Goal: Task Accomplishment & Management: Manage account settings

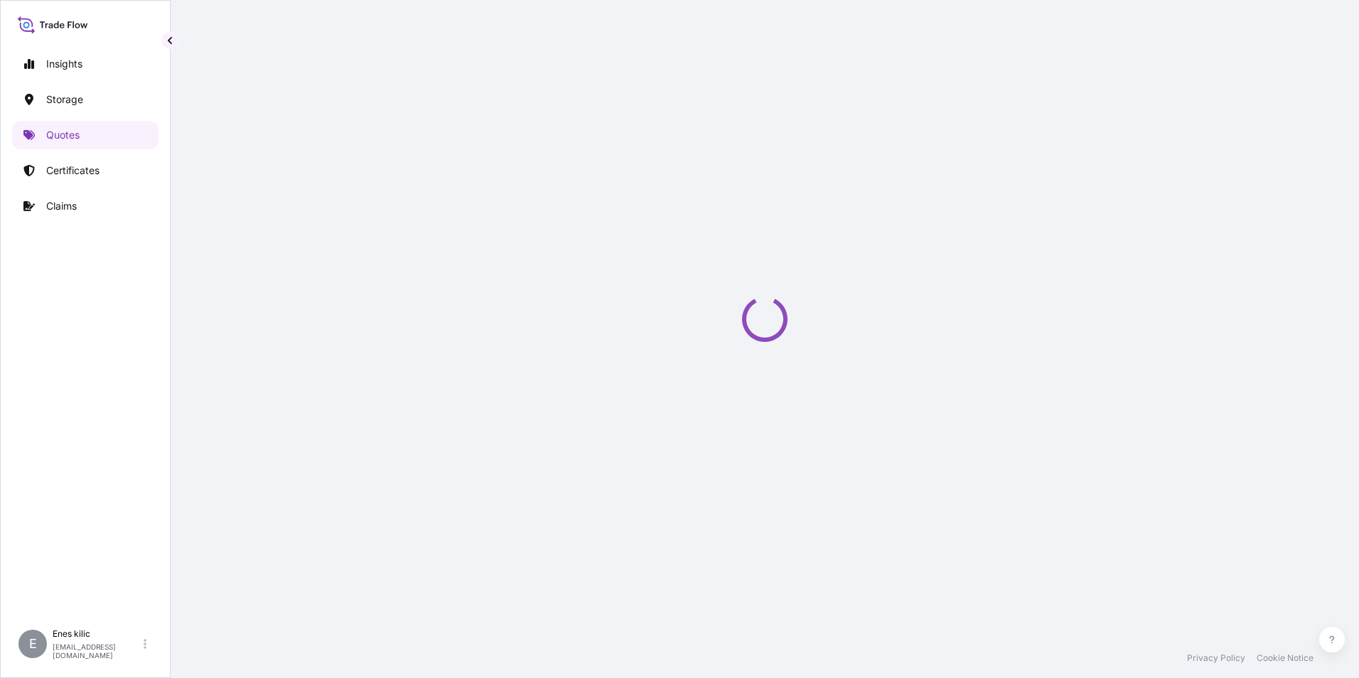
select select "Water"
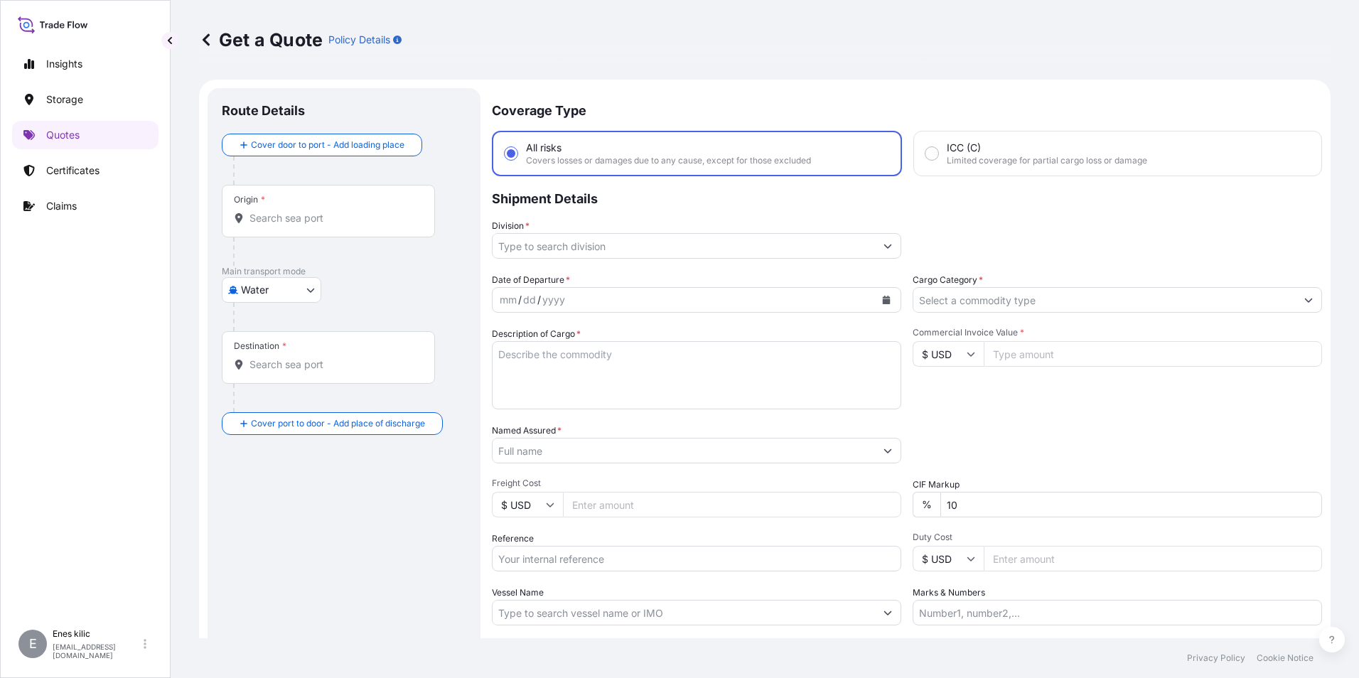
scroll to position [23, 0]
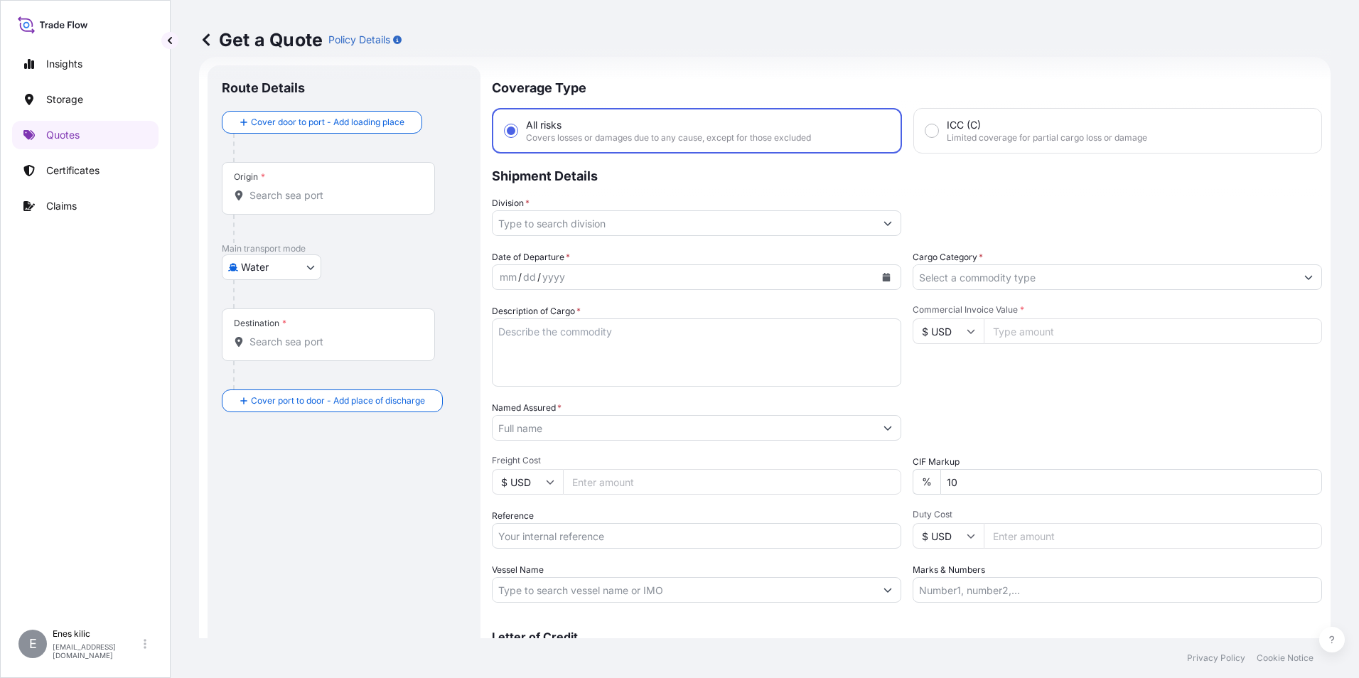
click at [319, 190] on input "Origin *" at bounding box center [333, 195] width 168 height 14
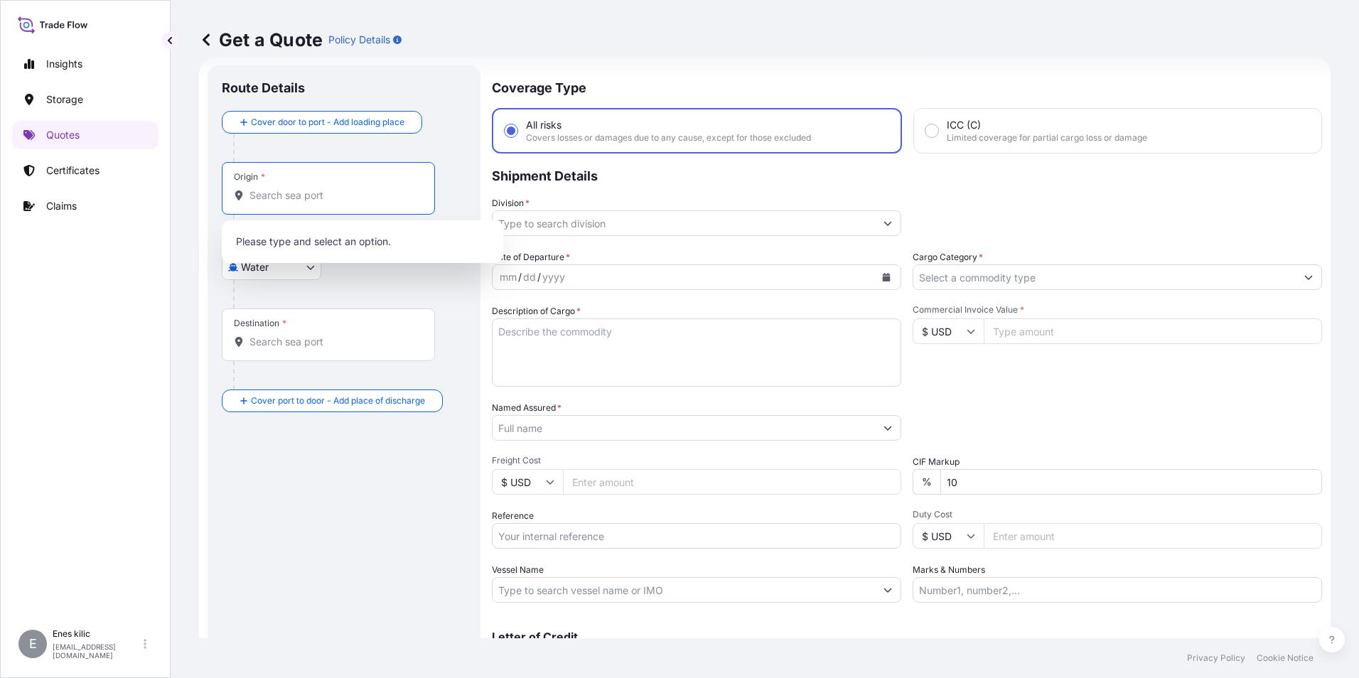
click at [276, 195] on input "Origin *" at bounding box center [333, 195] width 168 height 14
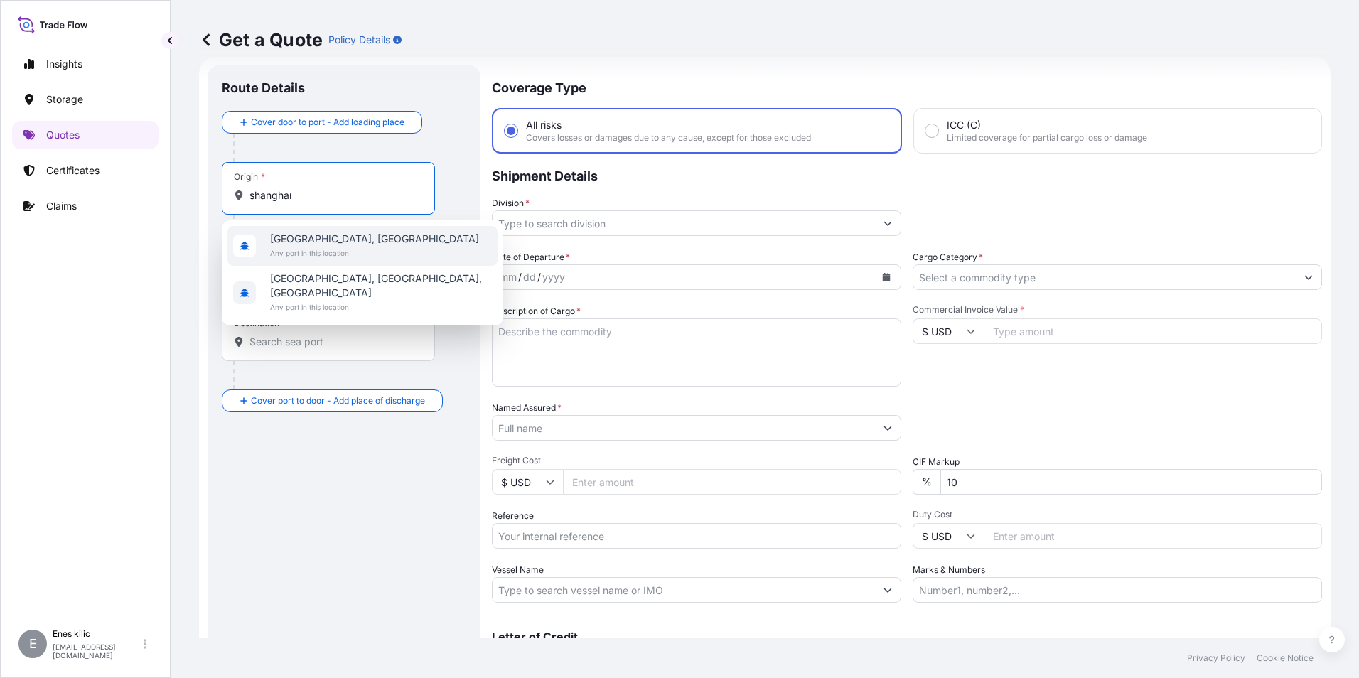
click at [318, 249] on span "Any port in this location" at bounding box center [374, 253] width 209 height 14
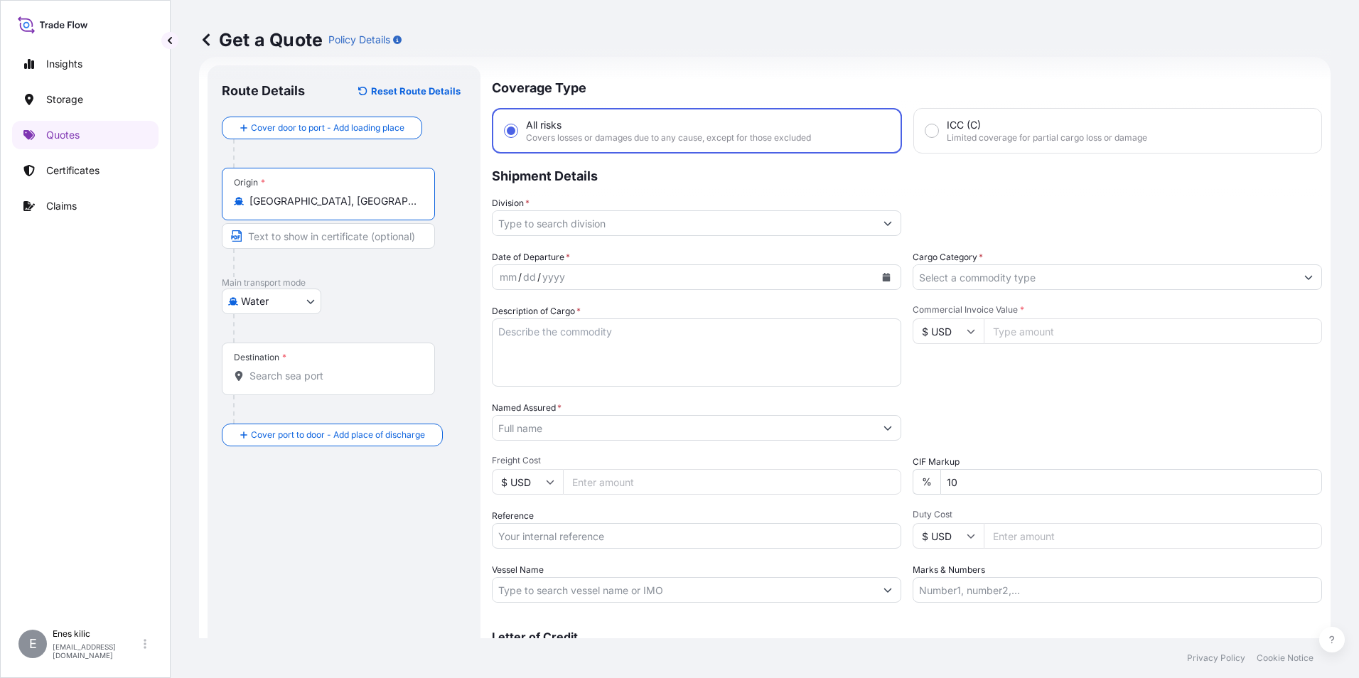
type input "Shanghai, China"
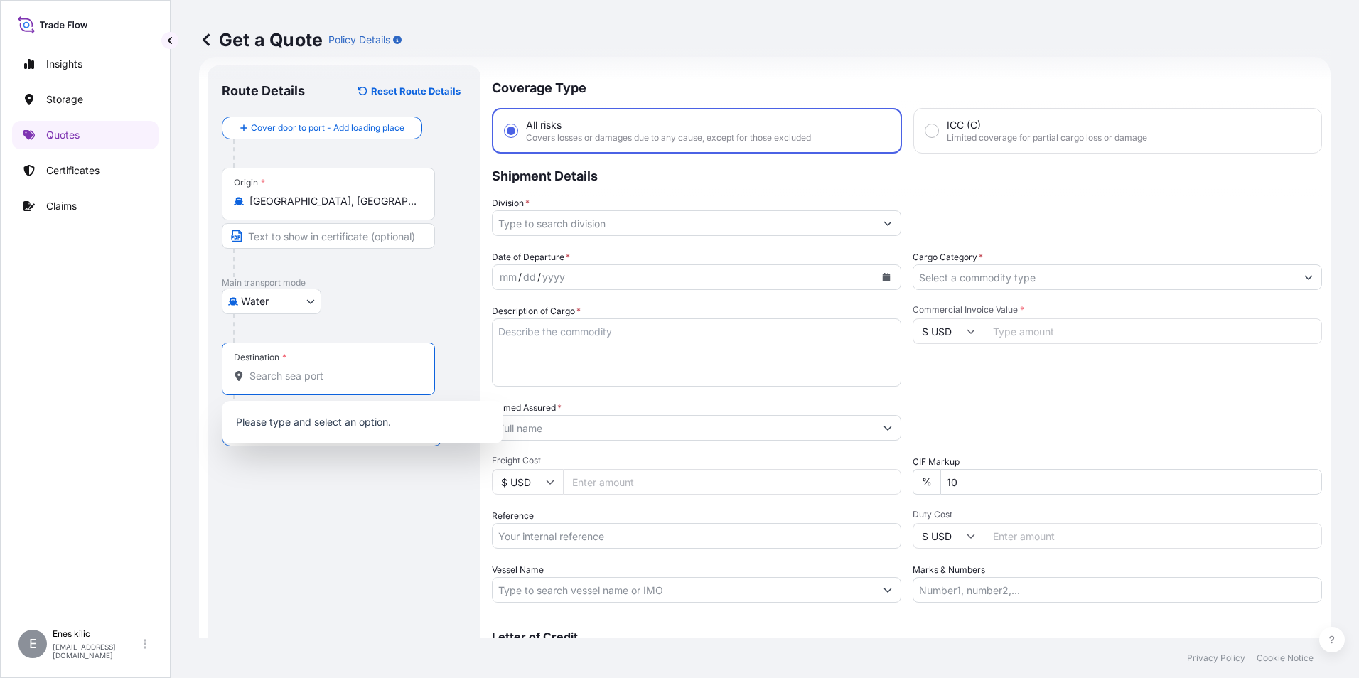
click at [324, 373] on input "Destination *" at bounding box center [333, 376] width 168 height 14
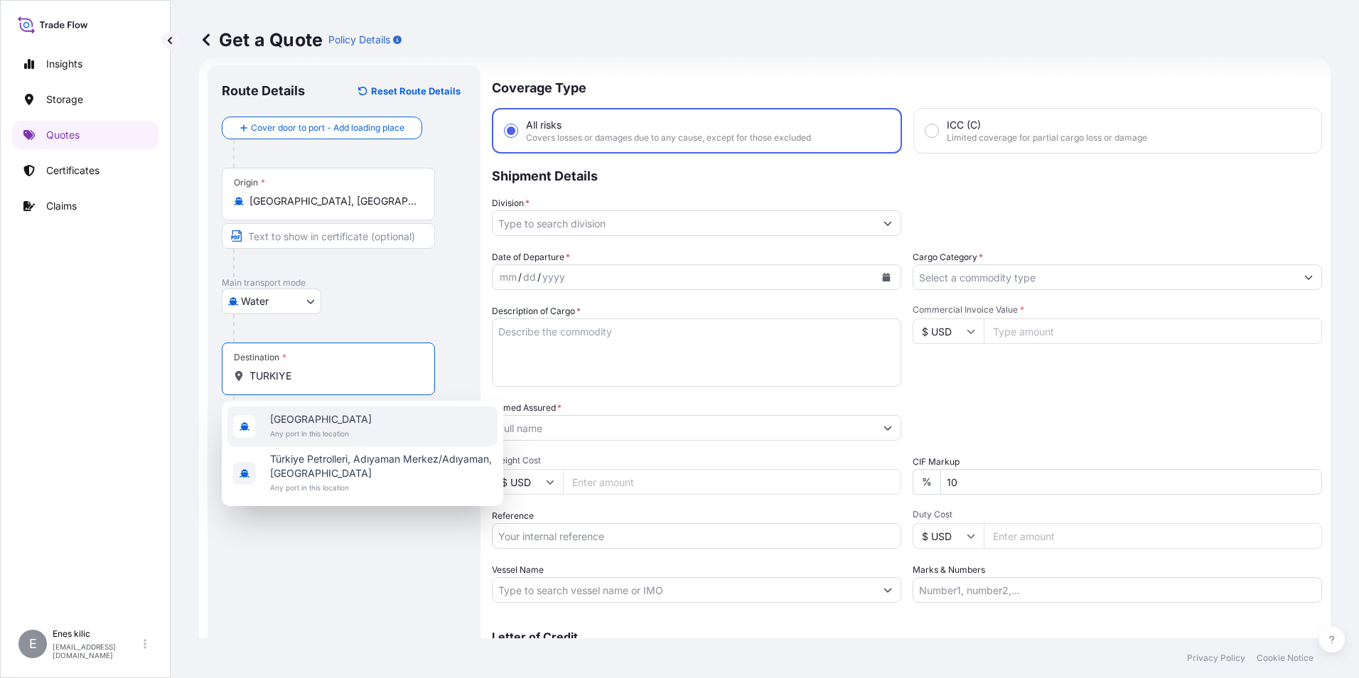
click at [313, 418] on span "[GEOGRAPHIC_DATA]" at bounding box center [321, 419] width 102 height 14
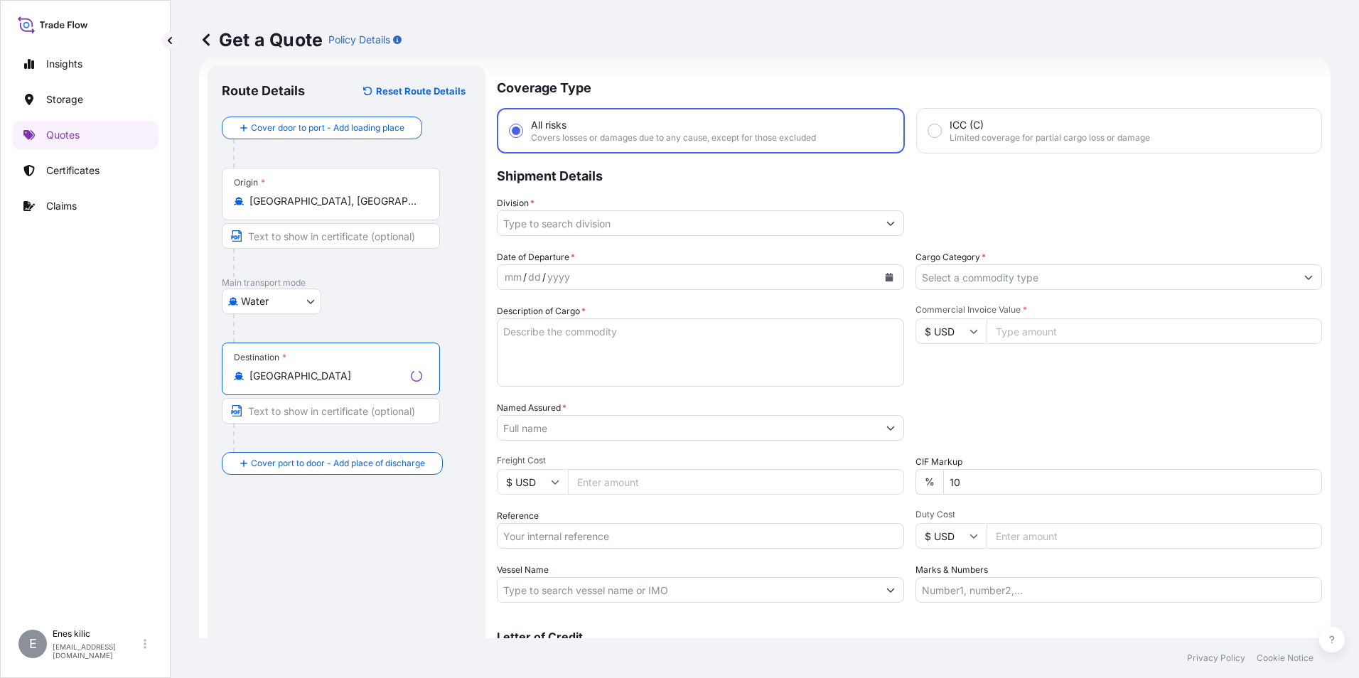
type input "[GEOGRAPHIC_DATA]"
click at [563, 227] on input "Division *" at bounding box center [687, 223] width 380 height 26
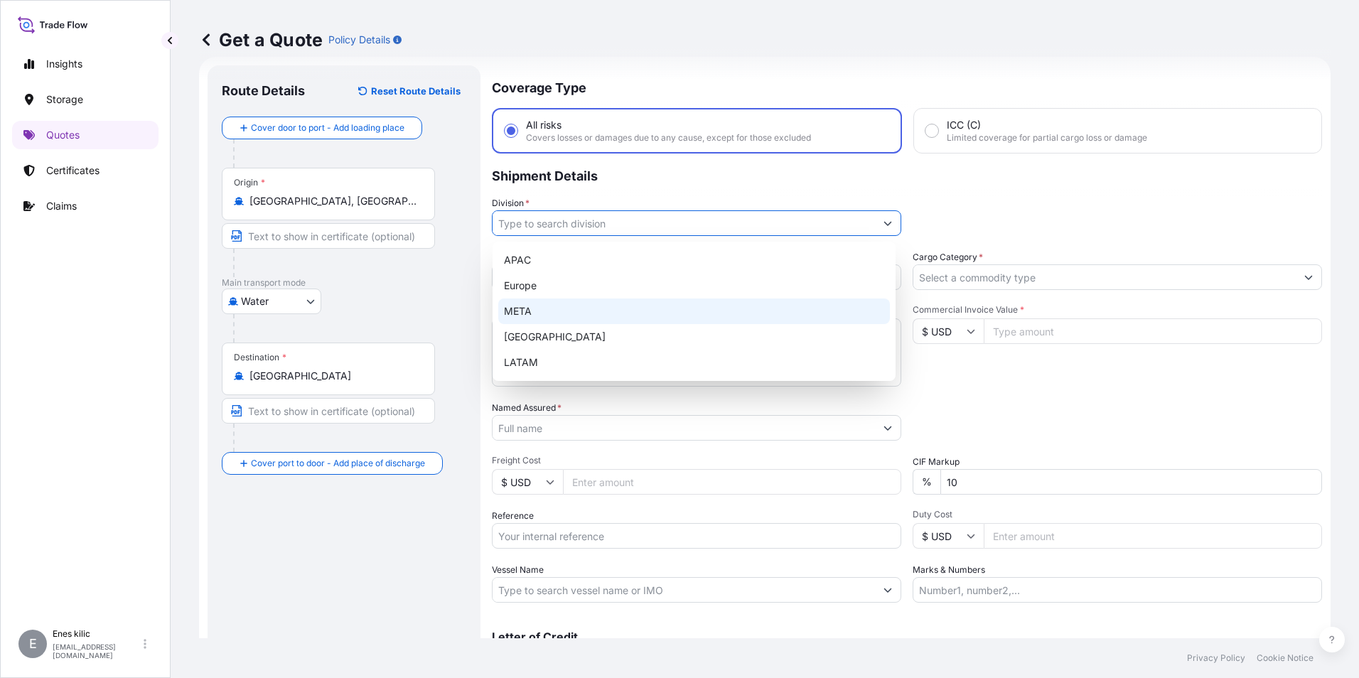
click at [566, 308] on div "META" at bounding box center [694, 311] width 392 height 26
type input "META"
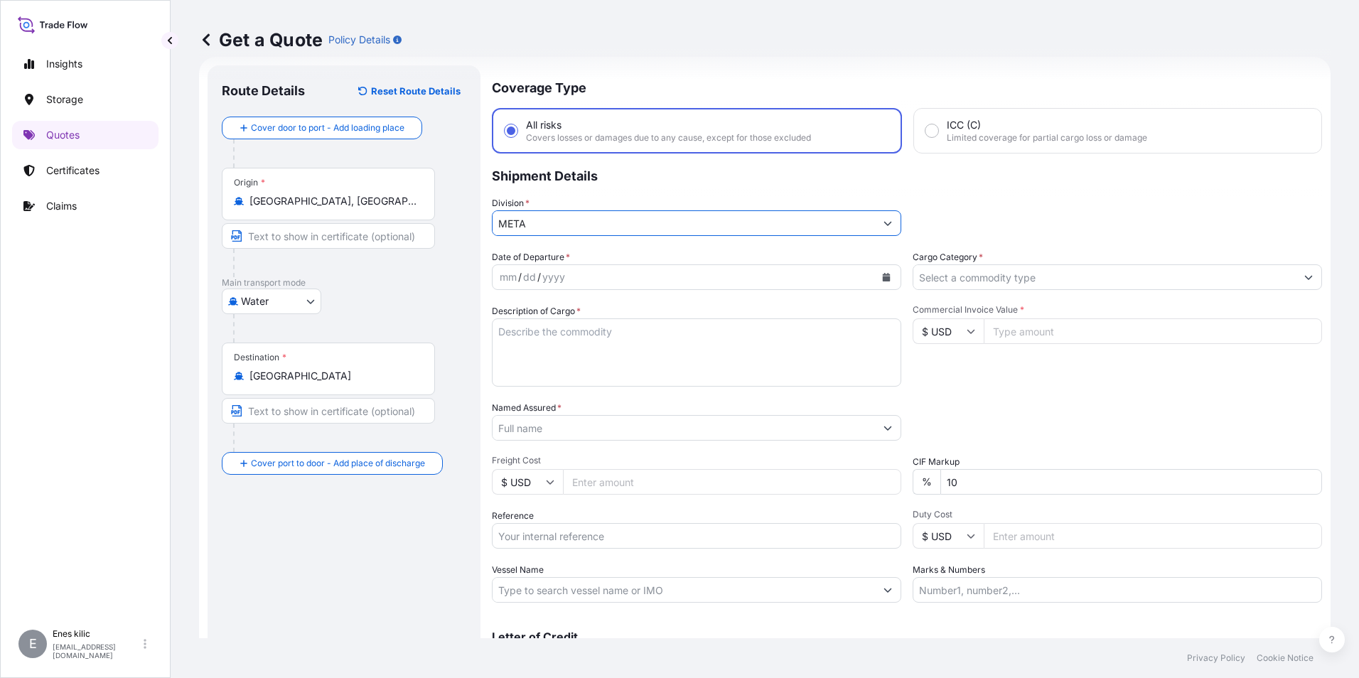
drag, startPoint x: 1028, startPoint y: 264, endPoint x: 1018, endPoint y: 280, distance: 19.1
click at [1027, 264] on div "Cargo Category *" at bounding box center [1116, 270] width 409 height 40
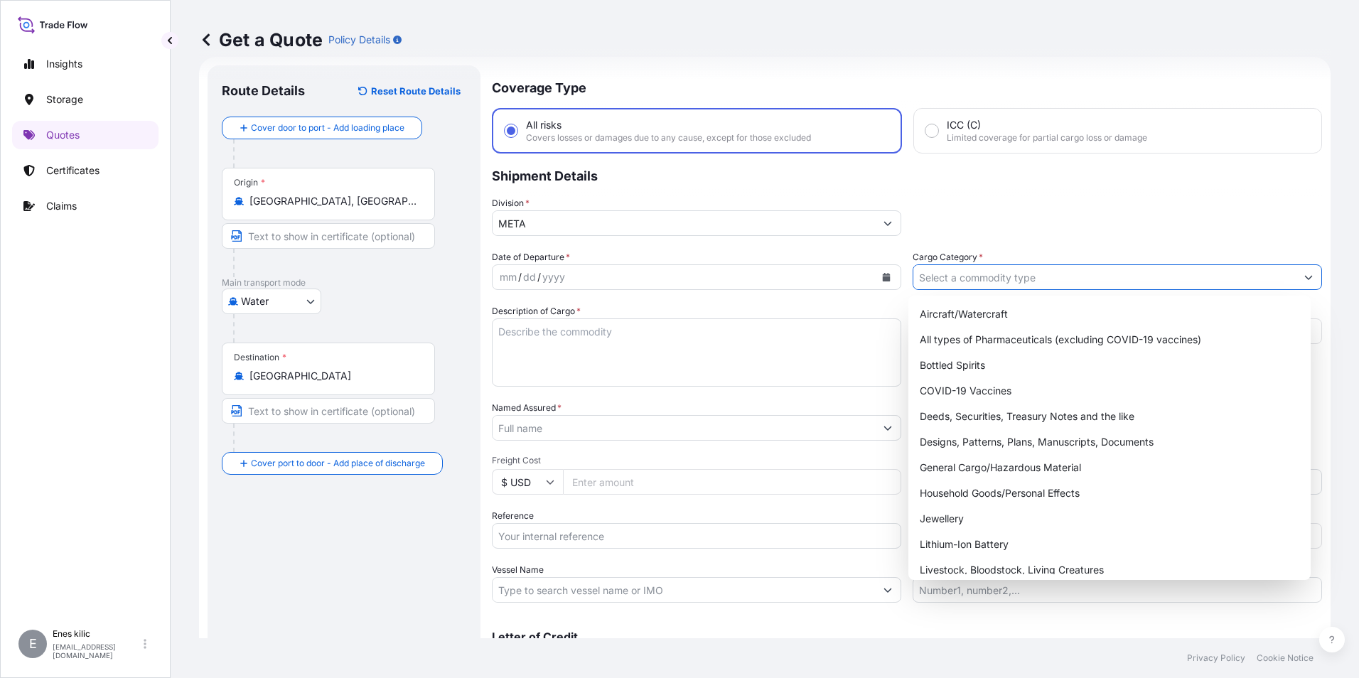
click at [1018, 280] on input "Cargo Category *" at bounding box center [1104, 277] width 382 height 26
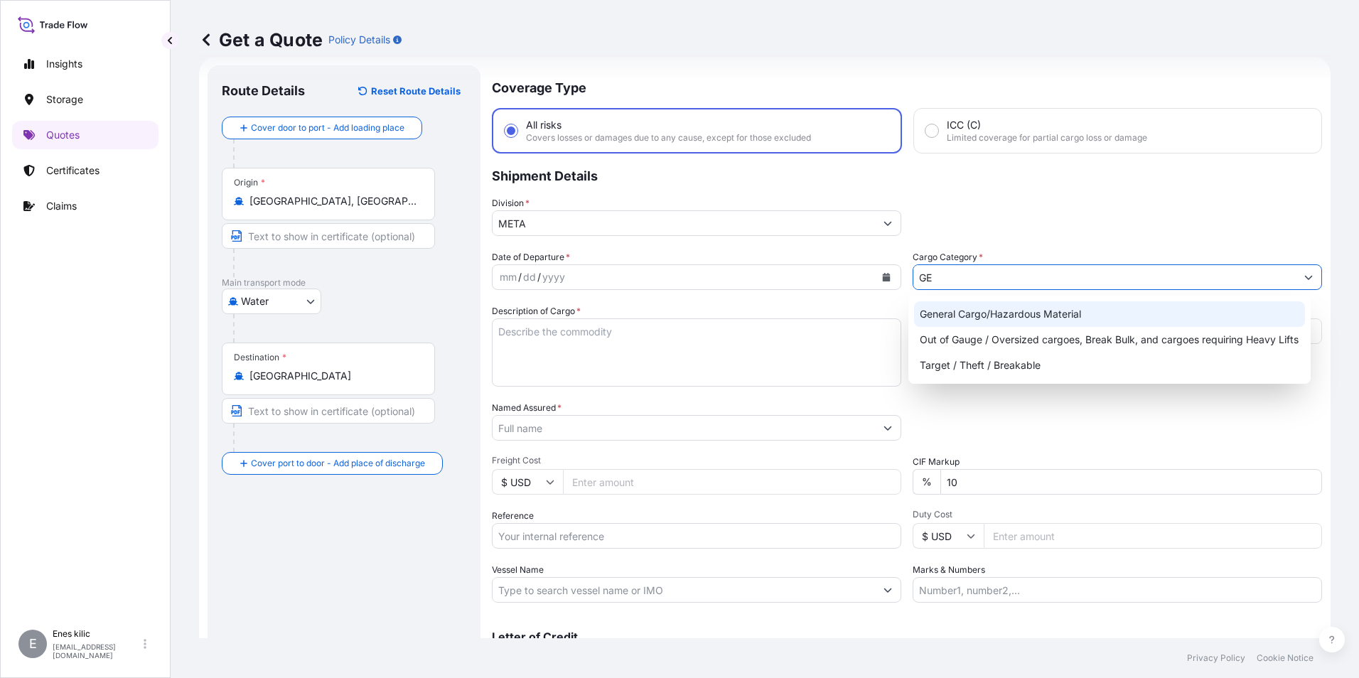
click at [1014, 310] on div "General Cargo/Hazardous Material" at bounding box center [1110, 314] width 392 height 26
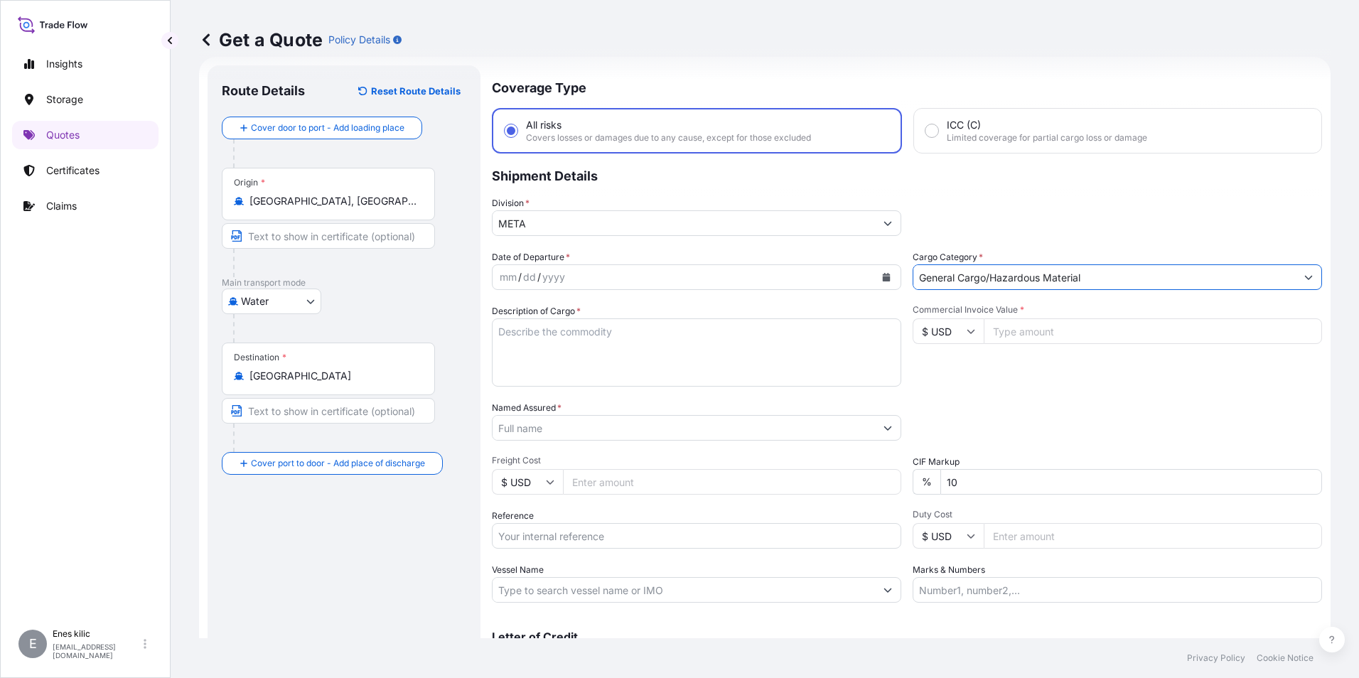
type input "General Cargo/Hazardous Material"
click at [757, 272] on div "mm / dd / yyyy" at bounding box center [683, 277] width 382 height 26
click at [882, 276] on icon "Calendar" at bounding box center [886, 277] width 9 height 9
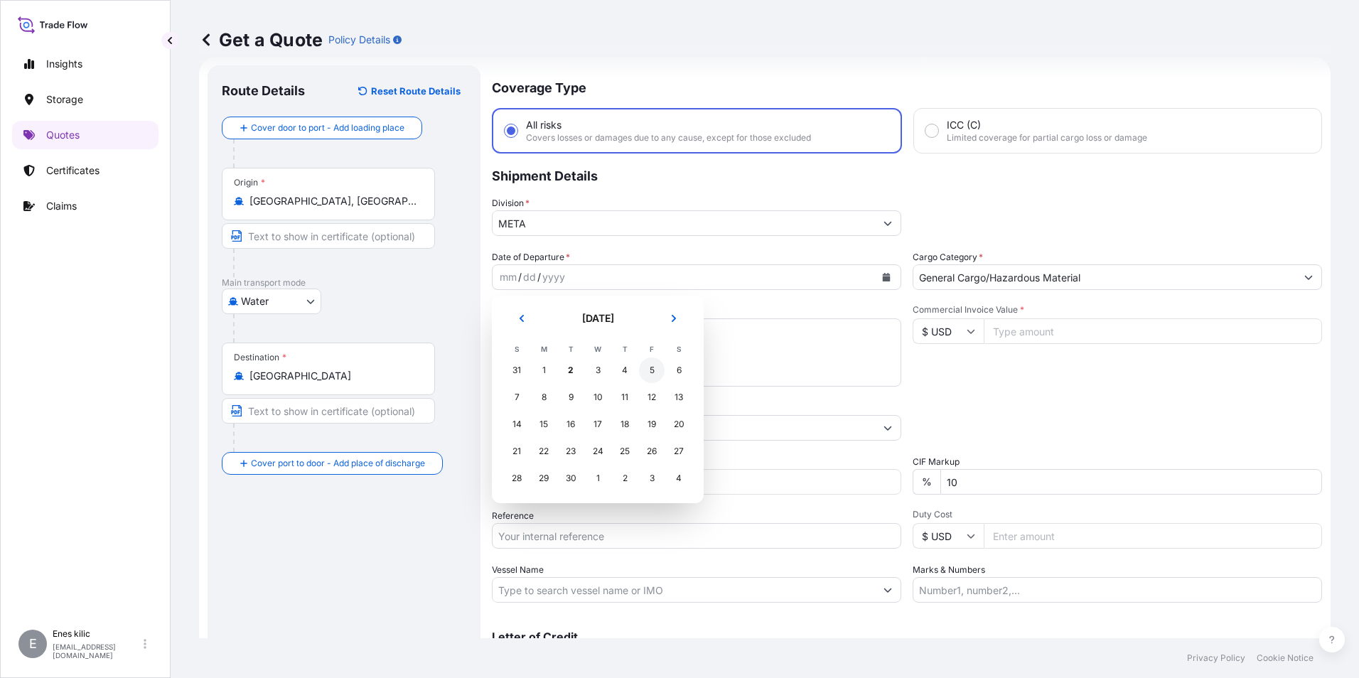
click at [654, 367] on div "5" at bounding box center [652, 370] width 26 height 26
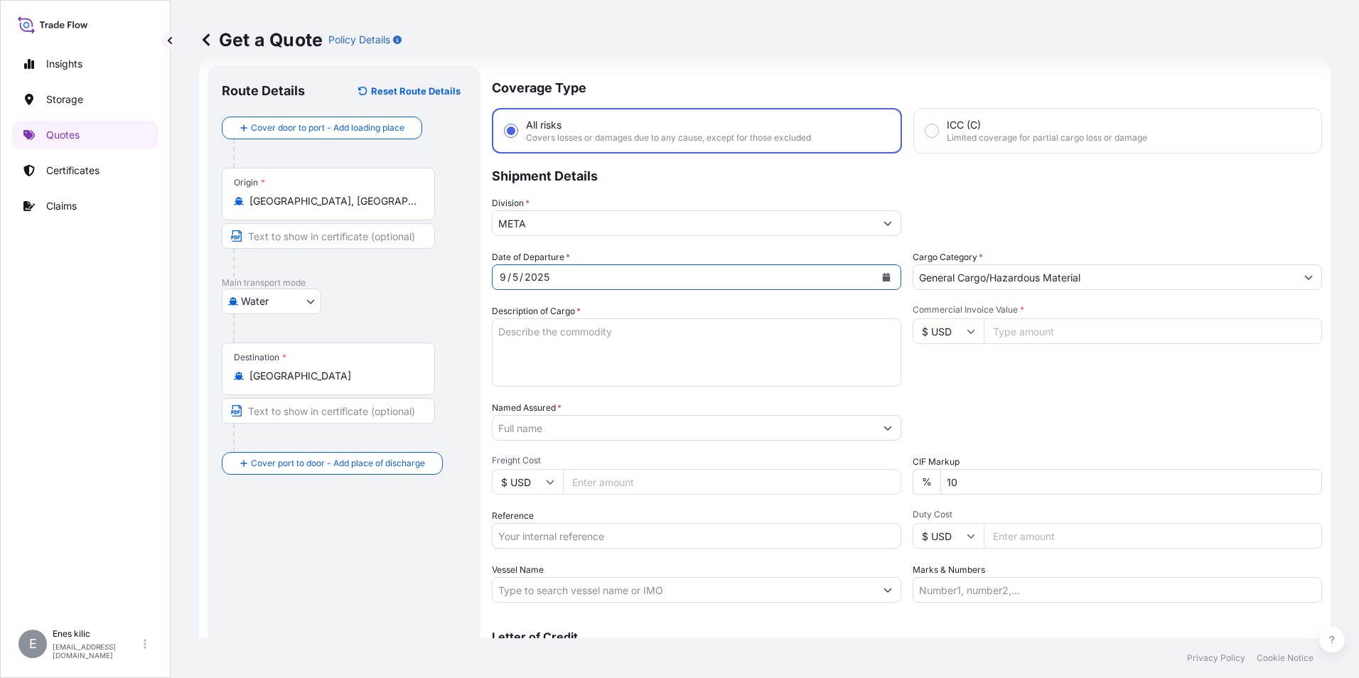
click at [646, 347] on textarea "Description of Cargo *" at bounding box center [696, 352] width 409 height 68
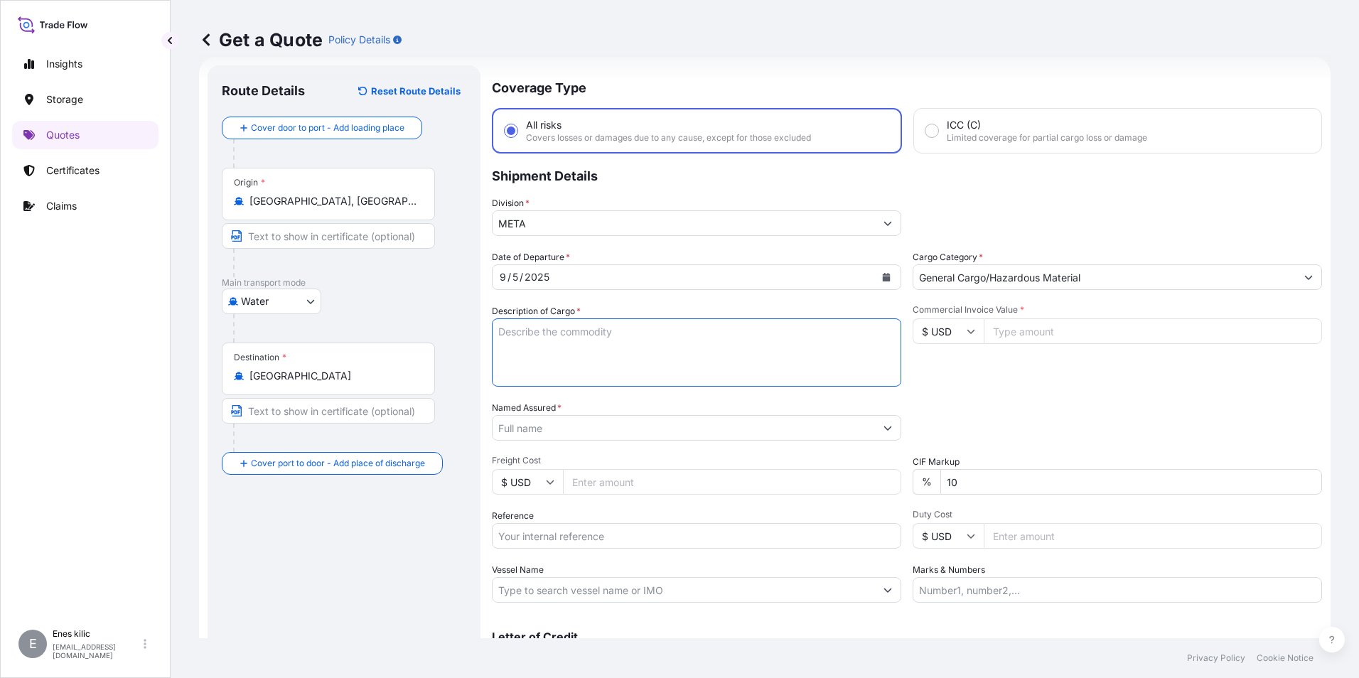
click at [564, 336] on textarea "Description of Cargo *" at bounding box center [696, 352] width 409 height 68
paste textarea "KINESIOLOGY TAPE COHESIVE BANDAGE"
click at [723, 338] on textarea "KINESIOLOGY TAPE COHESIVE BANDAGE" at bounding box center [696, 352] width 409 height 68
paste textarea "1x20'DC 431 CTNS 5810.000 KGS 30 CBM"
type textarea "KINESIOLOGY TAPE COHESIVE BANDAGE 1x20'DC 431 CTNS 5810.000 KGS 30 CBM INSURANC…"
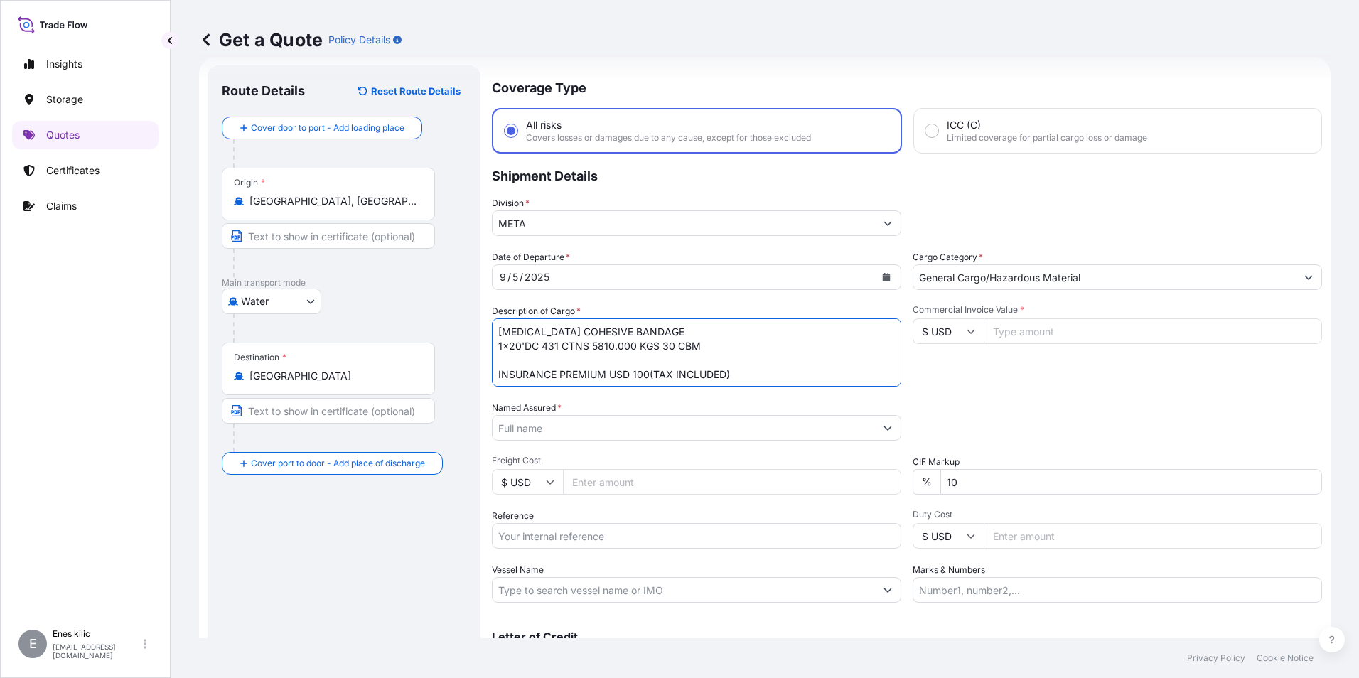
click at [1114, 342] on input "Commercial Invoice Value *" at bounding box center [1152, 331] width 338 height 26
type input "48920.88"
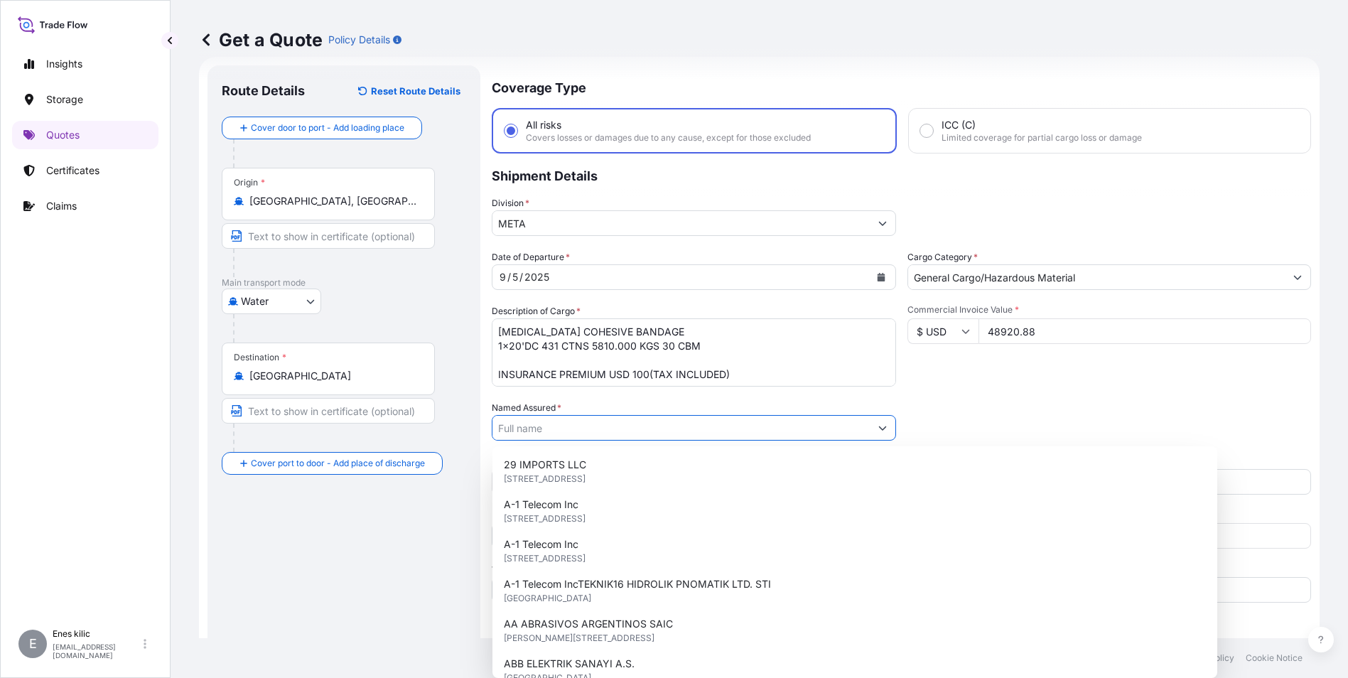
click at [681, 437] on input "Named Assured *" at bounding box center [680, 428] width 377 height 26
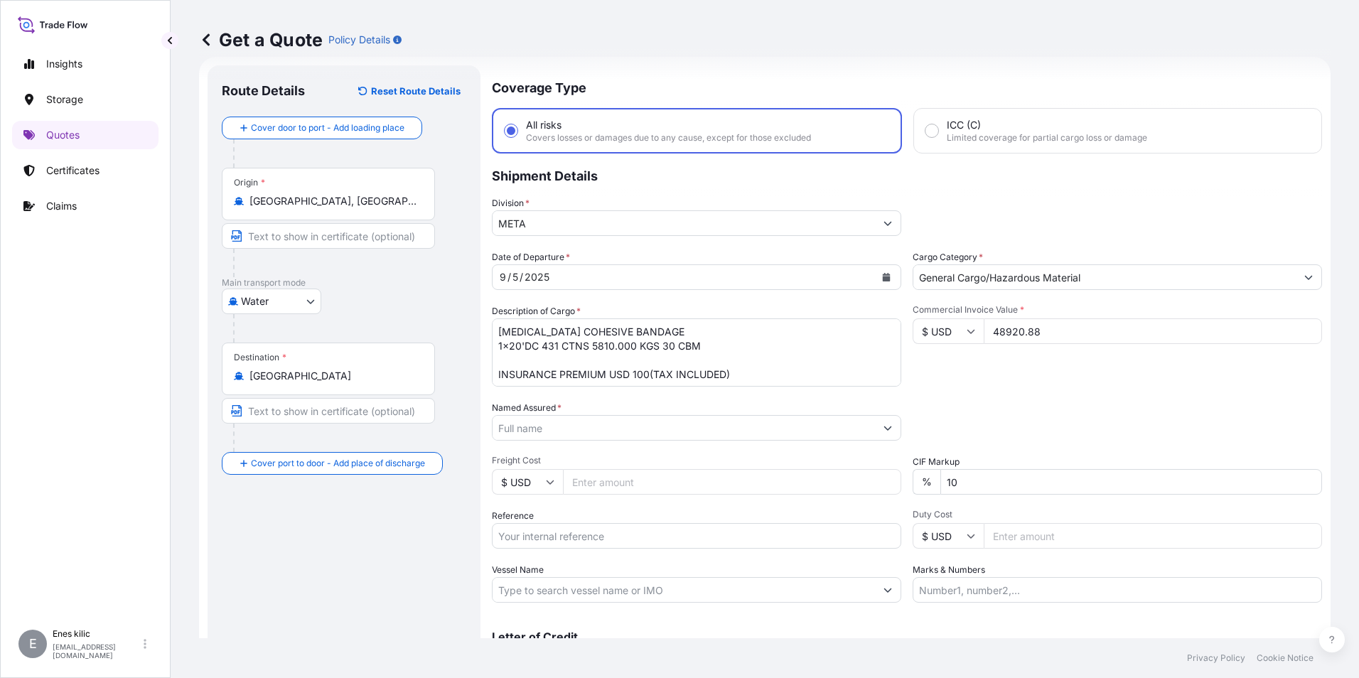
click at [573, 426] on input "Named Assured *" at bounding box center [683, 428] width 382 height 26
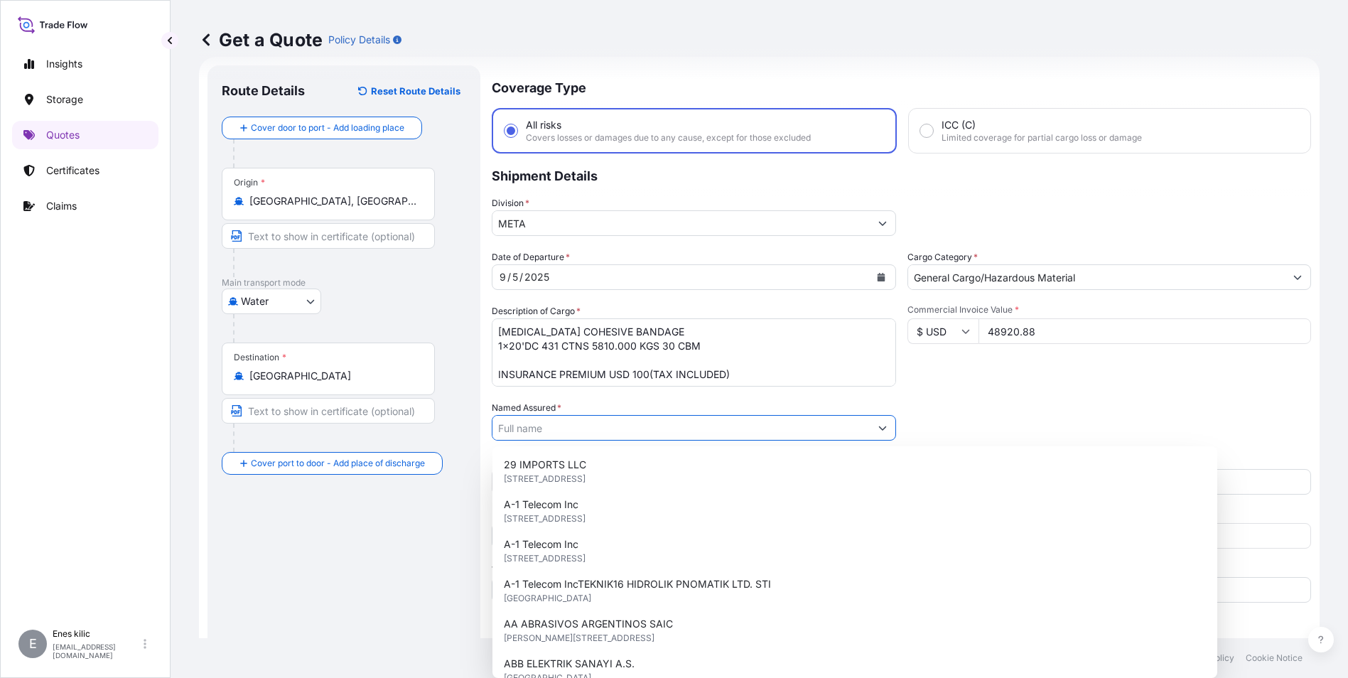
paste input ""Medura Sağlık Ürünleri Ltd Şti ""
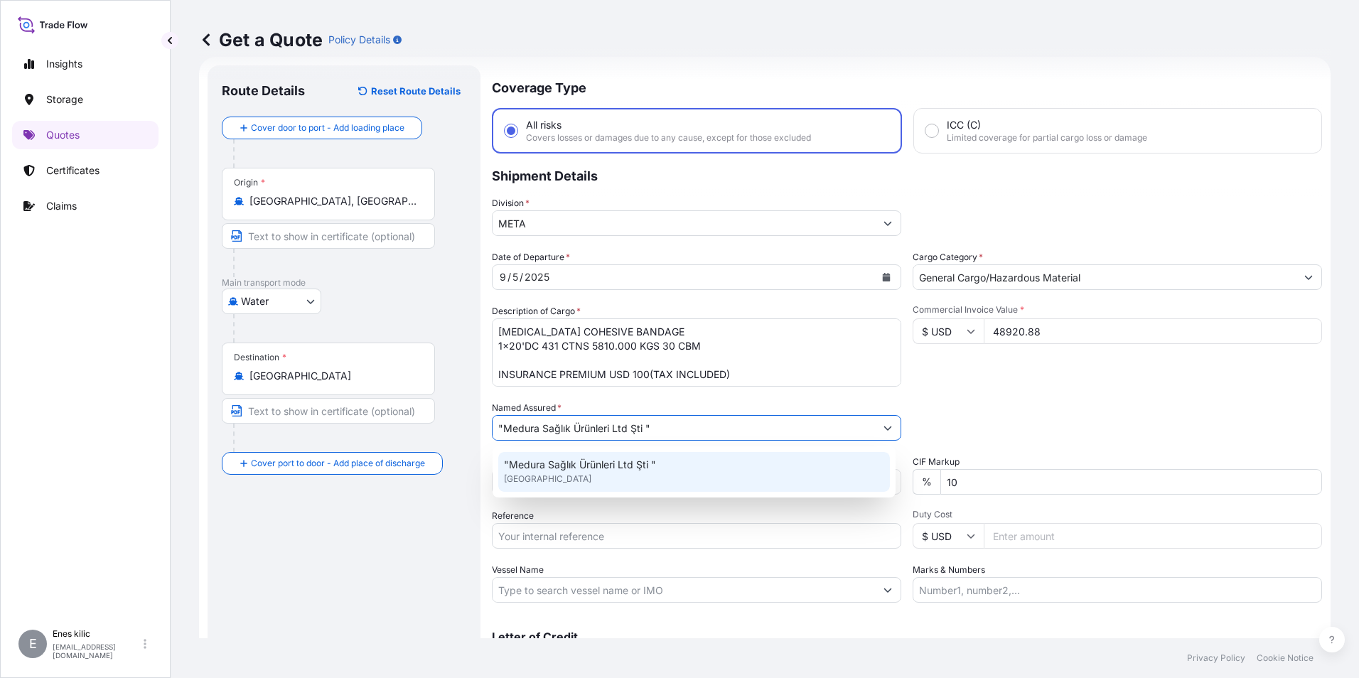
click at [550, 478] on span "[GEOGRAPHIC_DATA]" at bounding box center [547, 479] width 87 height 14
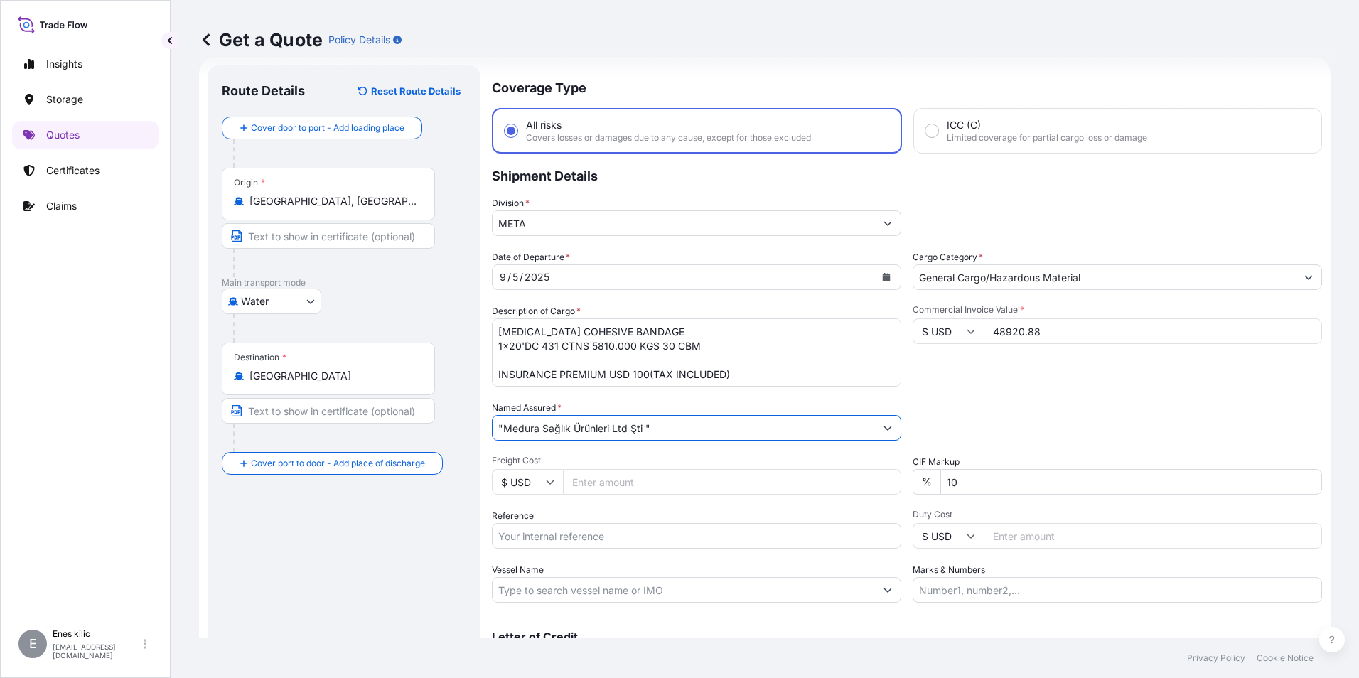
scroll to position [94, 0]
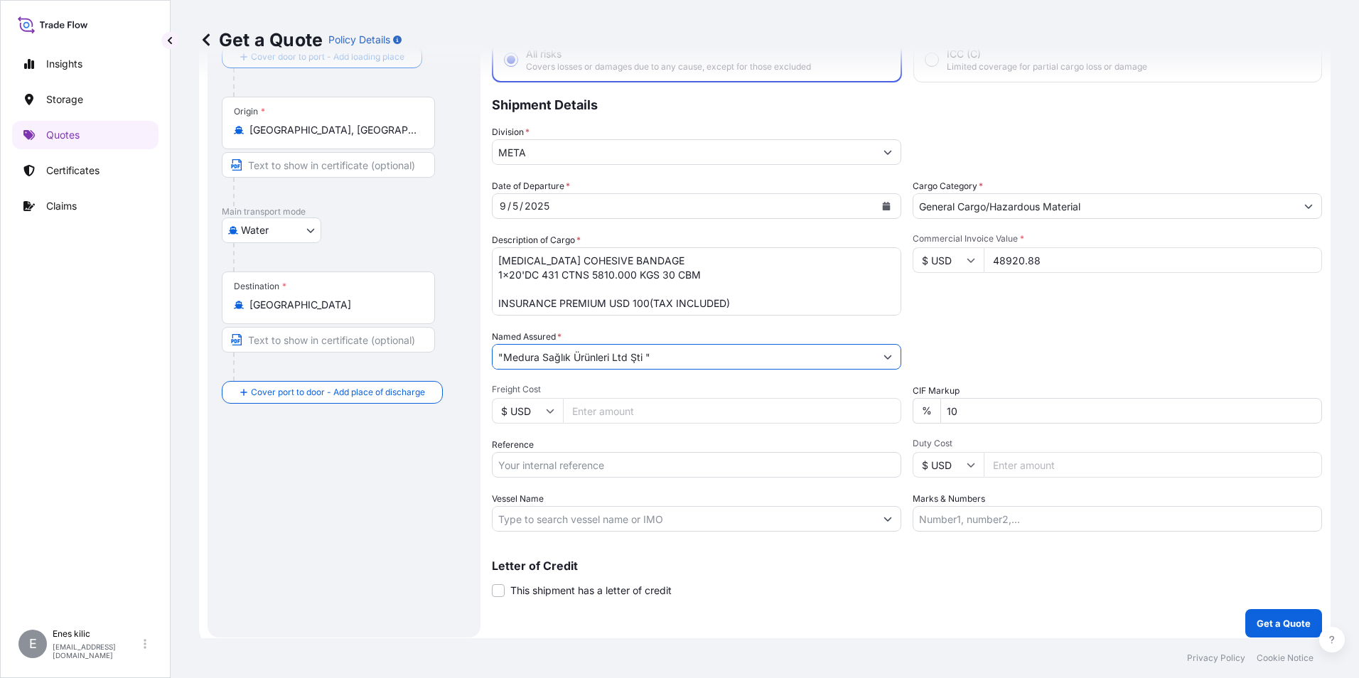
type input ""Medura Sağlık Ürünleri Ltd Şti ""
click at [569, 509] on input "Vessel Name" at bounding box center [683, 519] width 382 height 26
click at [1255, 615] on button "Get a Quote" at bounding box center [1283, 623] width 77 height 28
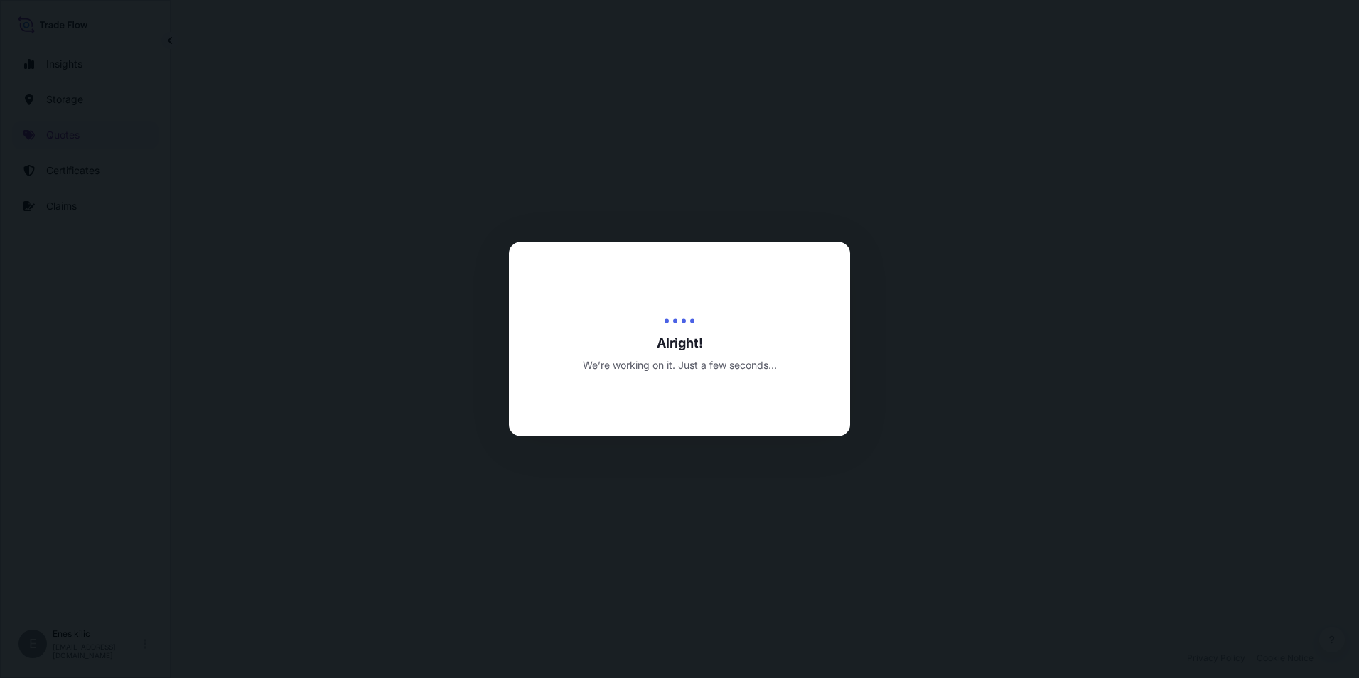
select select "Water"
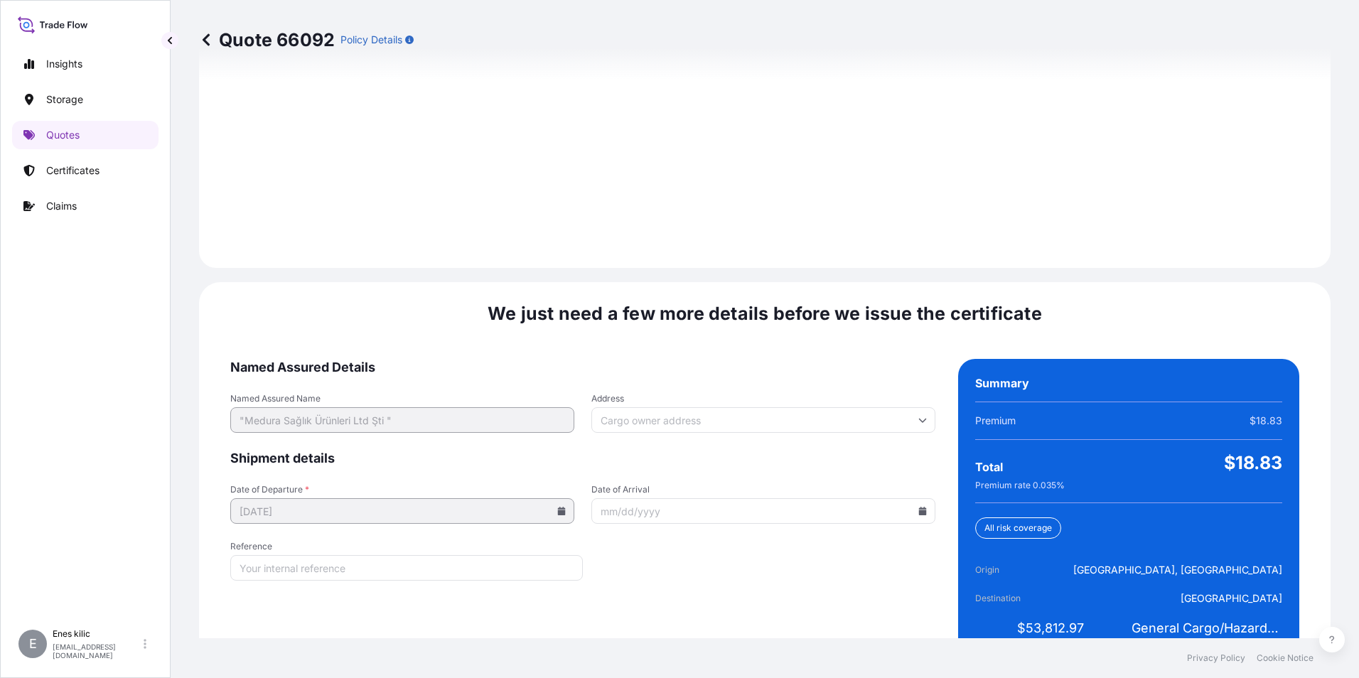
scroll to position [2001, 0]
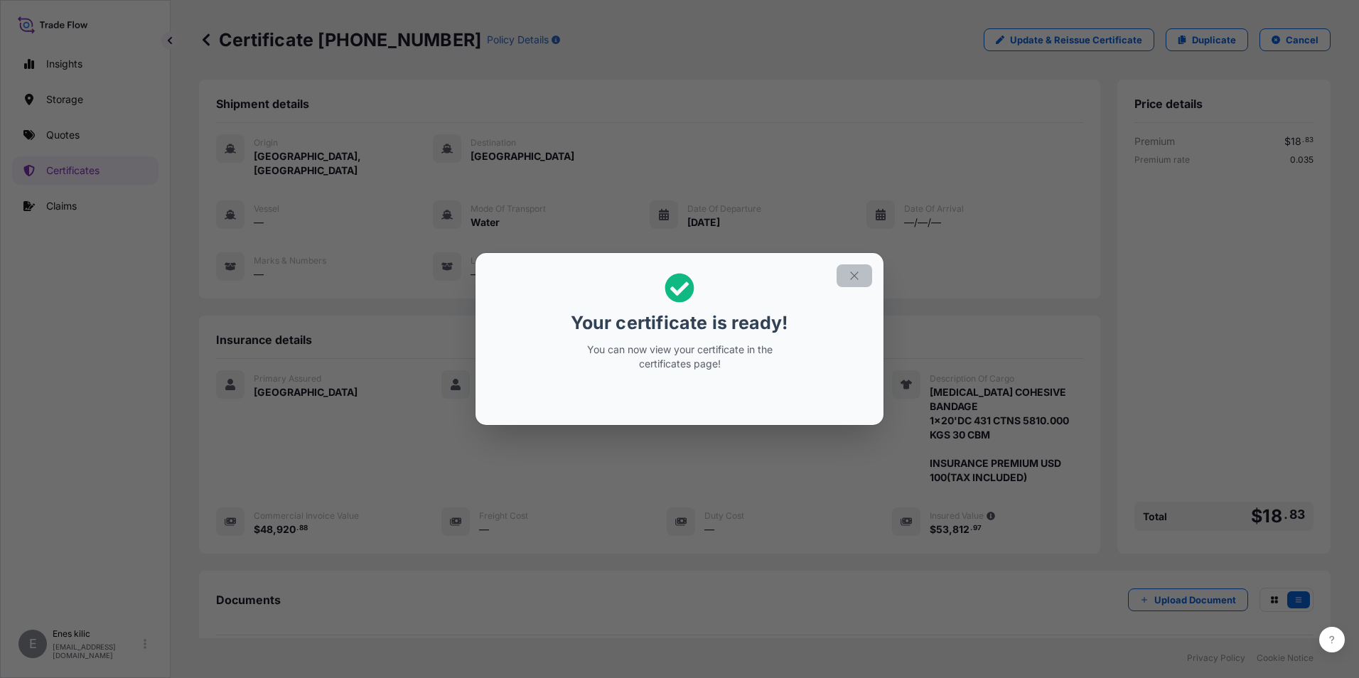
click at [846, 277] on button "button" at bounding box center [854, 275] width 36 height 23
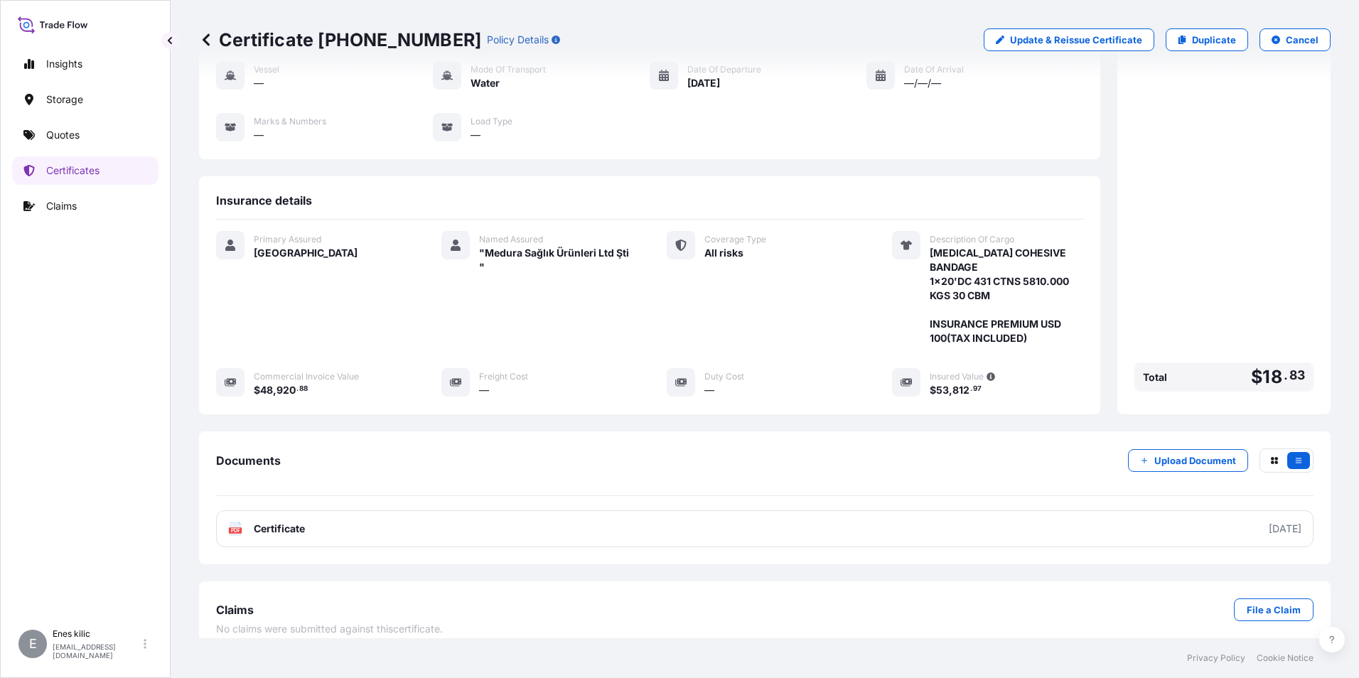
scroll to position [140, 0]
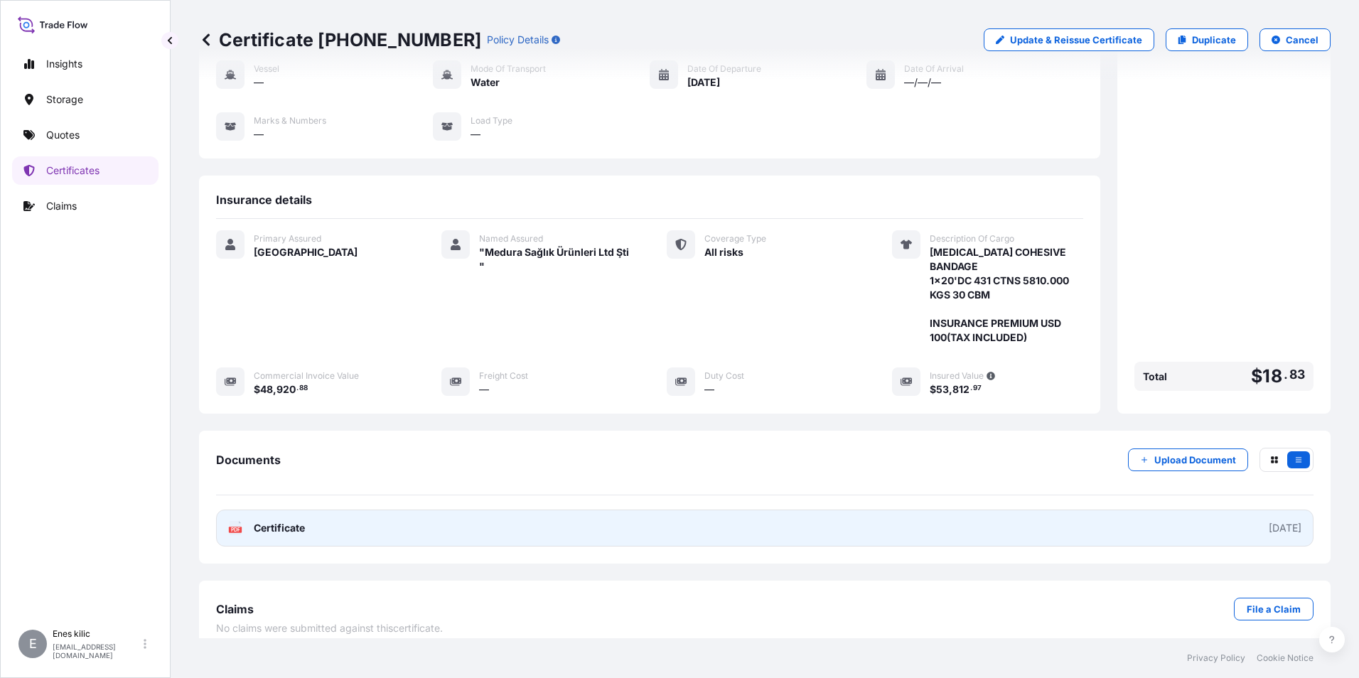
click at [307, 509] on link "PDF Certificate [DATE]" at bounding box center [764, 527] width 1097 height 37
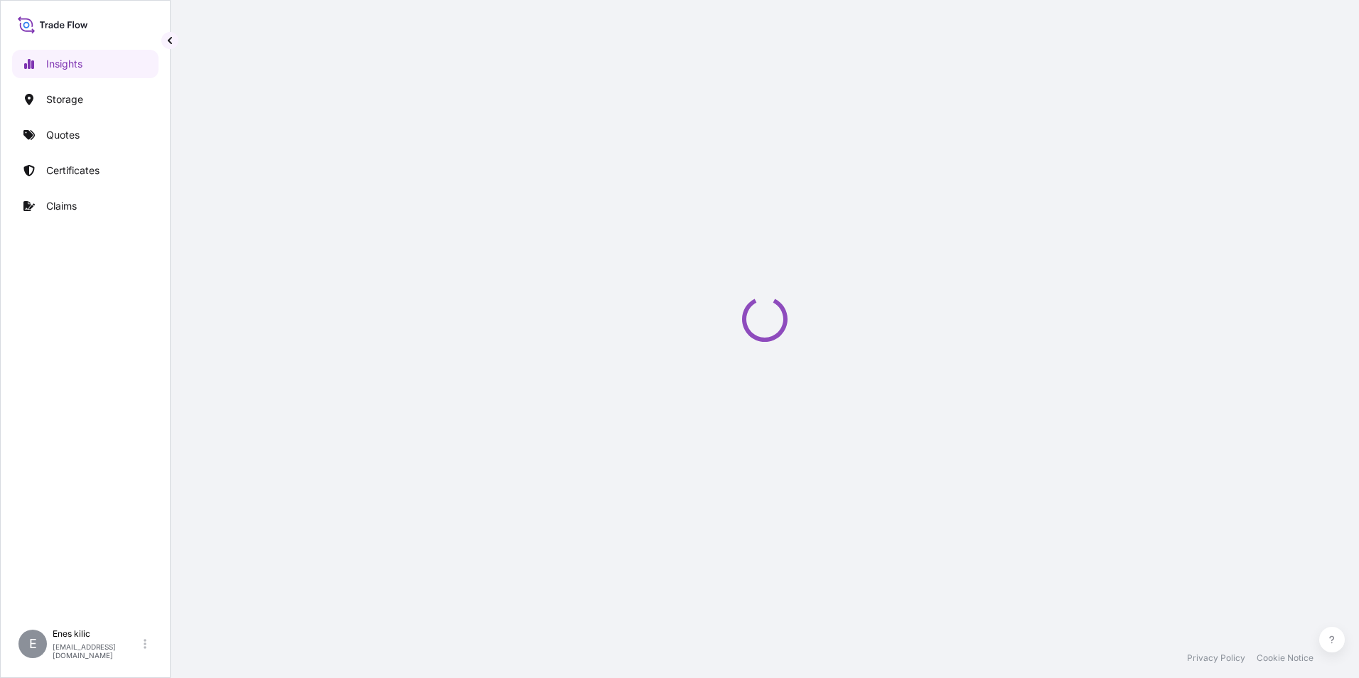
select select "2025"
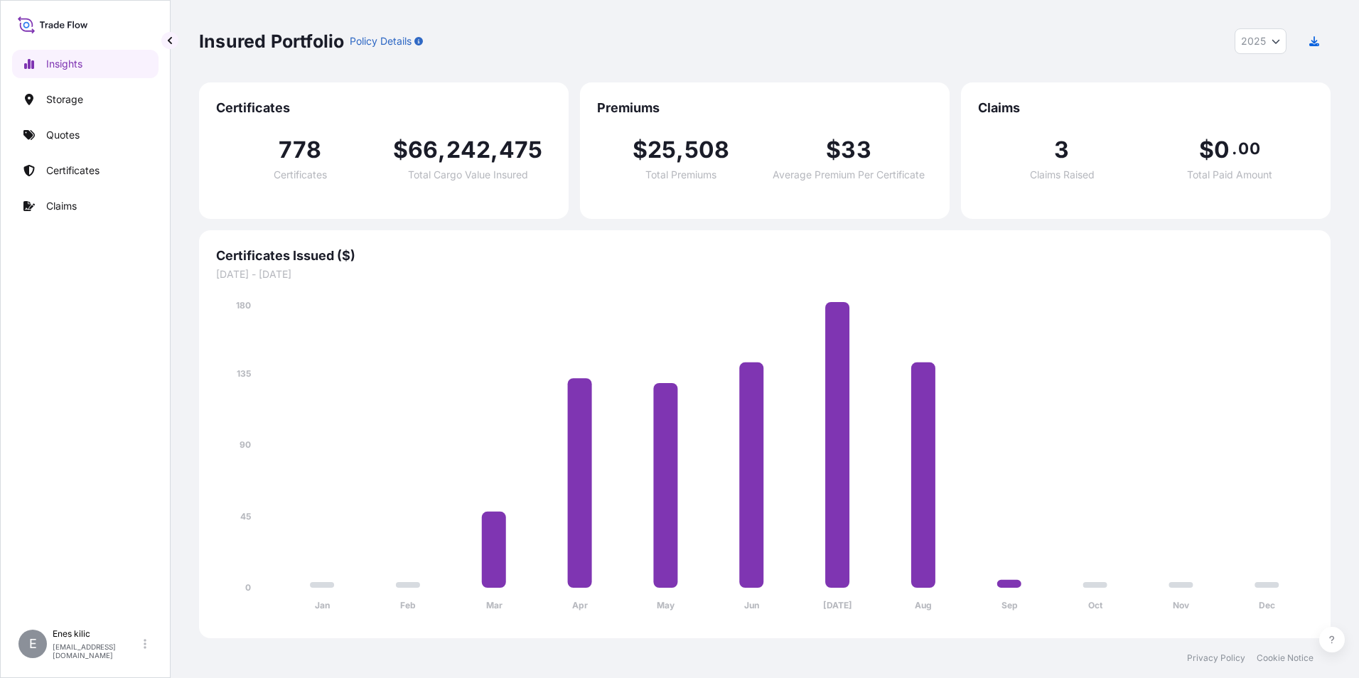
click at [66, 133] on p "Quotes" at bounding box center [62, 135] width 33 height 14
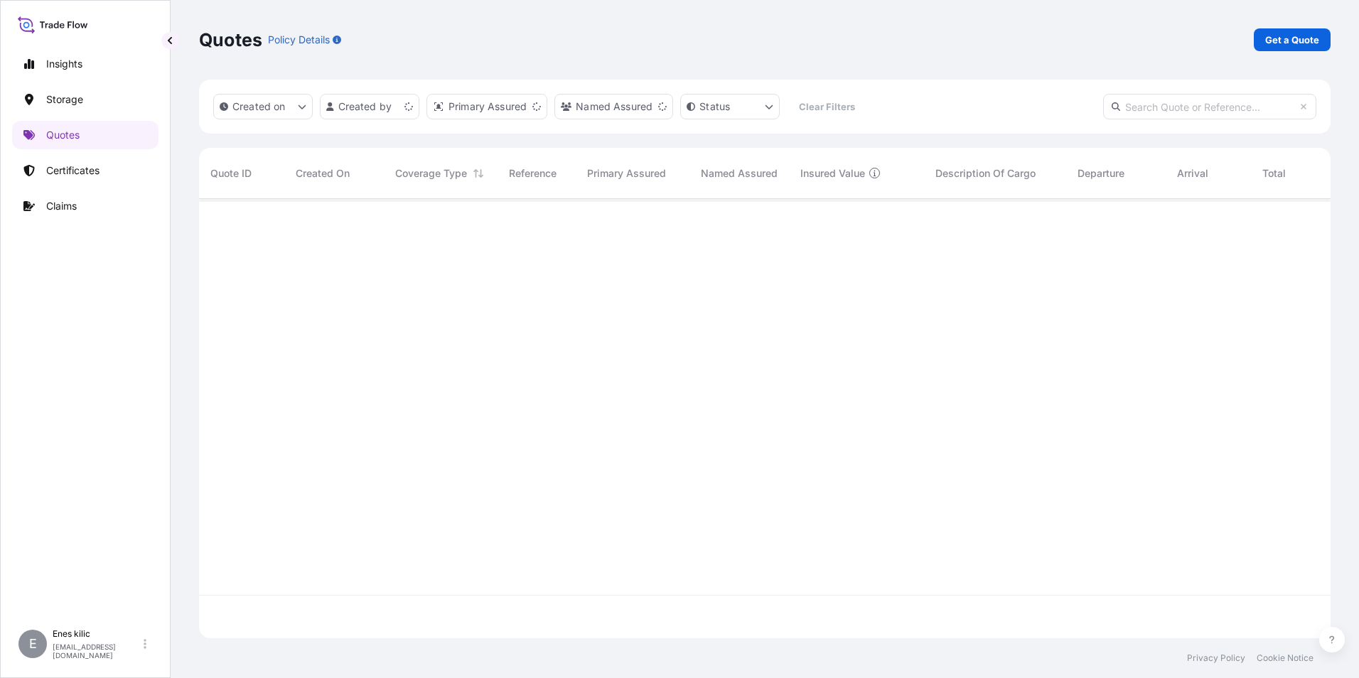
scroll to position [436, 1121]
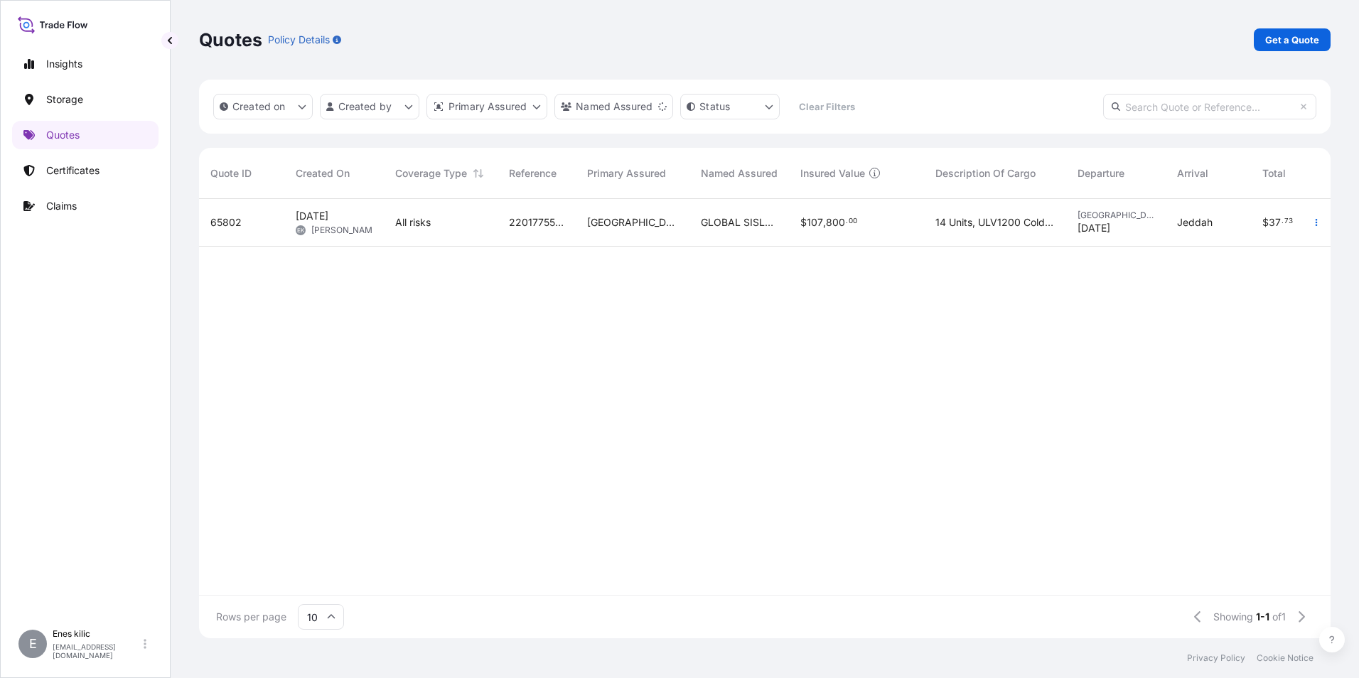
click at [900, 40] on div "Quotes Policy Details Get a Quote" at bounding box center [764, 39] width 1131 height 23
click at [1283, 37] on p "Get a Quote" at bounding box center [1292, 40] width 54 height 14
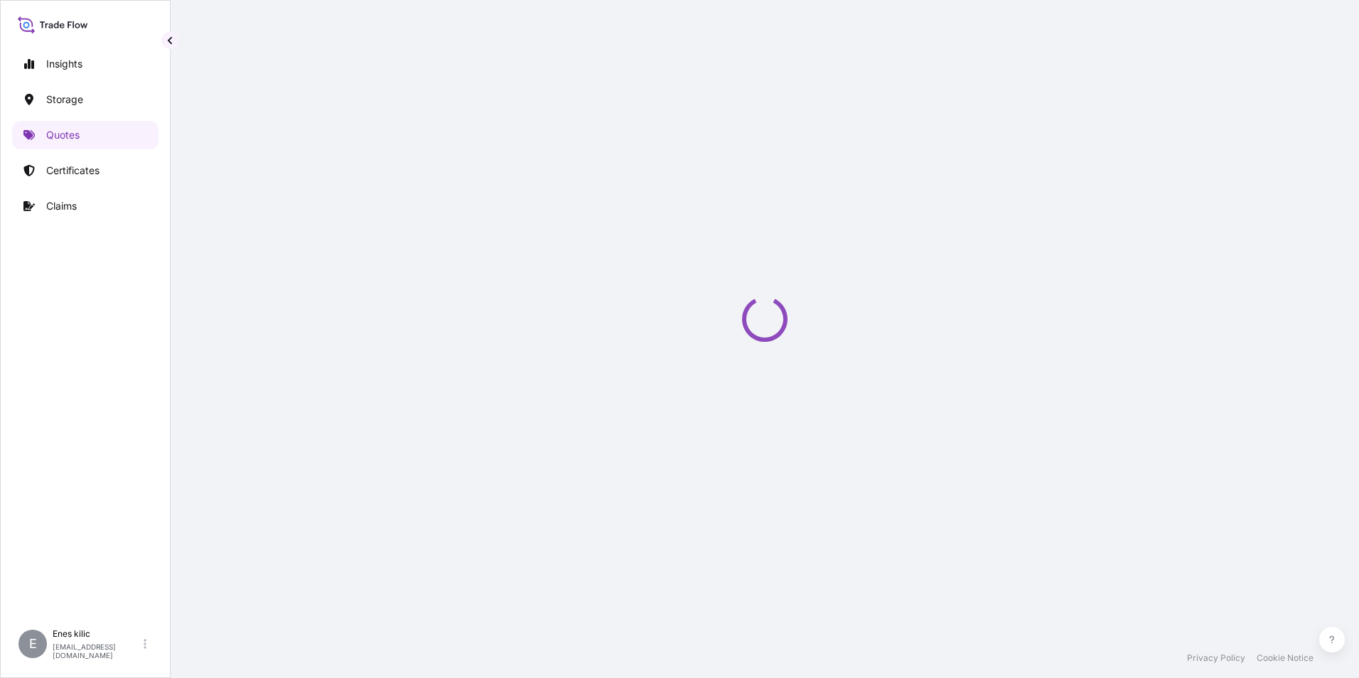
scroll to position [23, 0]
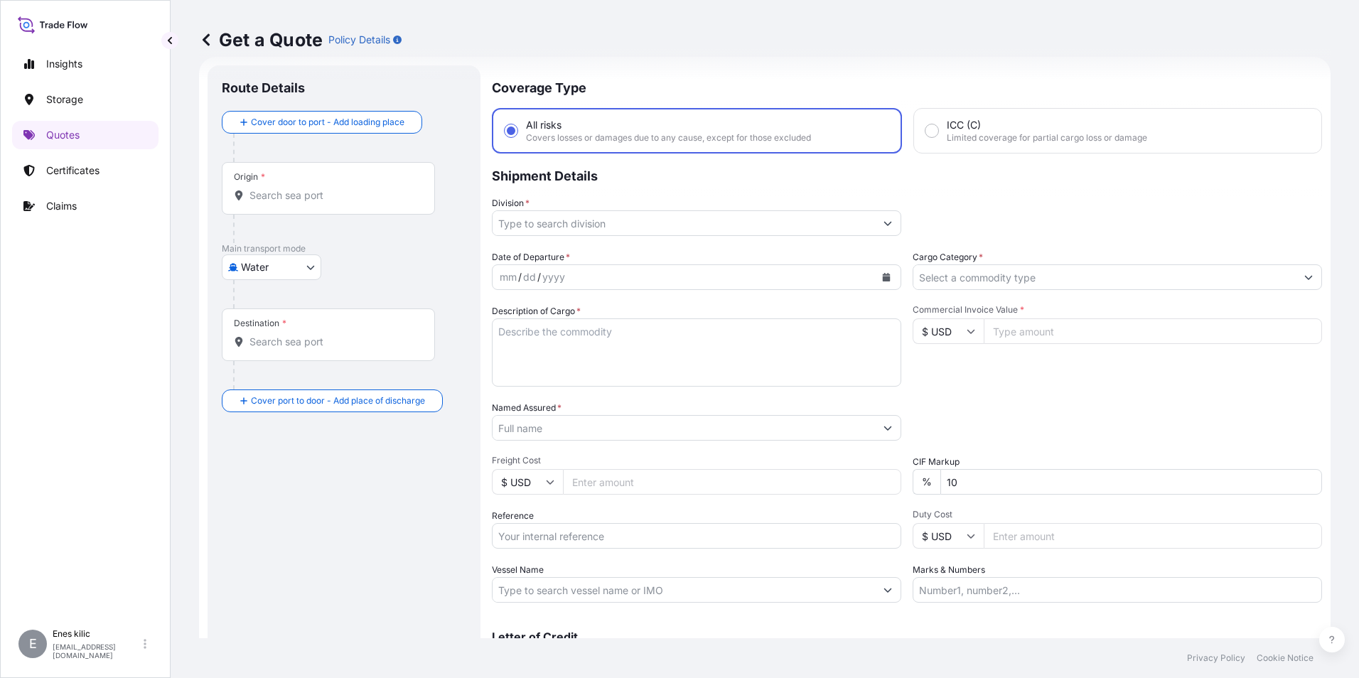
click at [313, 200] on input "Origin *" at bounding box center [333, 195] width 168 height 14
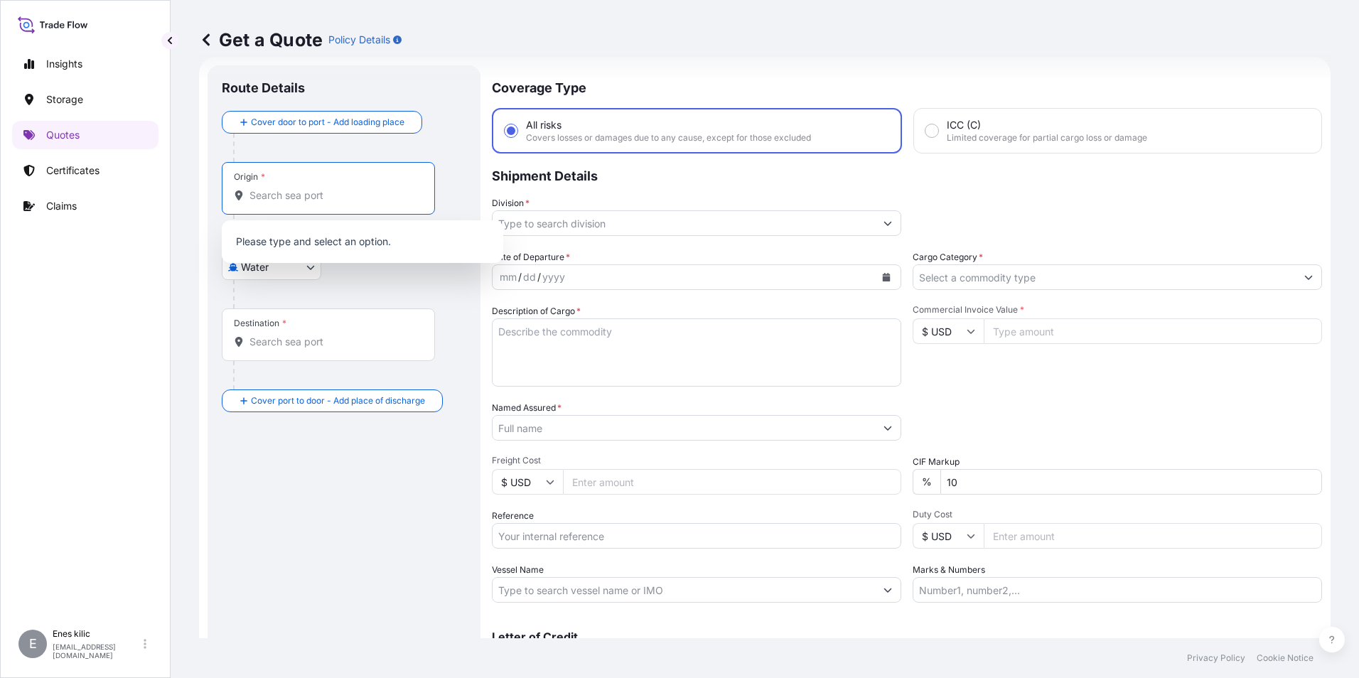
click at [276, 276] on body "0 options available. Insights Storage Quotes Certificates Claims E [PERSON_NAME…" at bounding box center [679, 339] width 1359 height 678
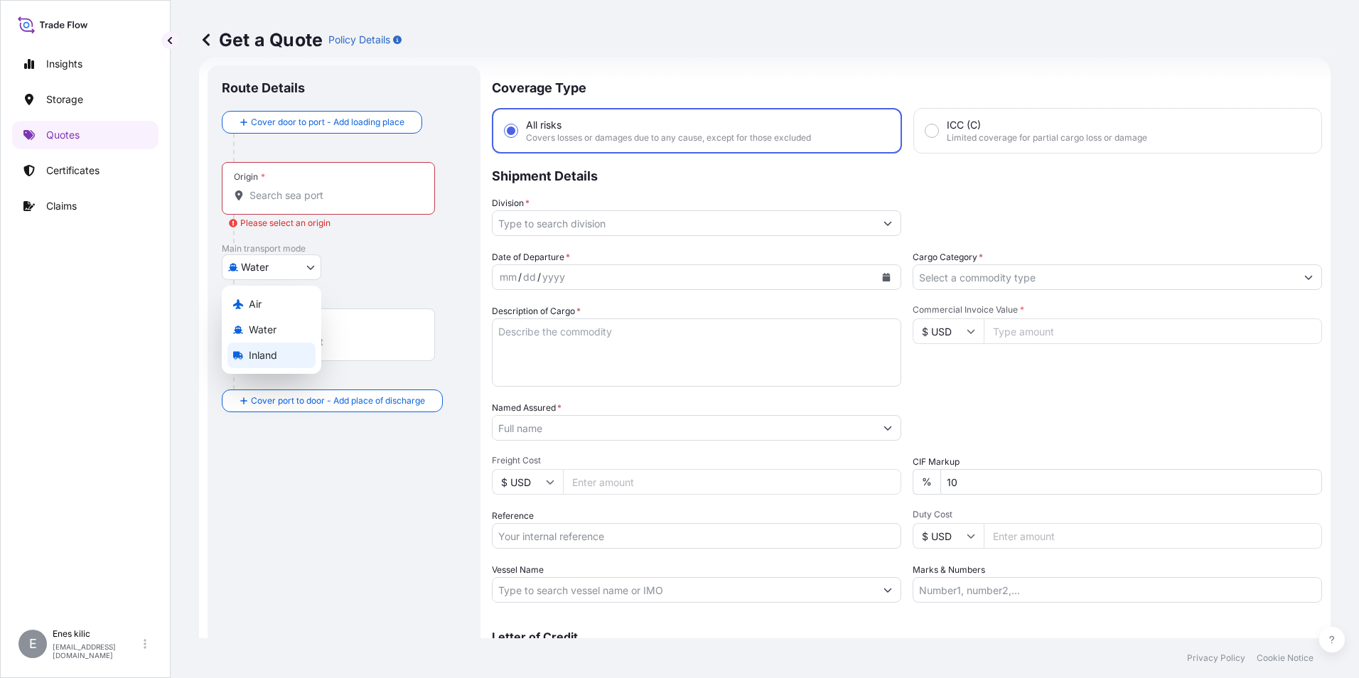
click at [275, 353] on span "Inland" at bounding box center [263, 355] width 28 height 14
select select "Inland"
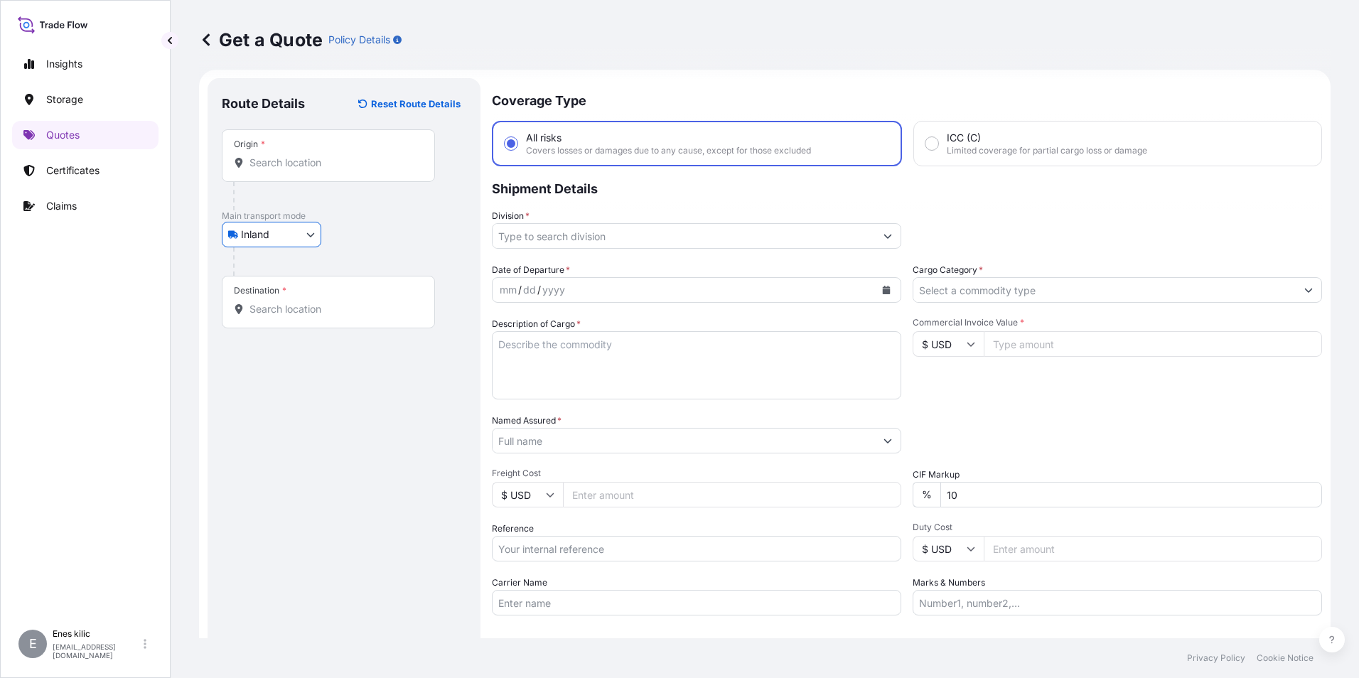
scroll to position [0, 0]
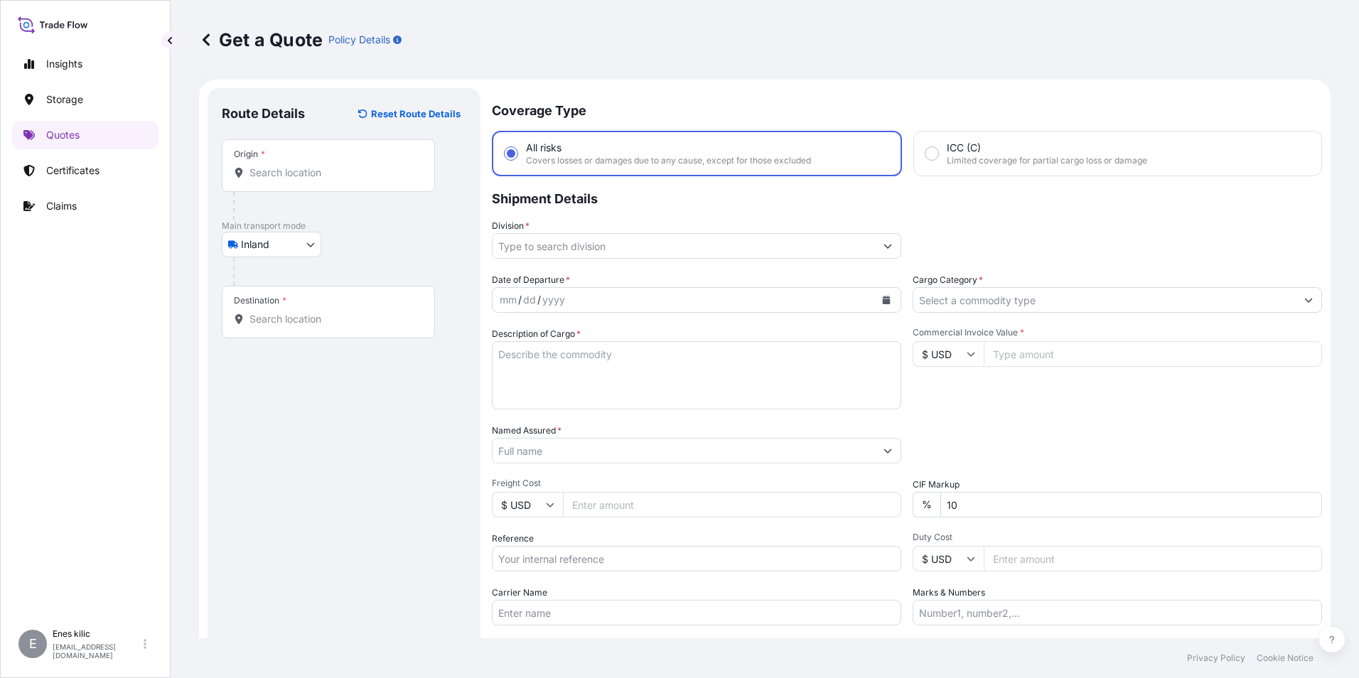
click at [292, 161] on div "Origin *" at bounding box center [328, 165] width 213 height 53
click at [292, 166] on input "Origin *" at bounding box center [333, 173] width 168 height 14
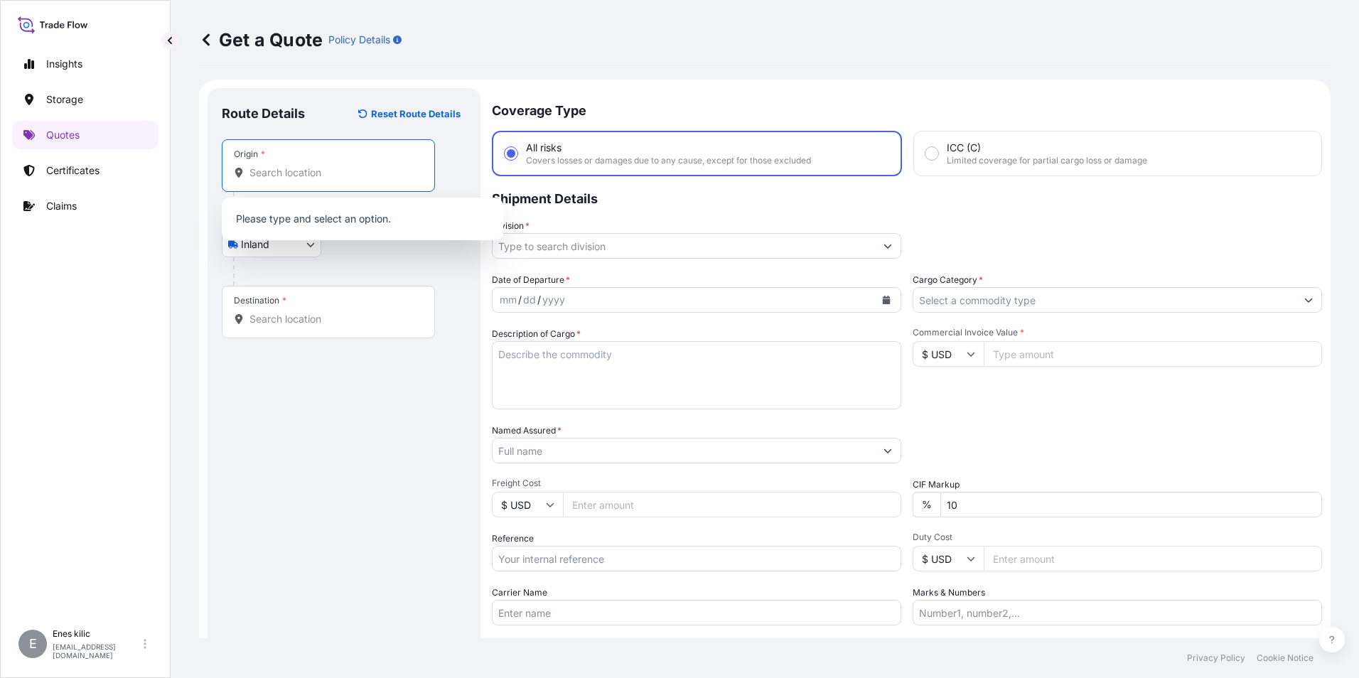
click at [1091, 237] on div "Division *" at bounding box center [907, 239] width 830 height 40
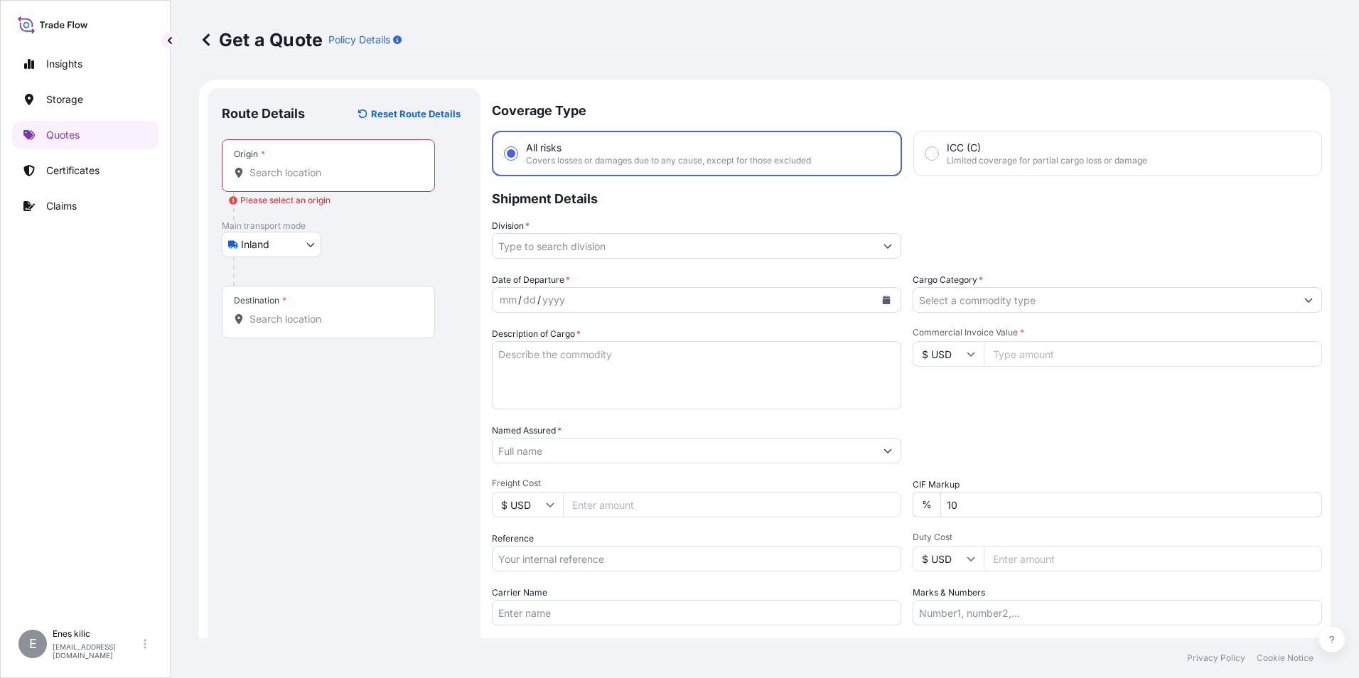
click at [345, 249] on div "Inland Air Water Inland" at bounding box center [344, 245] width 244 height 26
click at [309, 158] on div "Origin *" at bounding box center [328, 165] width 213 height 53
click at [309, 166] on input "Origin * Please select an origin" at bounding box center [333, 173] width 168 height 14
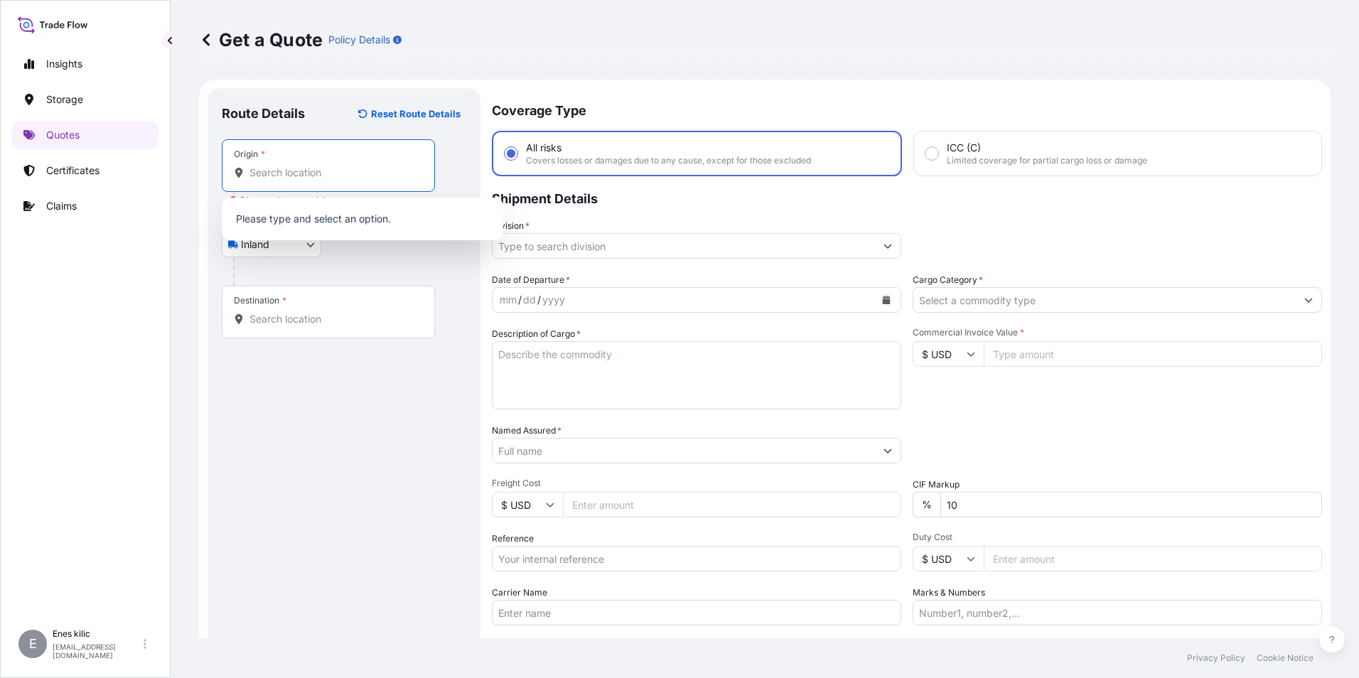
click at [304, 173] on input "Origin * Please select an origin" at bounding box center [333, 173] width 168 height 14
click at [309, 180] on div "Origin *" at bounding box center [328, 165] width 213 height 53
click at [309, 180] on input "Origin * Please select an origin" at bounding box center [333, 173] width 168 height 14
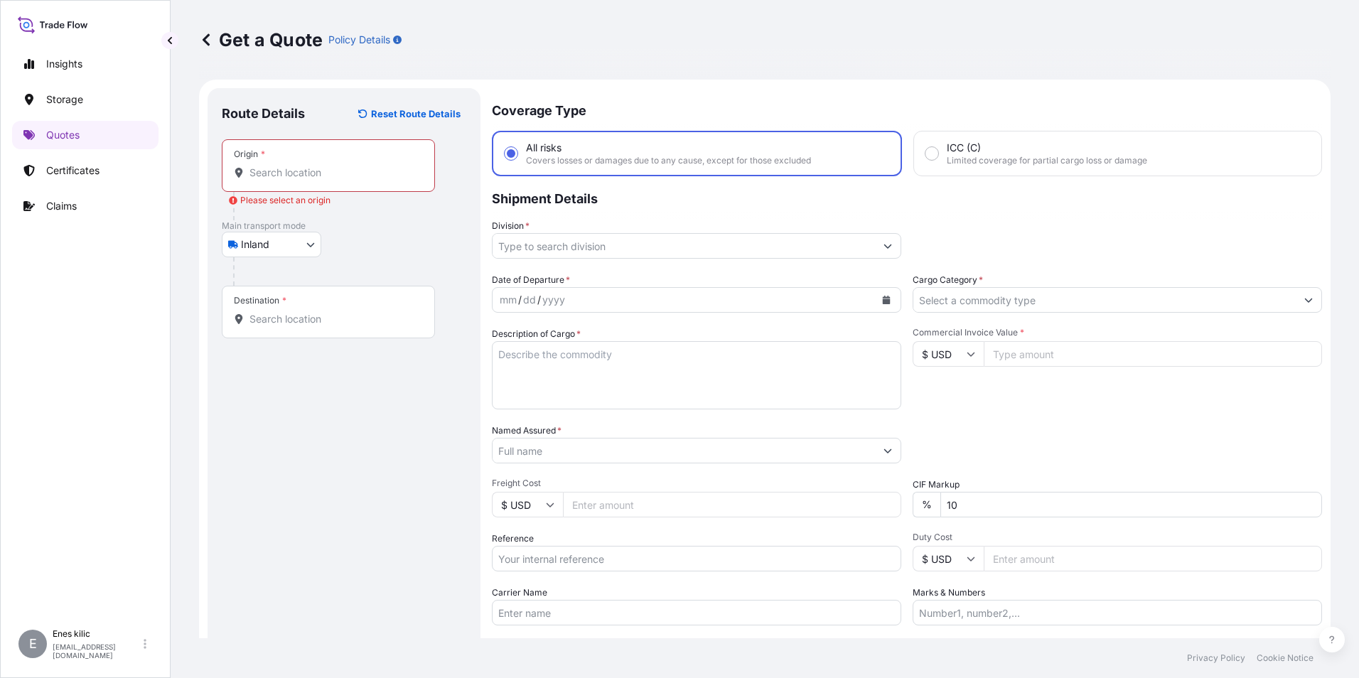
click at [293, 165] on div "Origin *" at bounding box center [328, 165] width 213 height 53
click at [293, 166] on input "Origin * Please select an origin" at bounding box center [333, 173] width 168 height 14
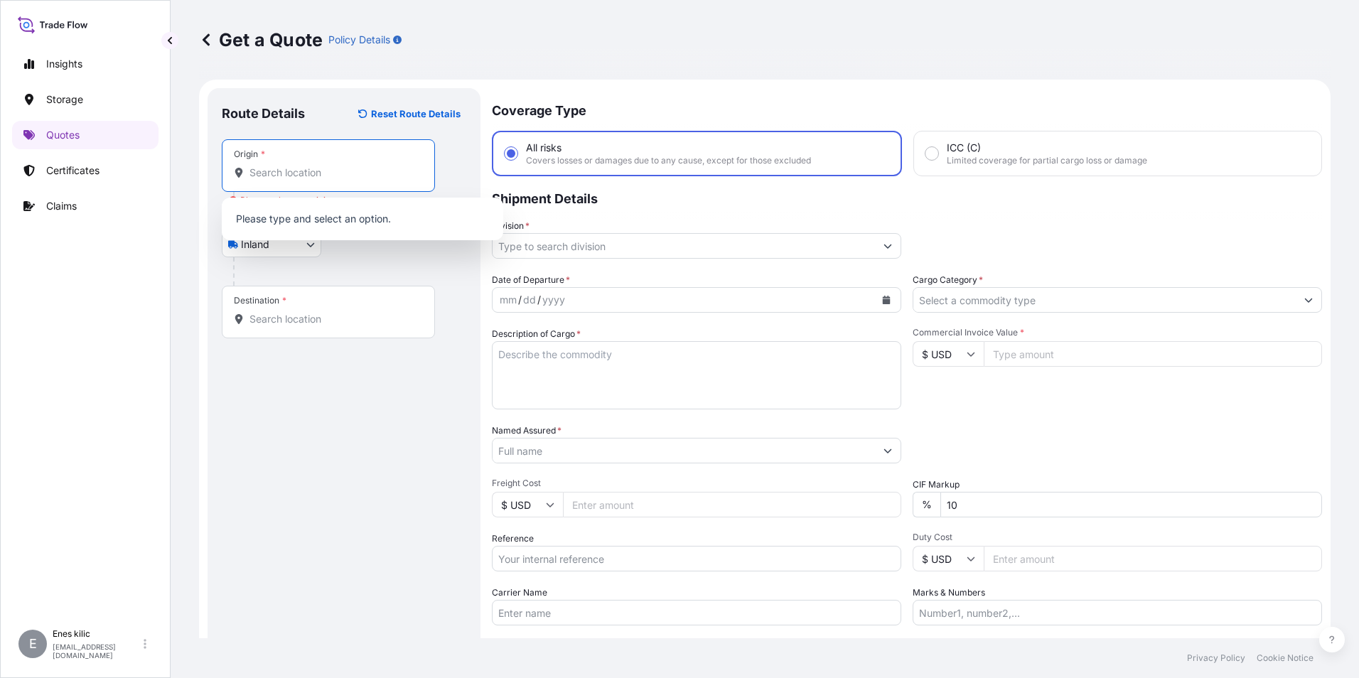
click at [279, 166] on input "Origin * Please select an origin" at bounding box center [333, 173] width 168 height 14
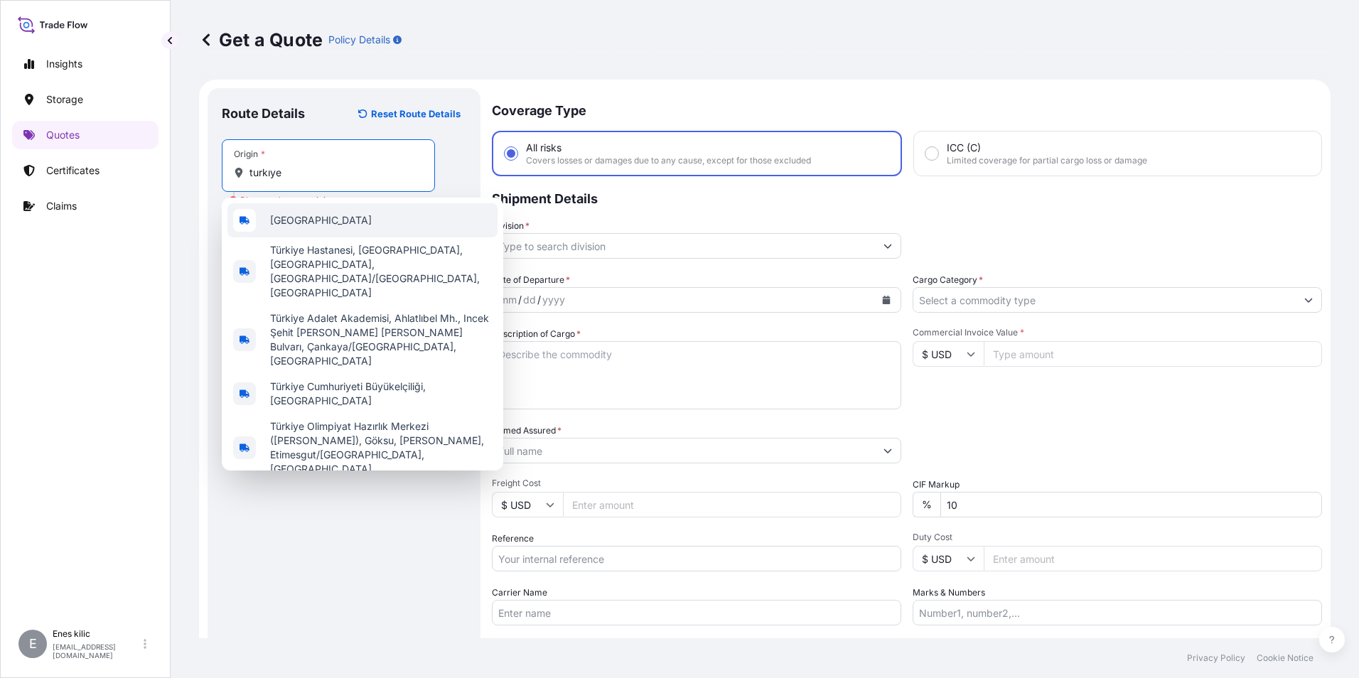
click at [347, 234] on div "[GEOGRAPHIC_DATA]" at bounding box center [362, 220] width 270 height 34
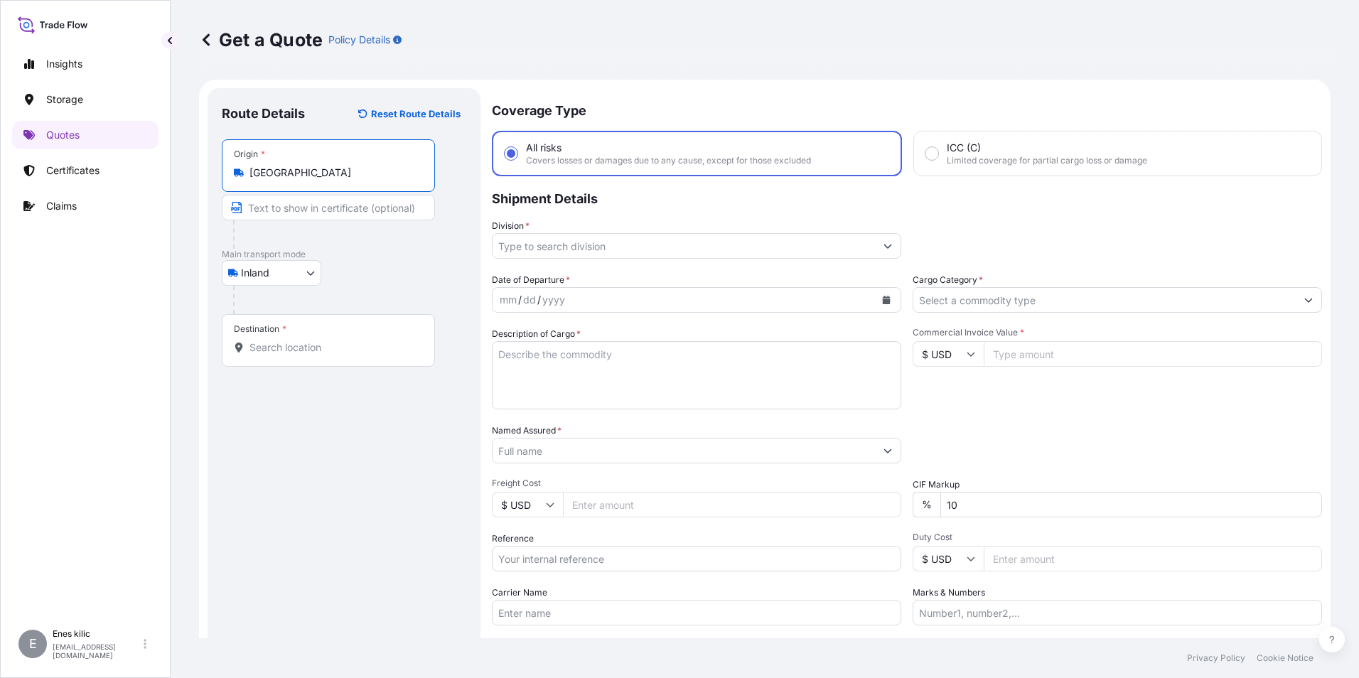
type input "[GEOGRAPHIC_DATA]"
click at [292, 274] on body "5 options available. Insights Storage Quotes Certificates Claims E [PERSON_NAME…" at bounding box center [679, 339] width 1359 height 678
click at [288, 357] on div "Inland" at bounding box center [271, 361] width 88 height 26
click at [311, 322] on input "Destination *" at bounding box center [333, 319] width 168 height 14
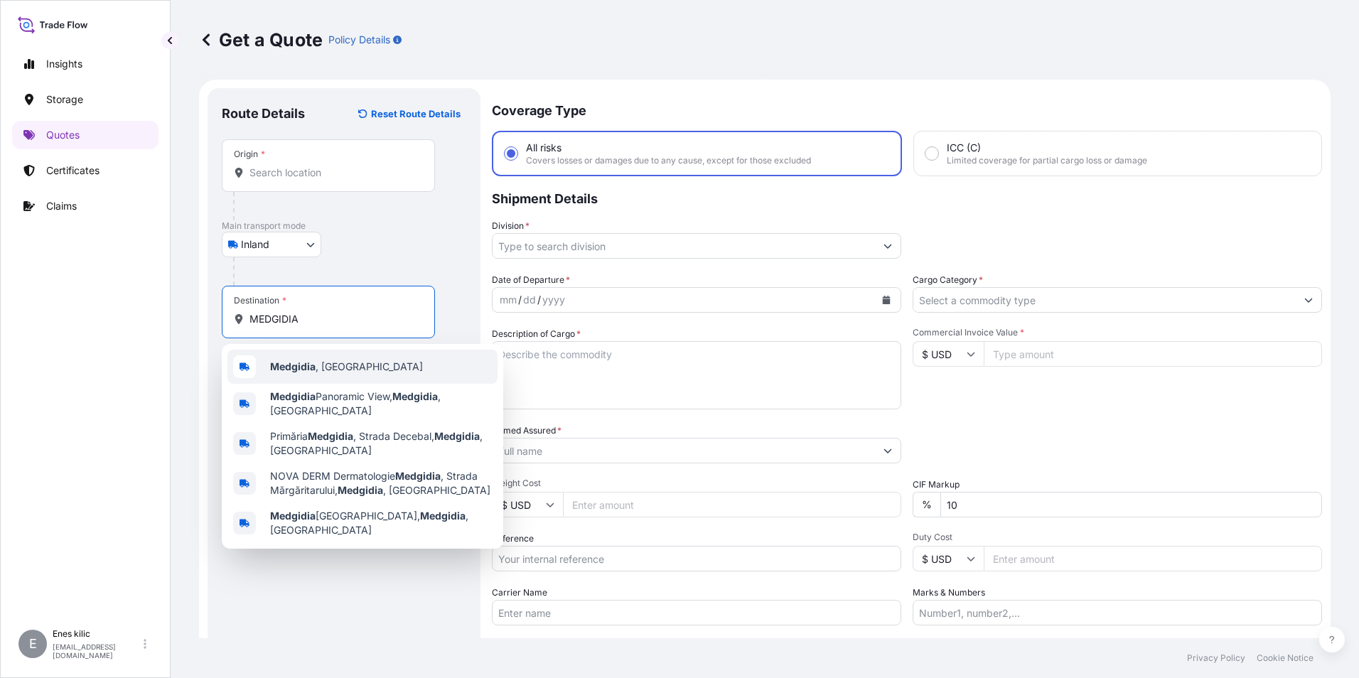
click at [330, 364] on span "Medgidia , [GEOGRAPHIC_DATA]" at bounding box center [346, 367] width 153 height 14
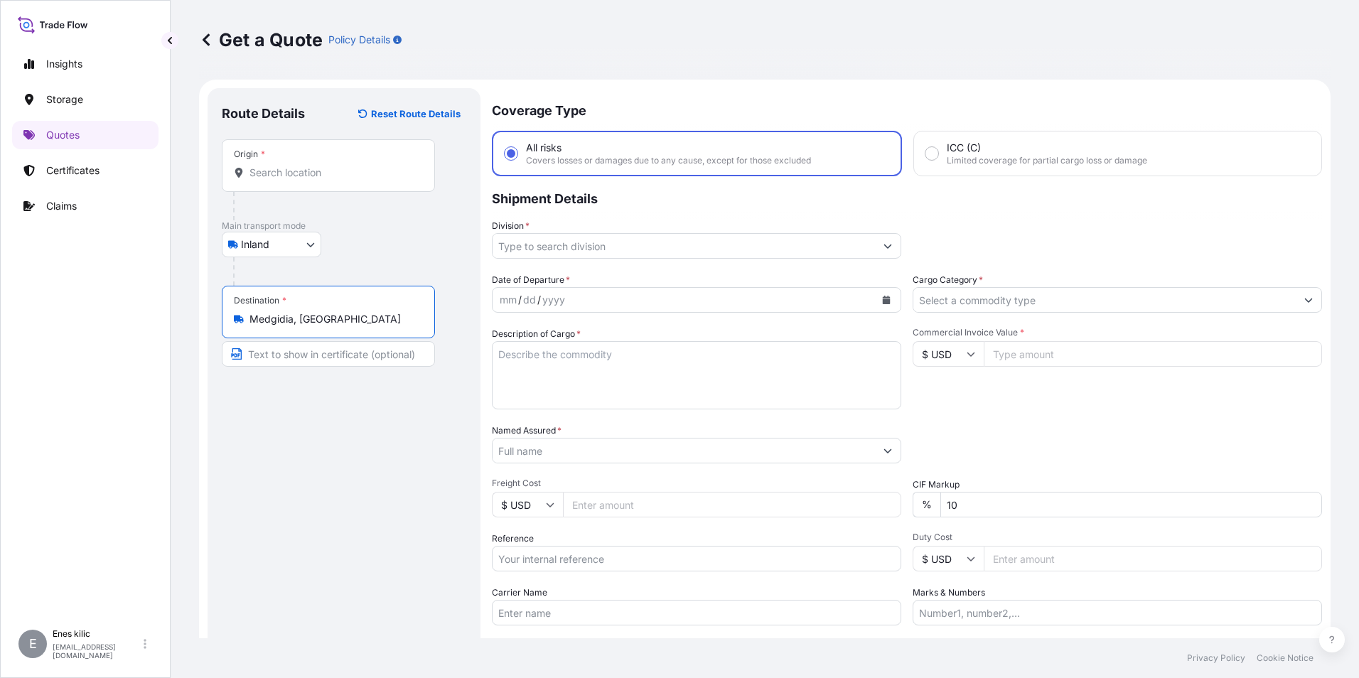
type input "Medgidia, [GEOGRAPHIC_DATA]"
click at [566, 250] on input "Division *" at bounding box center [683, 246] width 382 height 26
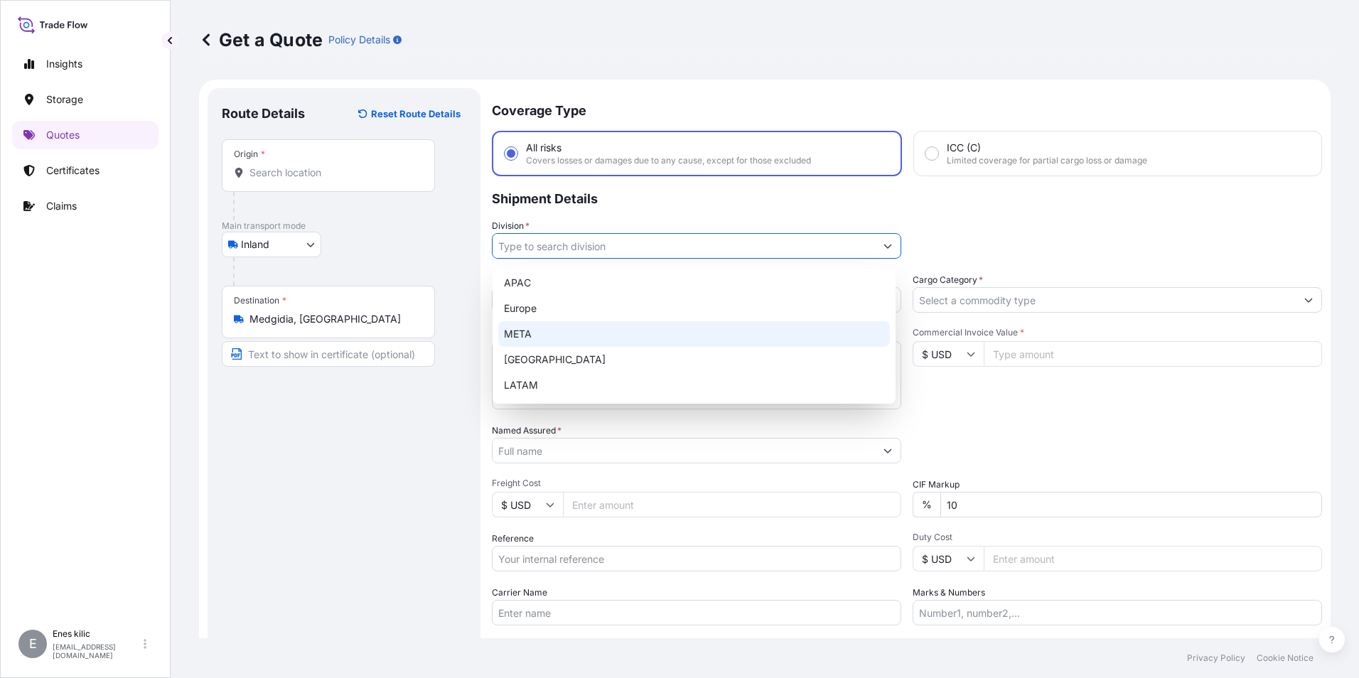
click at [596, 326] on div "META" at bounding box center [694, 334] width 392 height 26
type input "META"
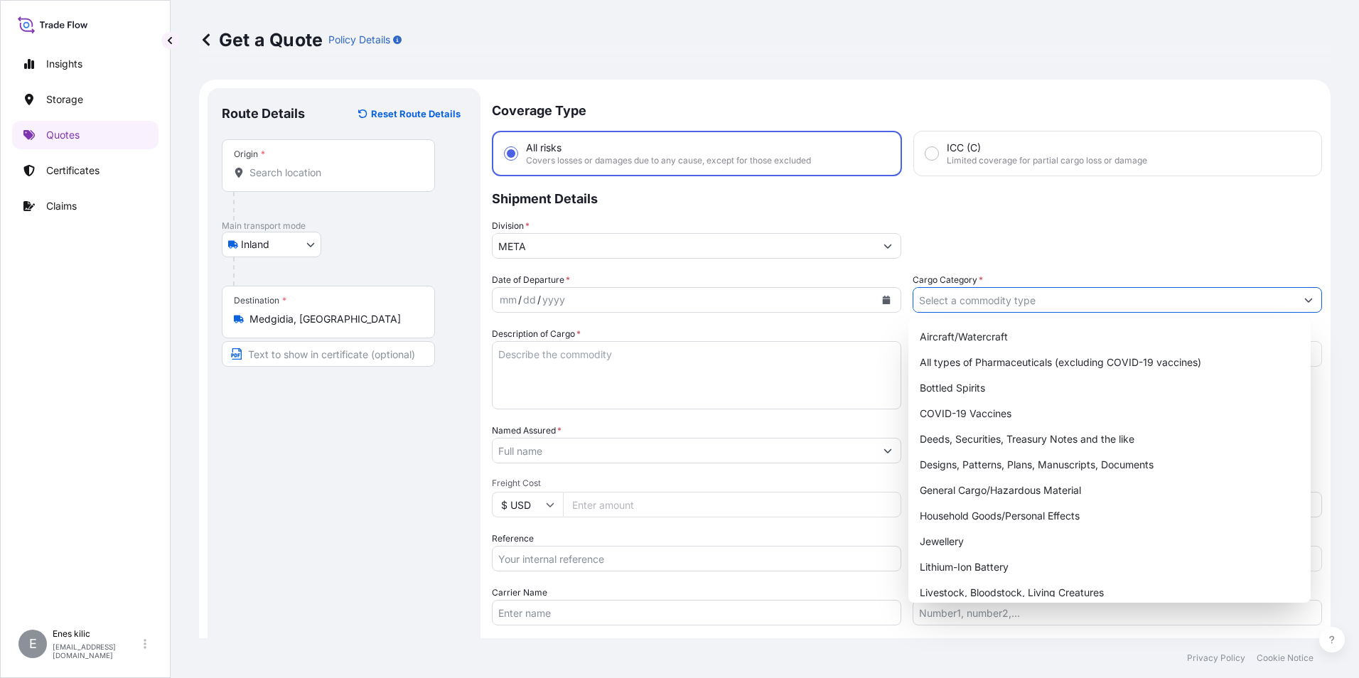
click at [1017, 291] on input "Cargo Category *" at bounding box center [1104, 300] width 382 height 26
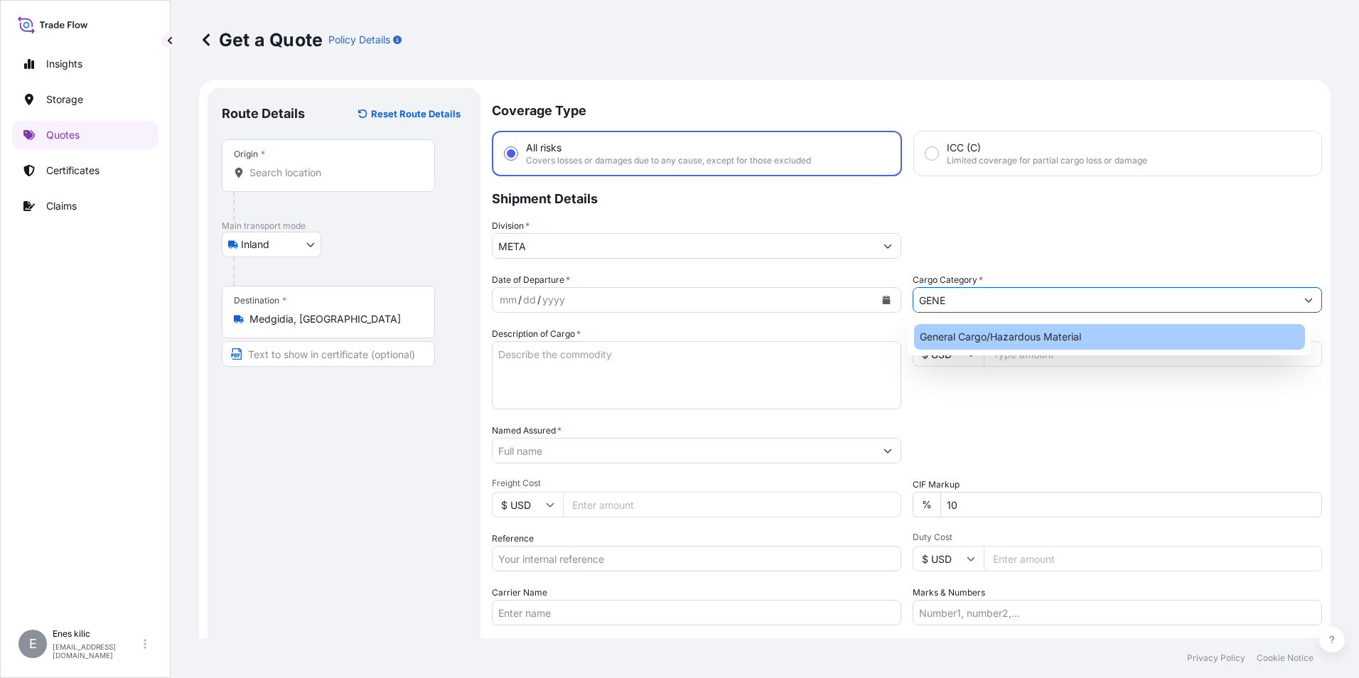
click at [1012, 339] on div "General Cargo/Hazardous Material" at bounding box center [1110, 337] width 392 height 26
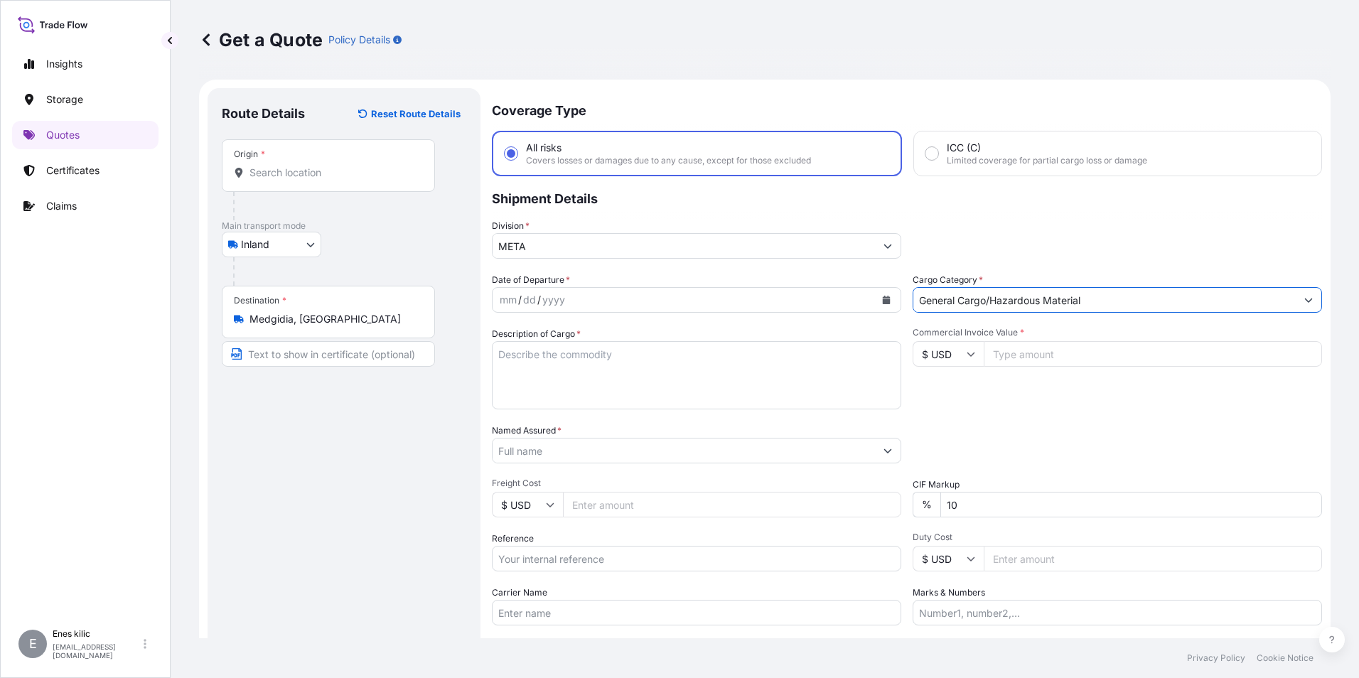
type input "General Cargo/Hazardous Material"
click at [644, 299] on div "mm / dd / yyyy" at bounding box center [683, 300] width 382 height 26
click at [886, 297] on button "Calendar" at bounding box center [886, 299] width 23 height 23
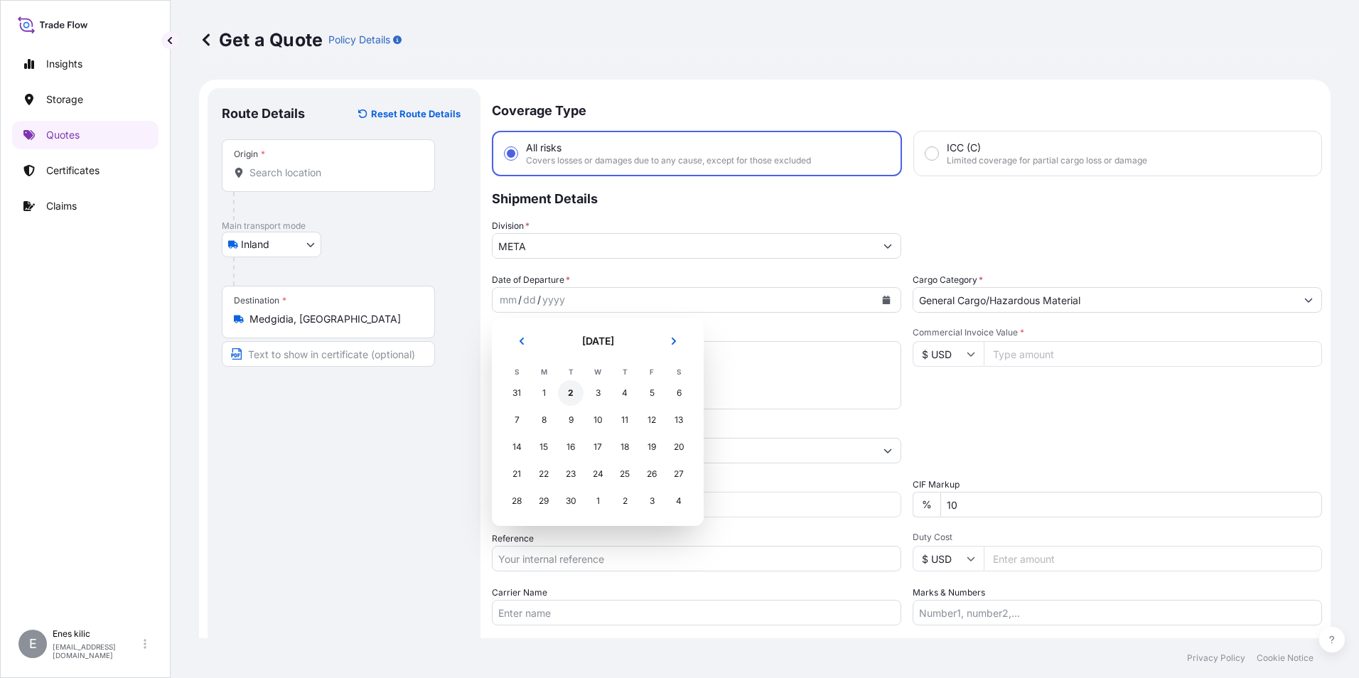
click at [573, 392] on div "2" at bounding box center [571, 393] width 26 height 26
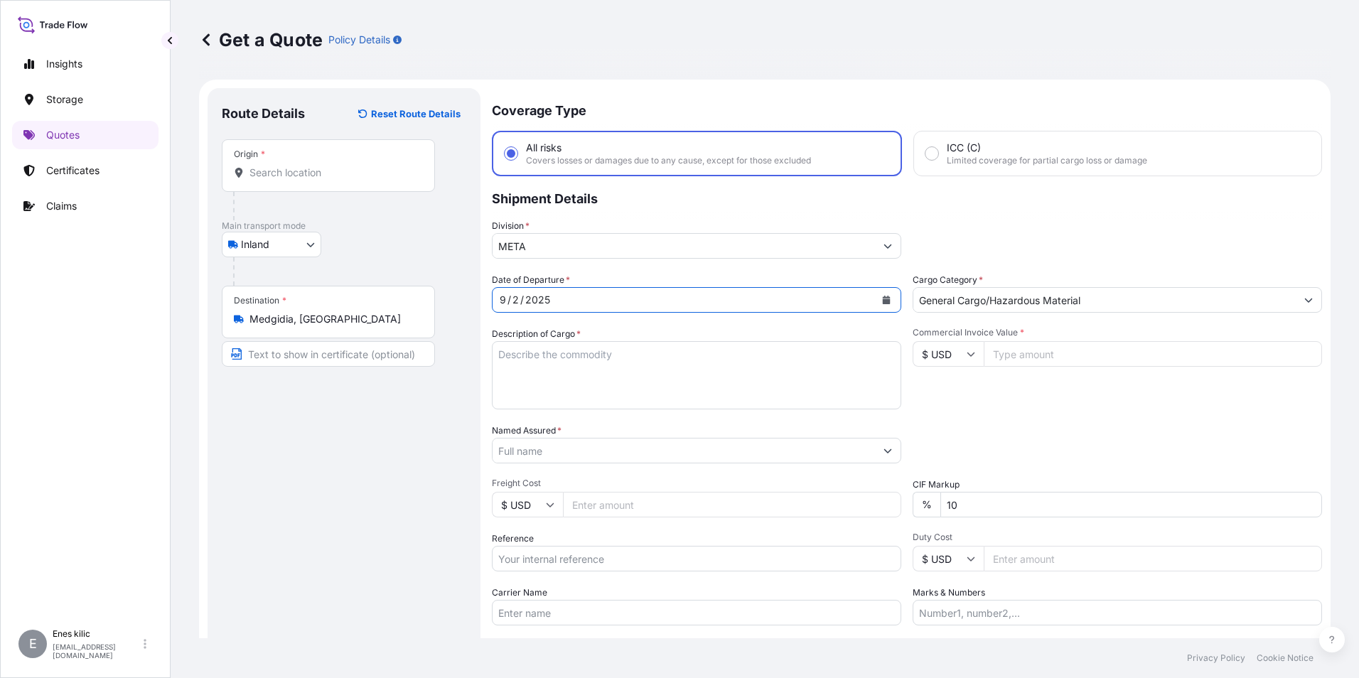
click at [546, 370] on textarea "Description of Cargo *" at bounding box center [696, 375] width 409 height 68
click at [557, 357] on textarea "Description of Cargo *" at bounding box center [696, 375] width 409 height 68
paste textarea "LOADING RAMP"
click at [603, 359] on textarea "LOADING RAMP" at bounding box center [696, 375] width 409 height 68
paste textarea "1 PACKAGES // GROSS: 110 KGS"
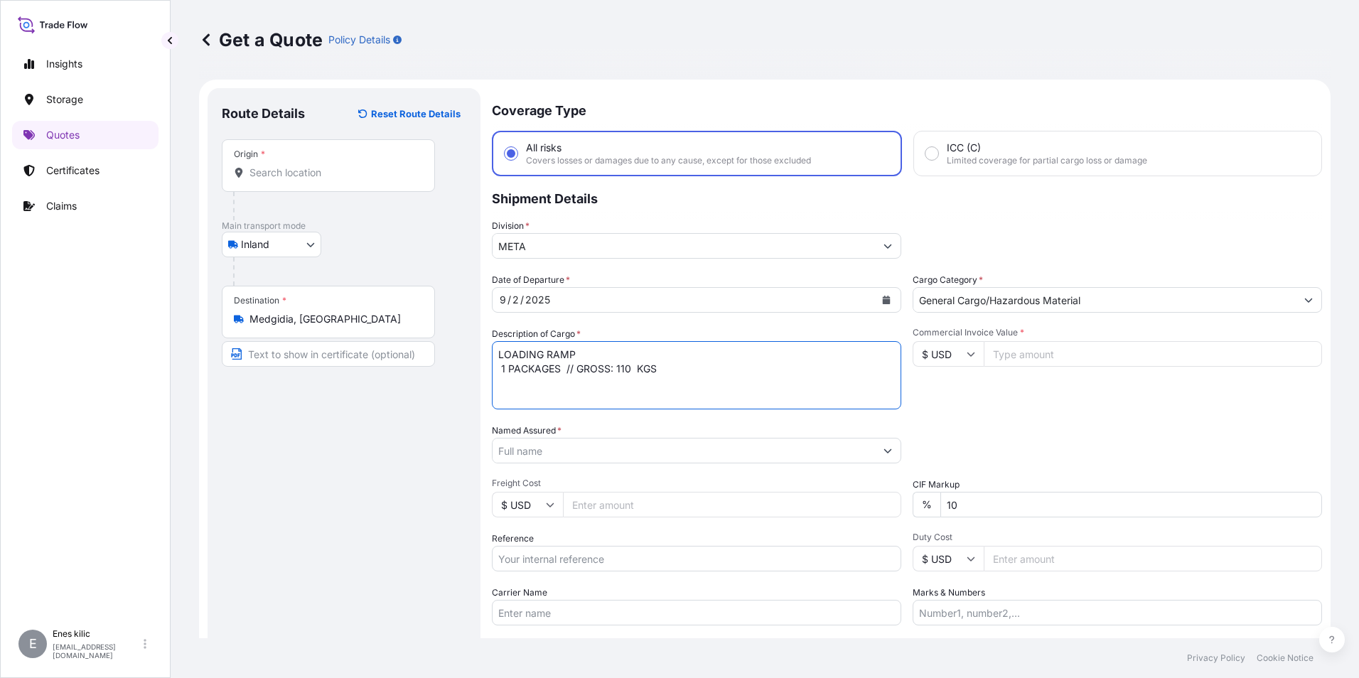
click at [502, 371] on textarea "LOADING RAMP 1 PACKAGES // GROSS: 110 KGS" at bounding box center [696, 375] width 409 height 68
click at [703, 371] on textarea "LOADING RAMP 1 PACKAGES // GROSS: 110 KGS" at bounding box center [696, 375] width 409 height 68
paste textarea "CT 12 RST"
click at [637, 382] on textarea "LOADING RAMP 1 PACKAGES // GROSS: 110 KGS CT 12 RST" at bounding box center [696, 375] width 409 height 68
paste textarea "REF NO:SELNIKEL"
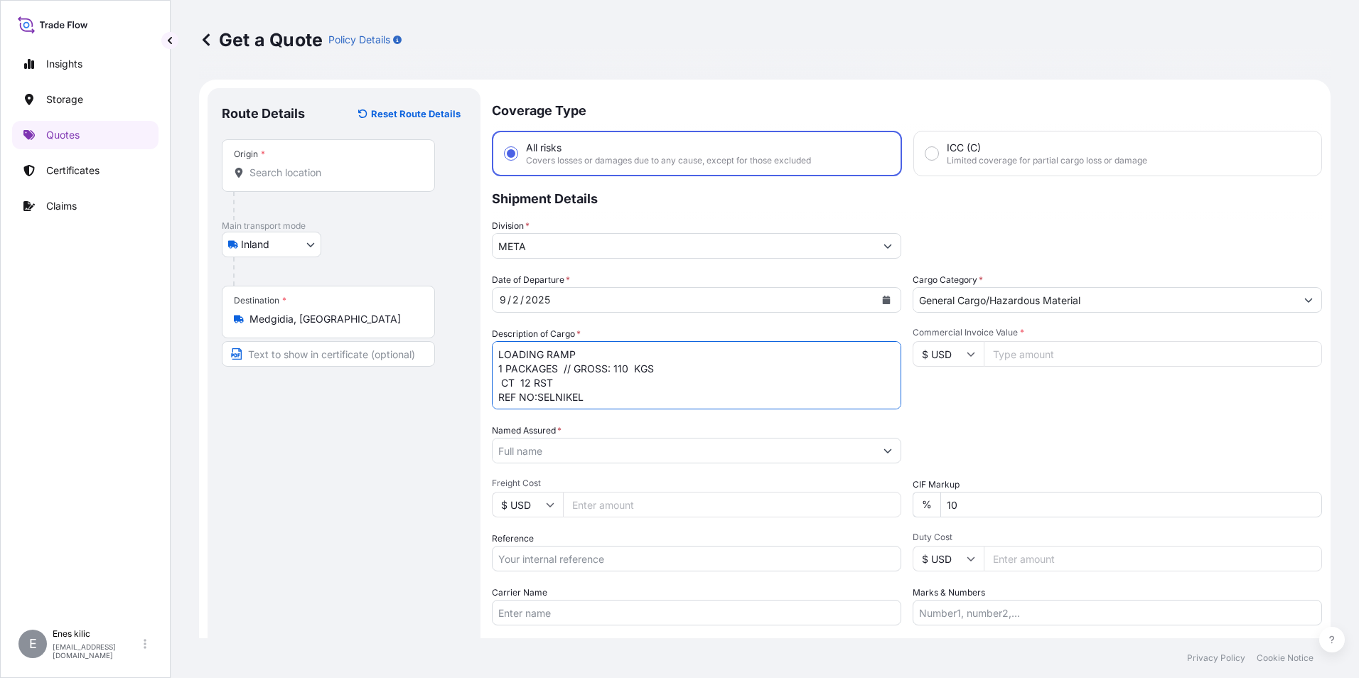
click at [502, 384] on textarea "LOADING RAMP 1 PACKAGES // GROSS: 110 KGS CT 12 RST REF NO:SELNIKEL" at bounding box center [696, 375] width 409 height 68
click at [605, 403] on textarea "LOADING RAMP 1 PACKAGES // GROSS: 110 KGS CT 12 RST REF NO:SELNIKEL" at bounding box center [696, 375] width 409 height 68
type textarea "LOADING RAMP 1 PACKAGES // GROSS: 110 KGS CT 12 RST REF NO:SELNIKEL INSURANCE P…"
click at [1018, 357] on input "Commercial Invoice Value *" at bounding box center [1152, 354] width 338 height 26
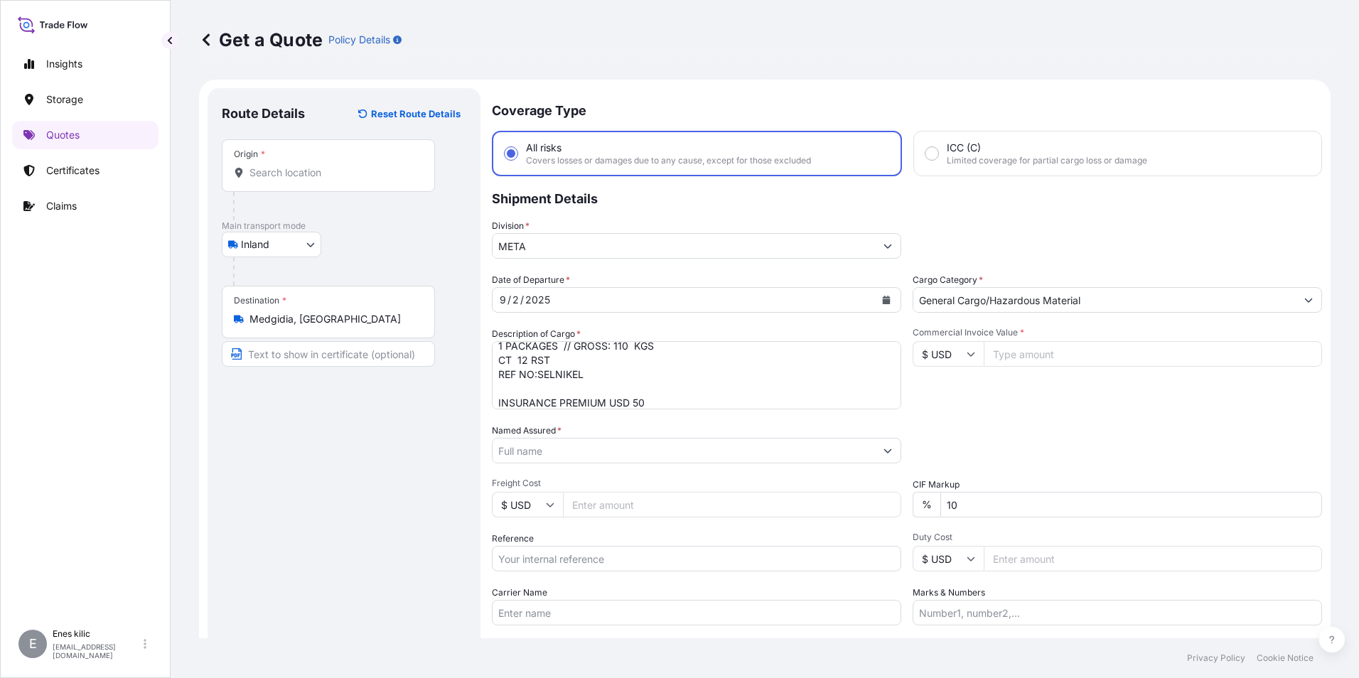
click at [966, 360] on input "$ USD" at bounding box center [947, 354] width 71 height 26
click at [943, 395] on div "€ EUR" at bounding box center [943, 392] width 60 height 27
type input "€ EUR"
click at [1015, 354] on input "Commercial Invoice Value *" at bounding box center [1152, 354] width 338 height 26
type input "3000"
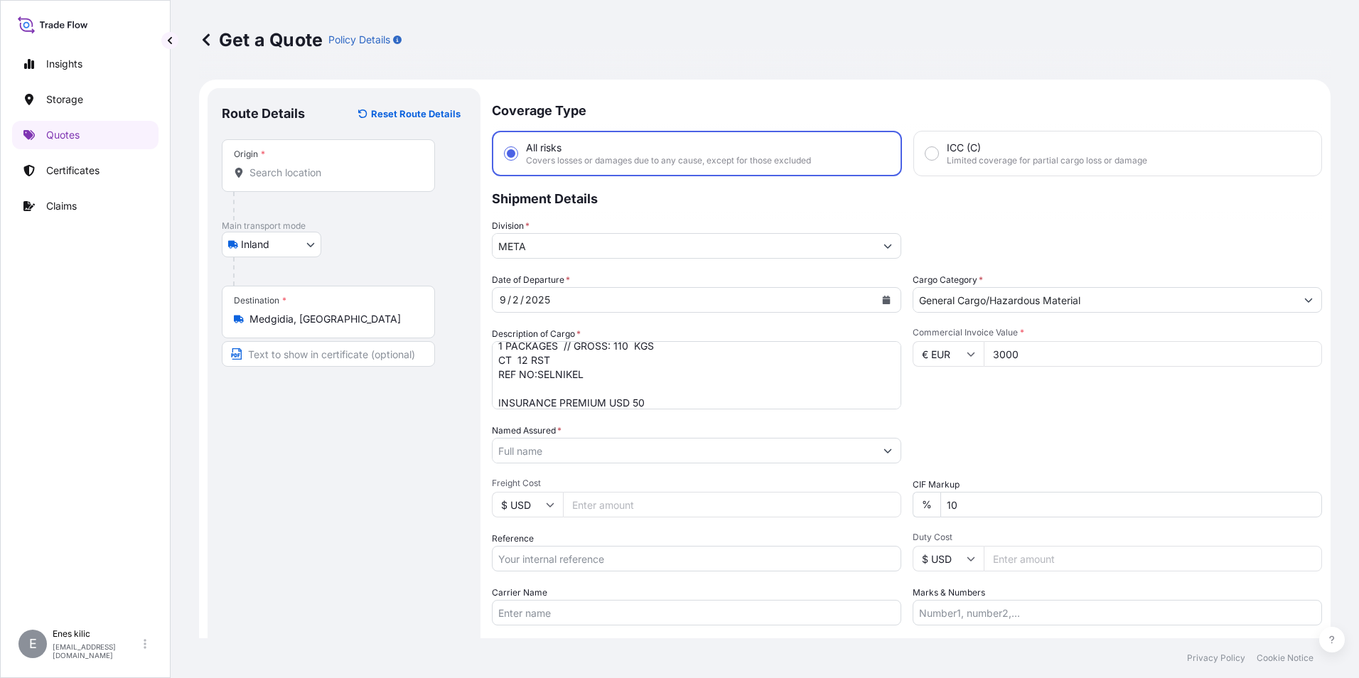
click at [1024, 416] on div "Date of Departure * [DATE] Cargo Category * General Cargo/Hazardous Material De…" at bounding box center [907, 449] width 830 height 352
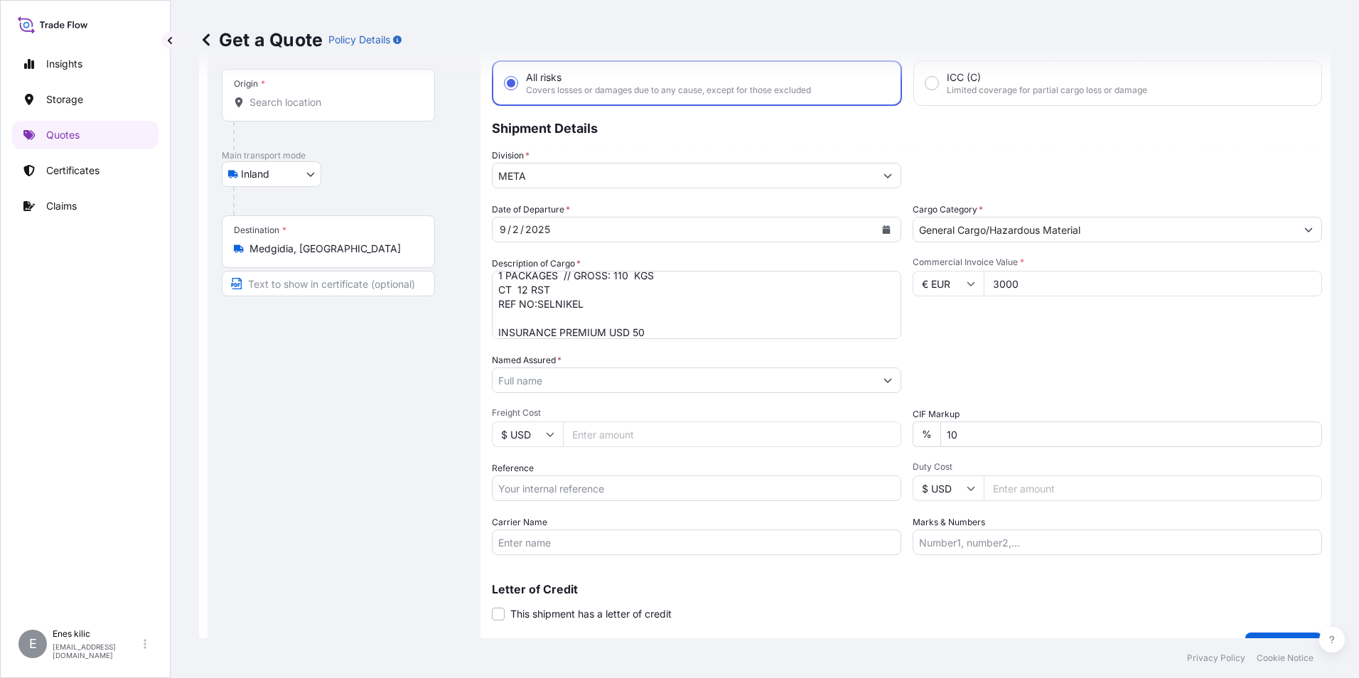
scroll to position [71, 0]
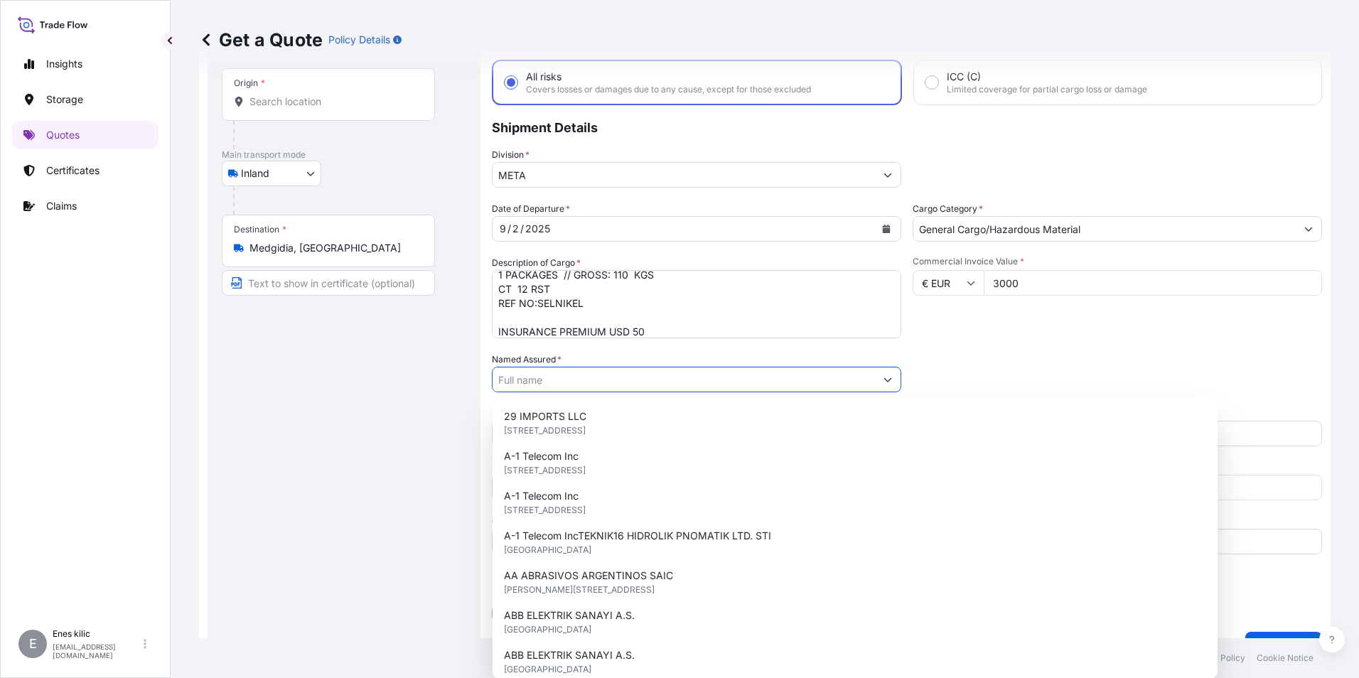
click at [693, 375] on input "Named Assured *" at bounding box center [683, 380] width 382 height 26
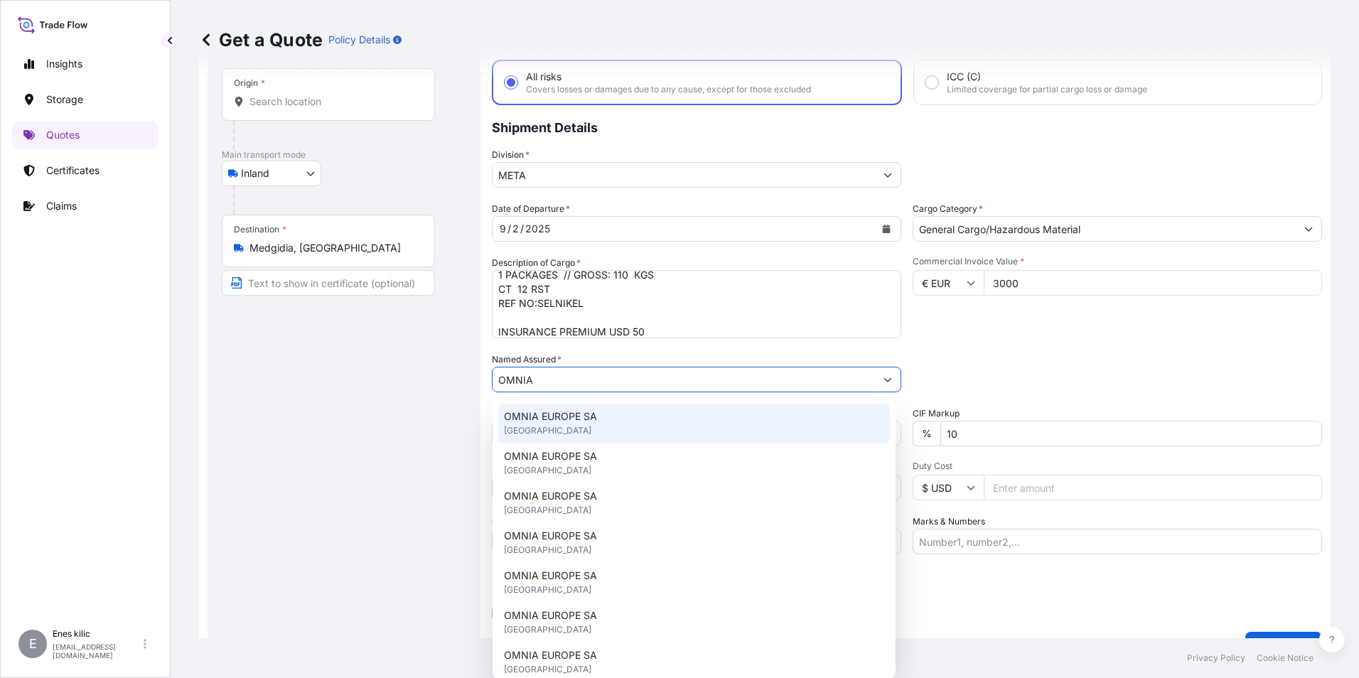
click at [568, 427] on span "[GEOGRAPHIC_DATA]" at bounding box center [547, 430] width 87 height 14
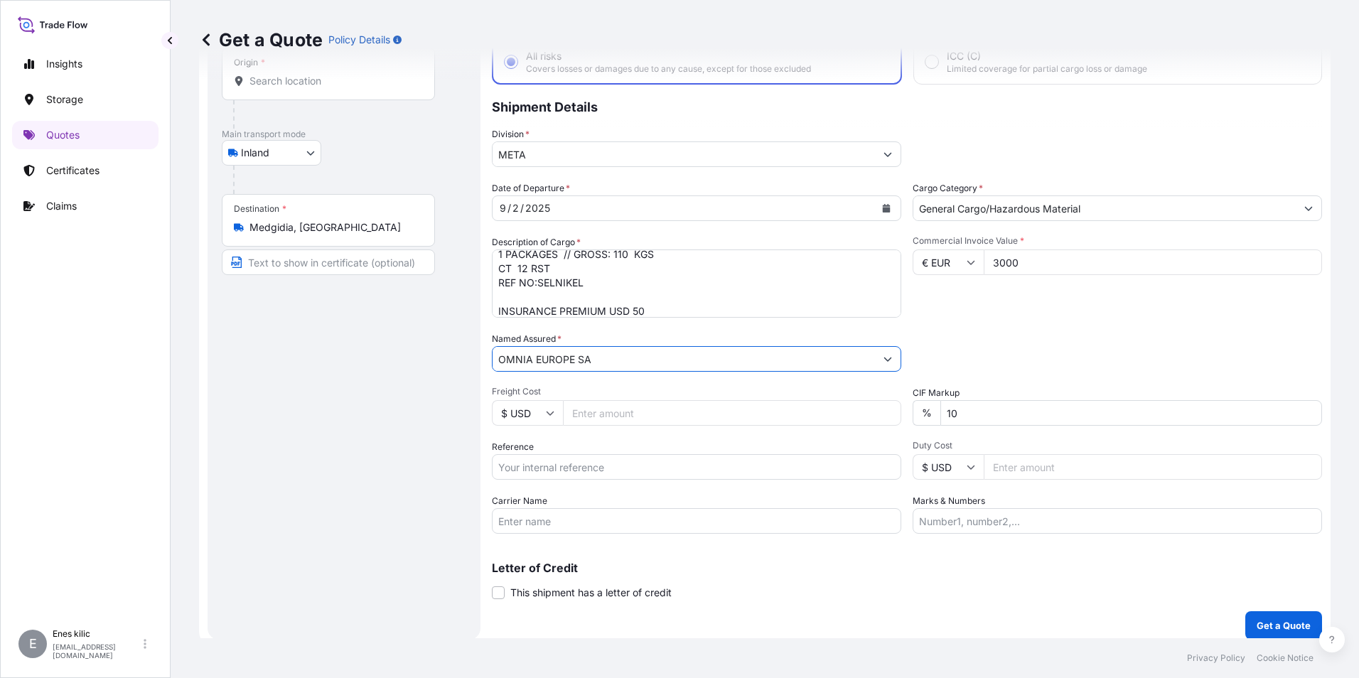
scroll to position [102, 0]
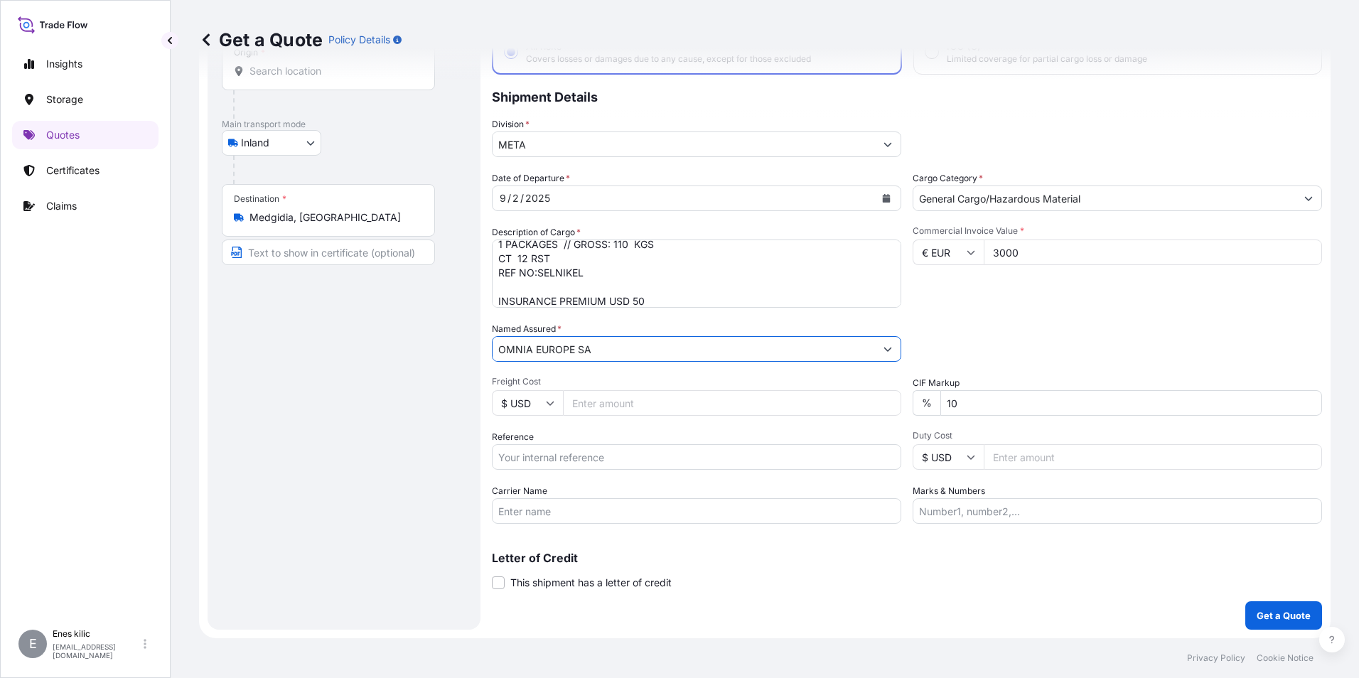
type input "OMNIA EUROPE SA"
click at [593, 458] on input "Reference" at bounding box center [696, 457] width 409 height 26
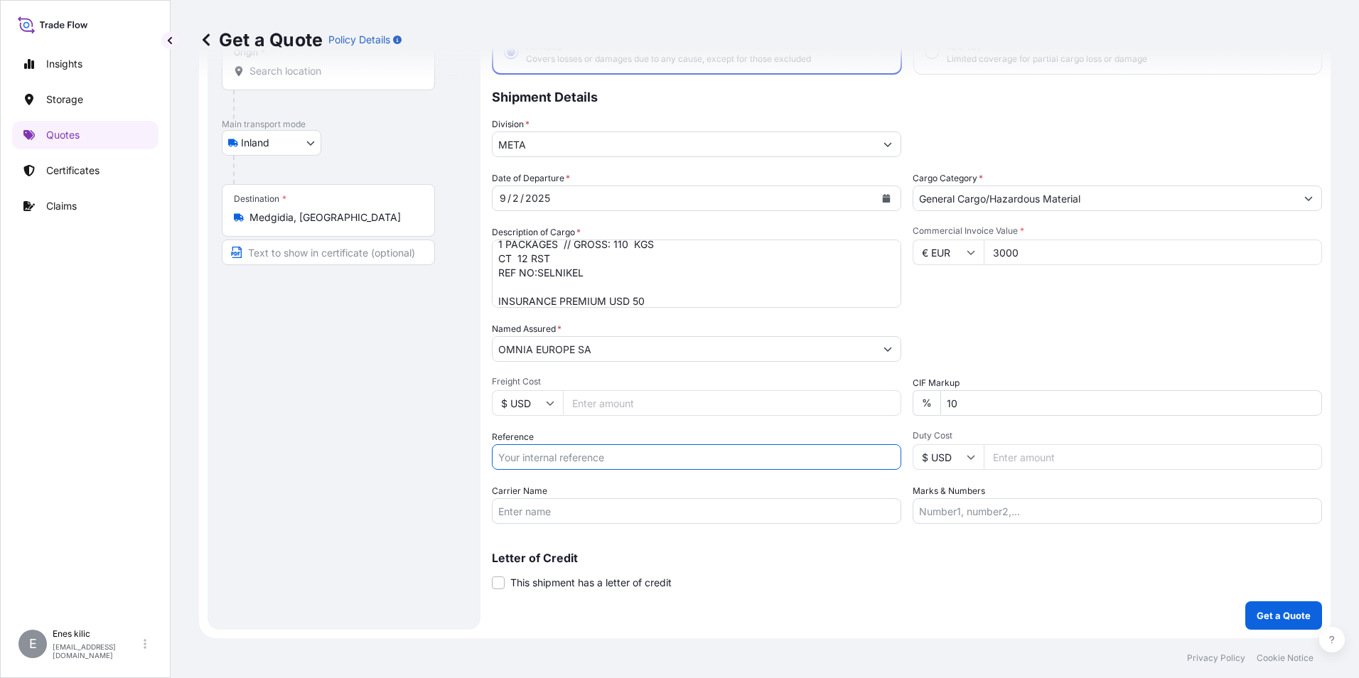
click at [617, 450] on input "Reference" at bounding box center [696, 457] width 409 height 26
type input "2101775504"
click at [630, 512] on input "Carrier Name" at bounding box center [696, 511] width 409 height 26
click at [560, 507] on input "Carrier Name" at bounding box center [696, 511] width 409 height 26
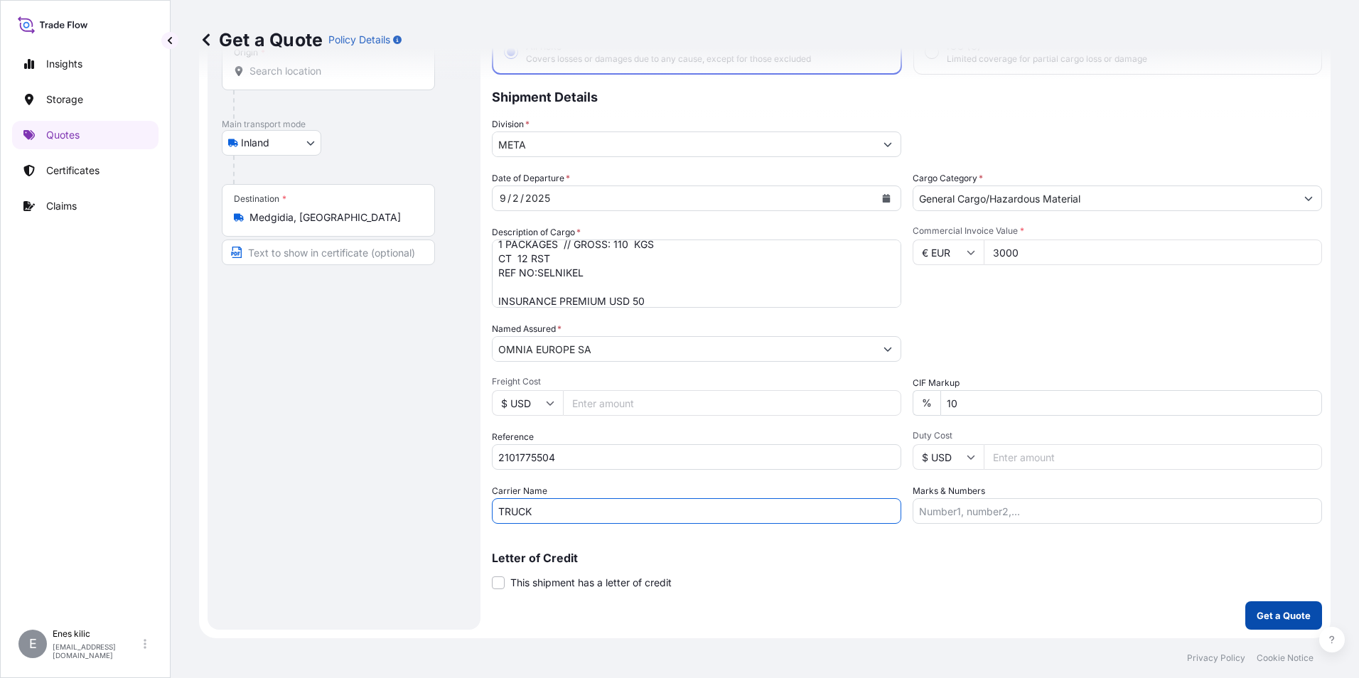
type input "TRUCK"
click at [1291, 607] on button "Get a Quote" at bounding box center [1283, 615] width 77 height 28
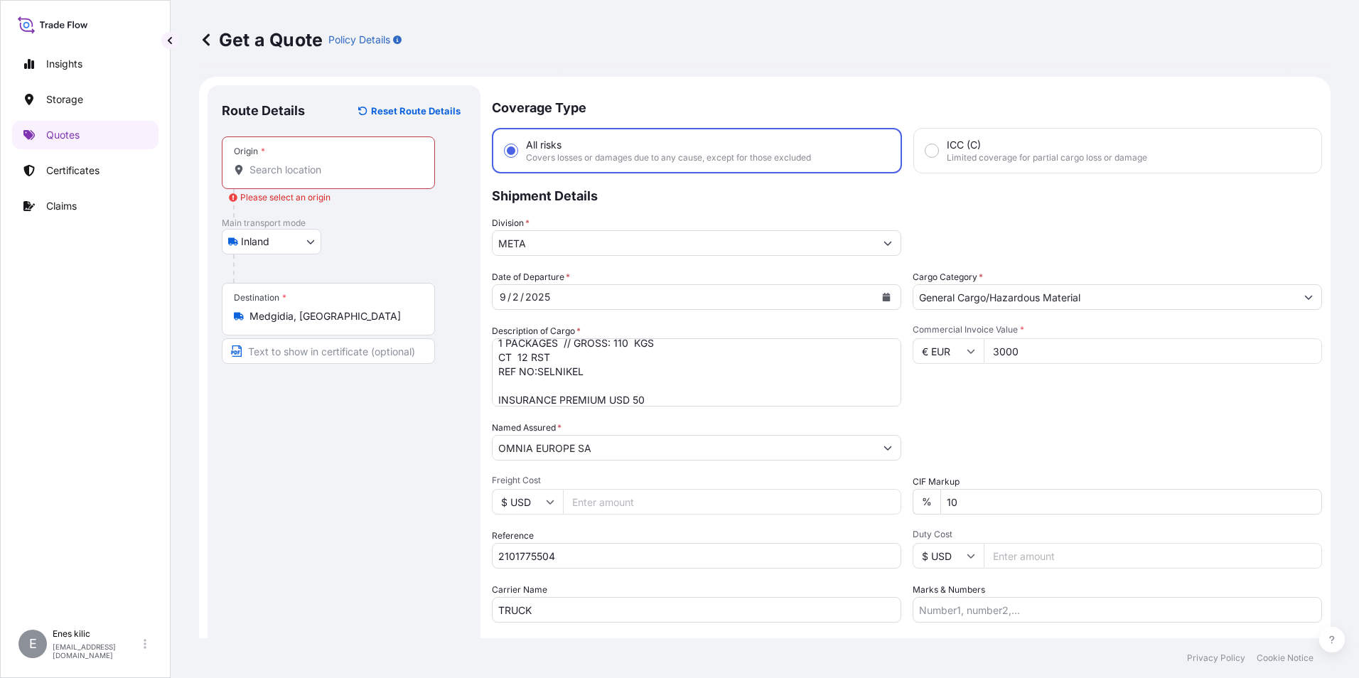
scroll to position [0, 0]
click at [313, 172] on input "Origin * Please select an origin" at bounding box center [333, 173] width 168 height 14
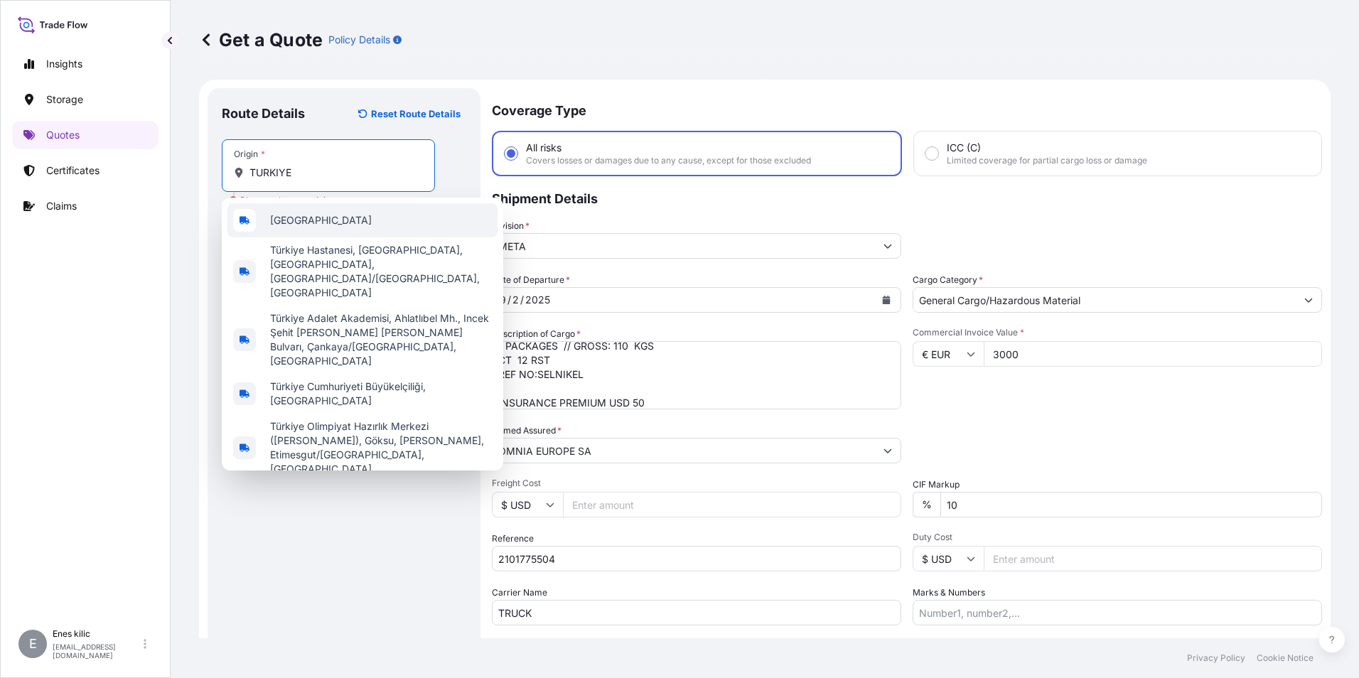
click at [327, 218] on div "[GEOGRAPHIC_DATA]" at bounding box center [362, 220] width 270 height 34
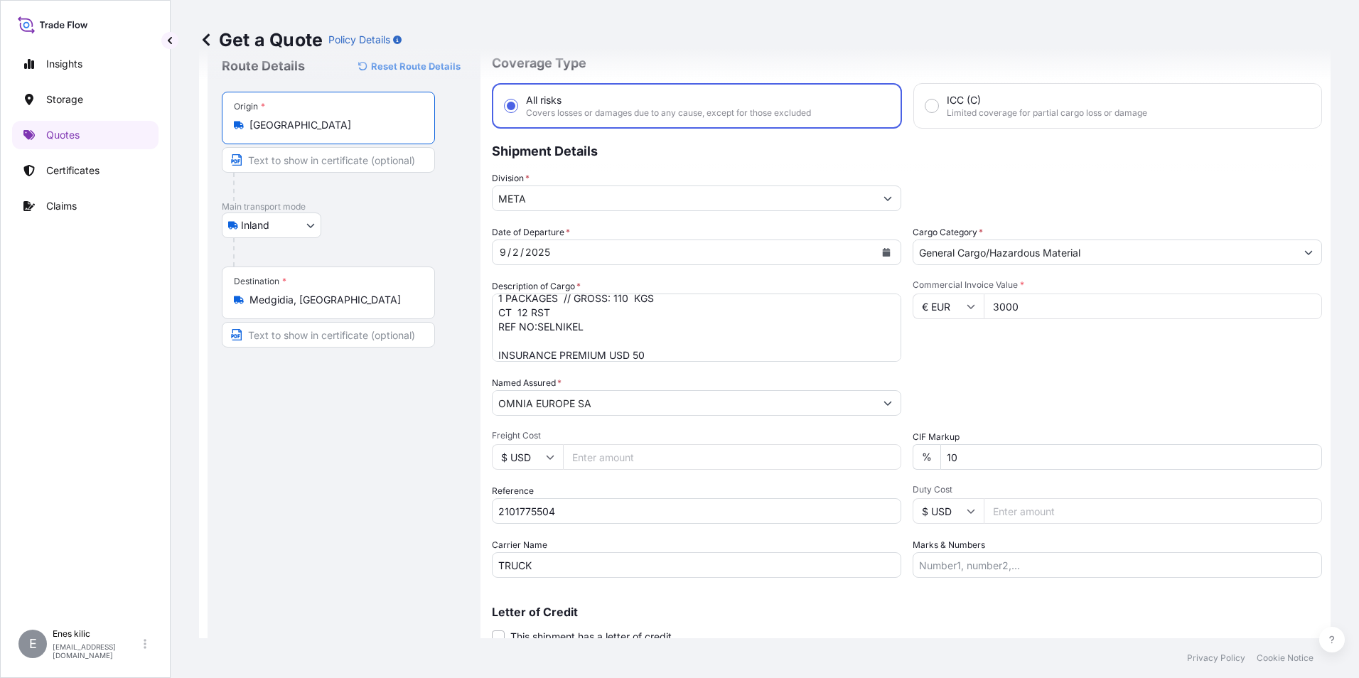
scroll to position [102, 0]
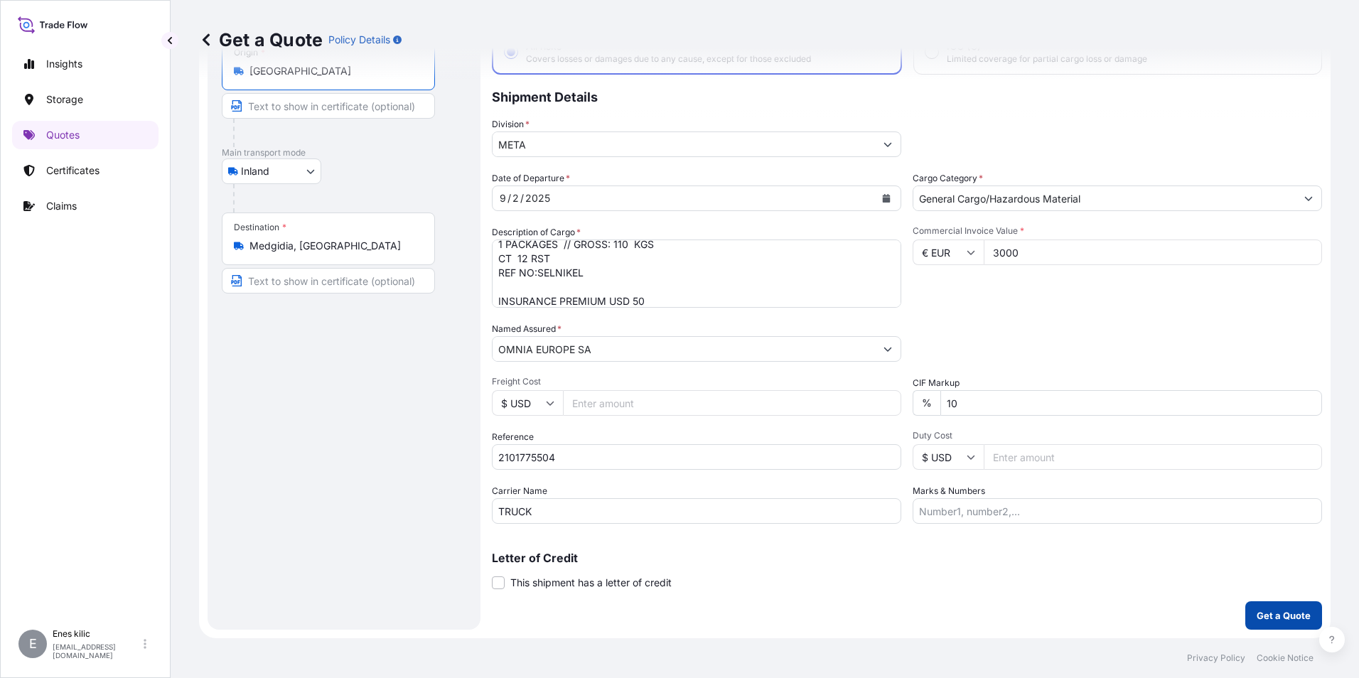
type input "[GEOGRAPHIC_DATA]"
click at [1271, 610] on p "Get a Quote" at bounding box center [1283, 615] width 54 height 14
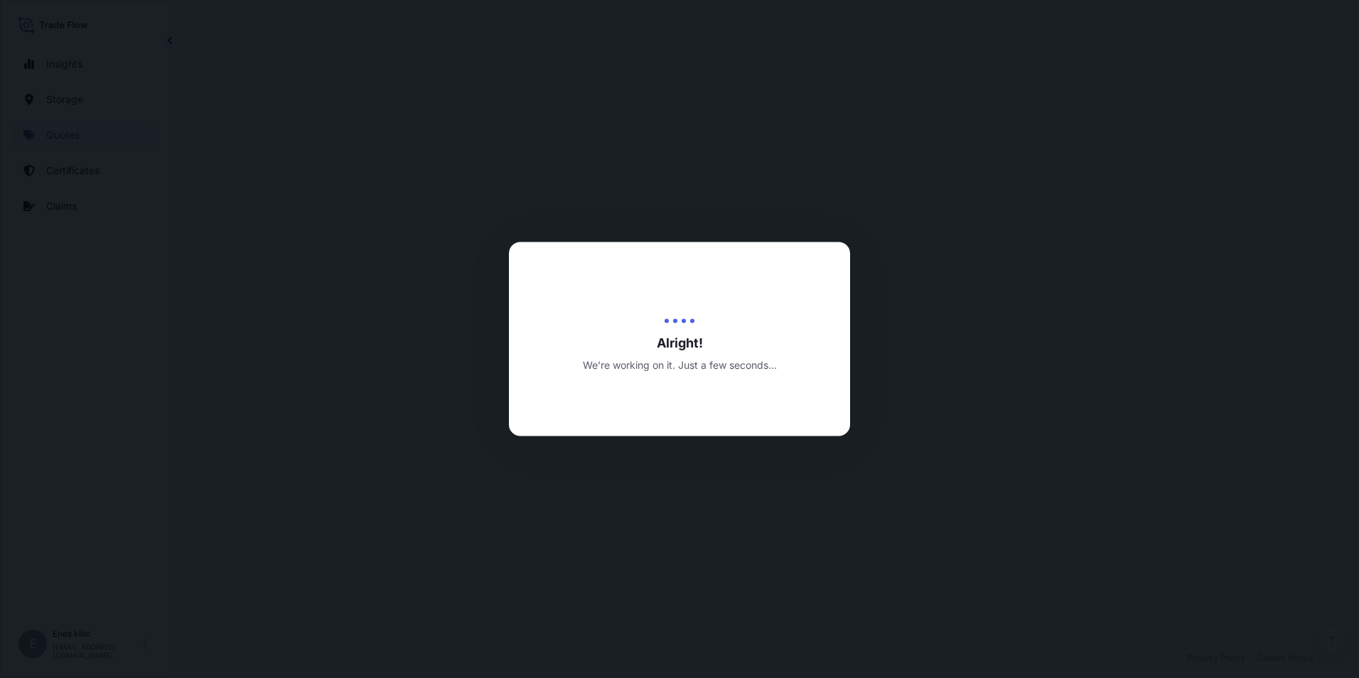
select select "Inland"
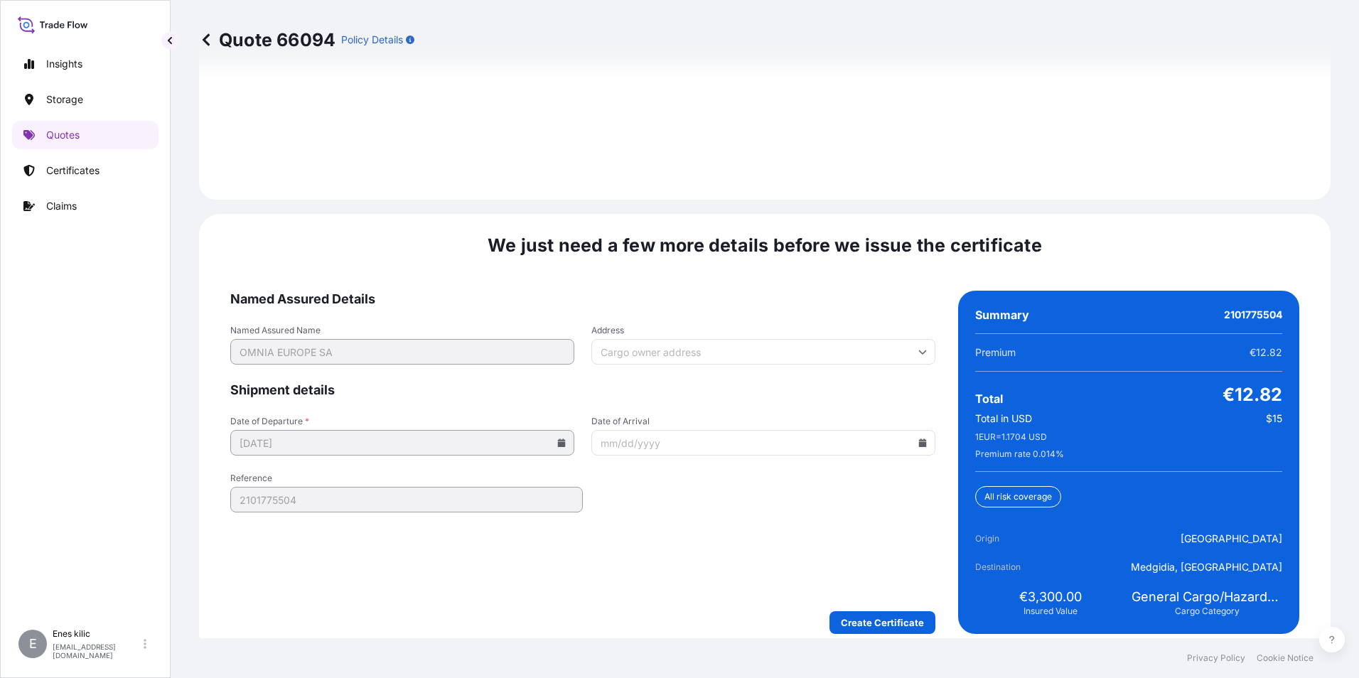
scroll to position [2075, 0]
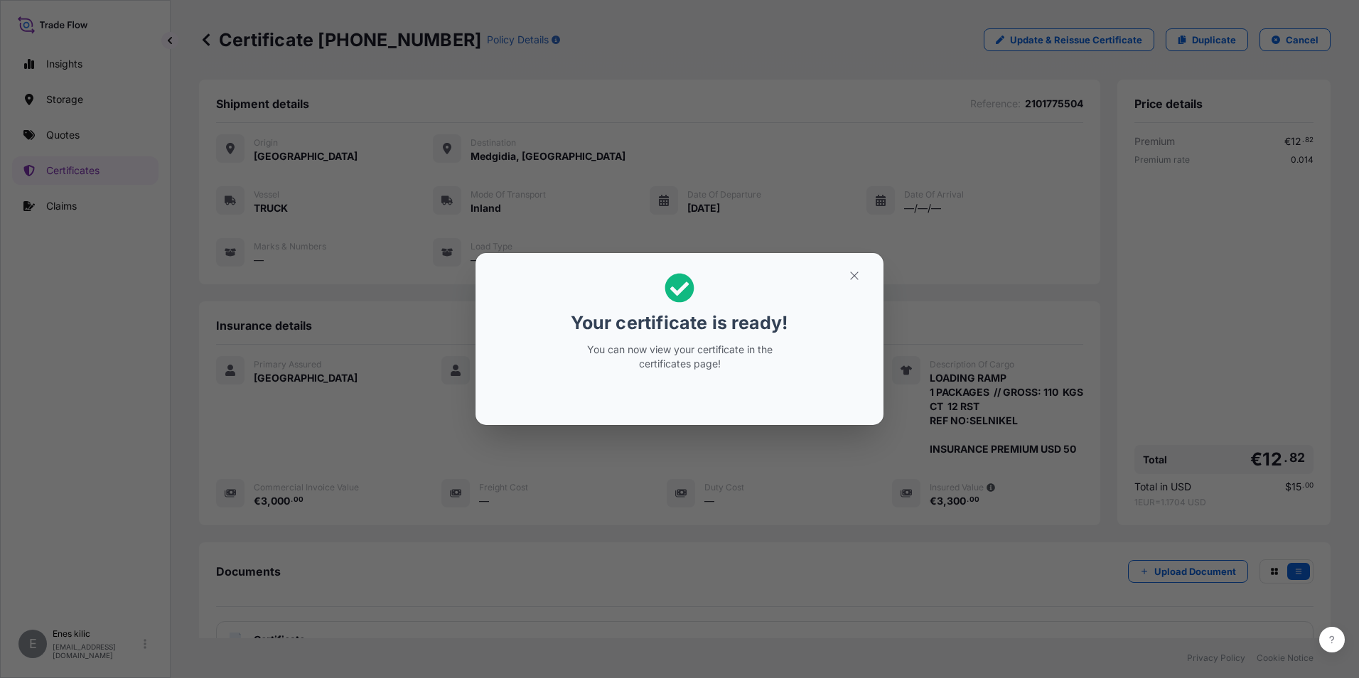
click at [846, 283] on button "button" at bounding box center [854, 275] width 36 height 23
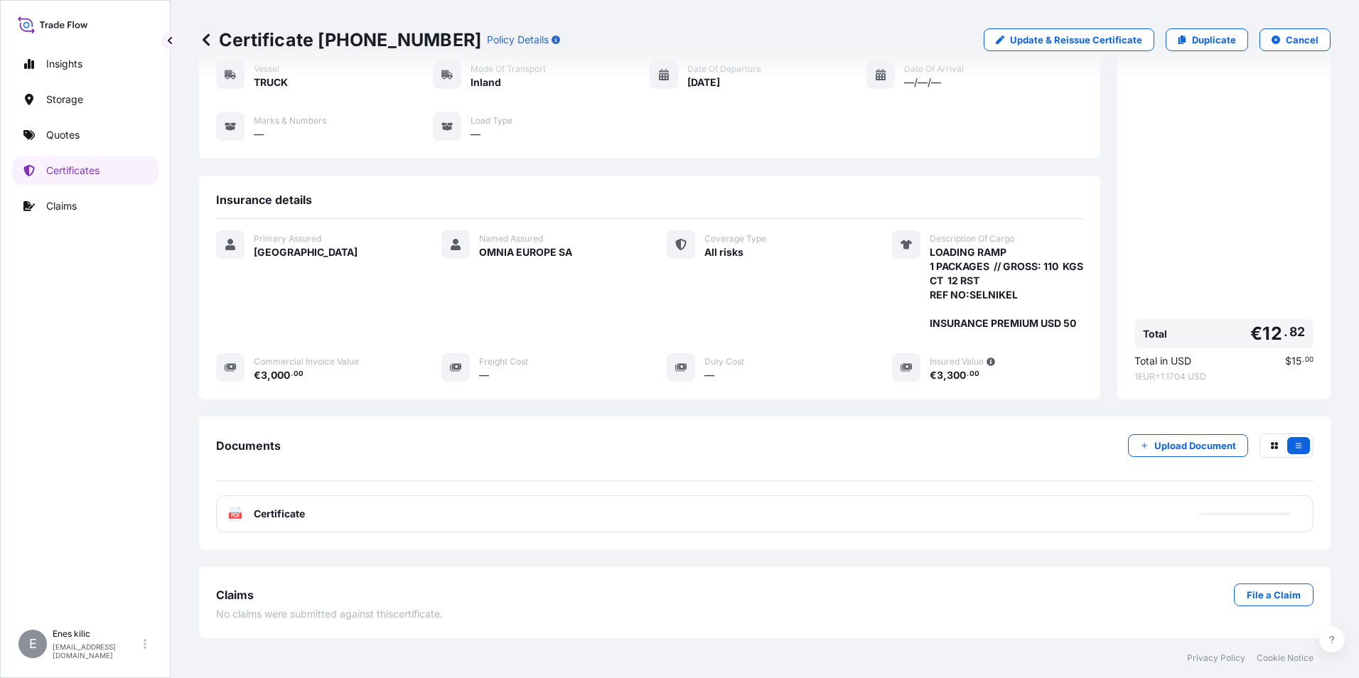
scroll to position [154, 0]
click at [282, 515] on span "Certificate" at bounding box center [279, 514] width 51 height 14
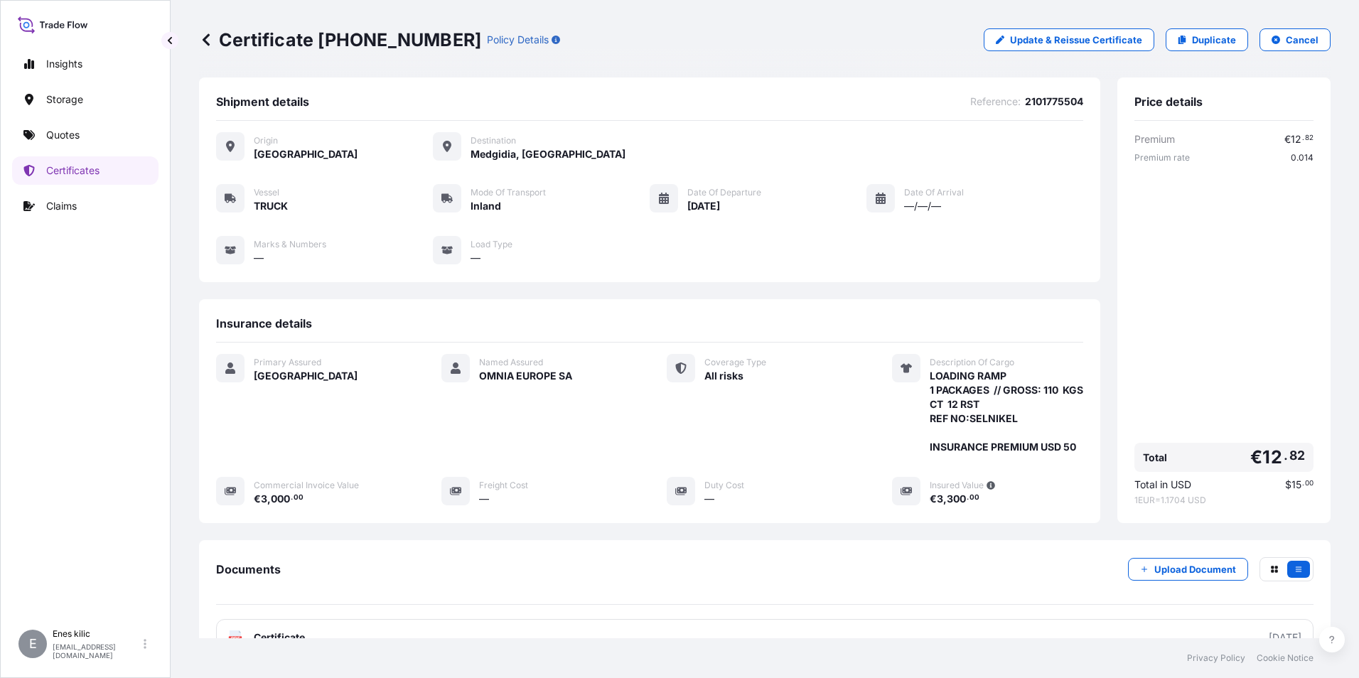
scroll to position [0, 0]
click at [1062, 36] on p "Update & Reissue Certificate" at bounding box center [1076, 40] width 132 height 14
select select "Inland"
select select "31600"
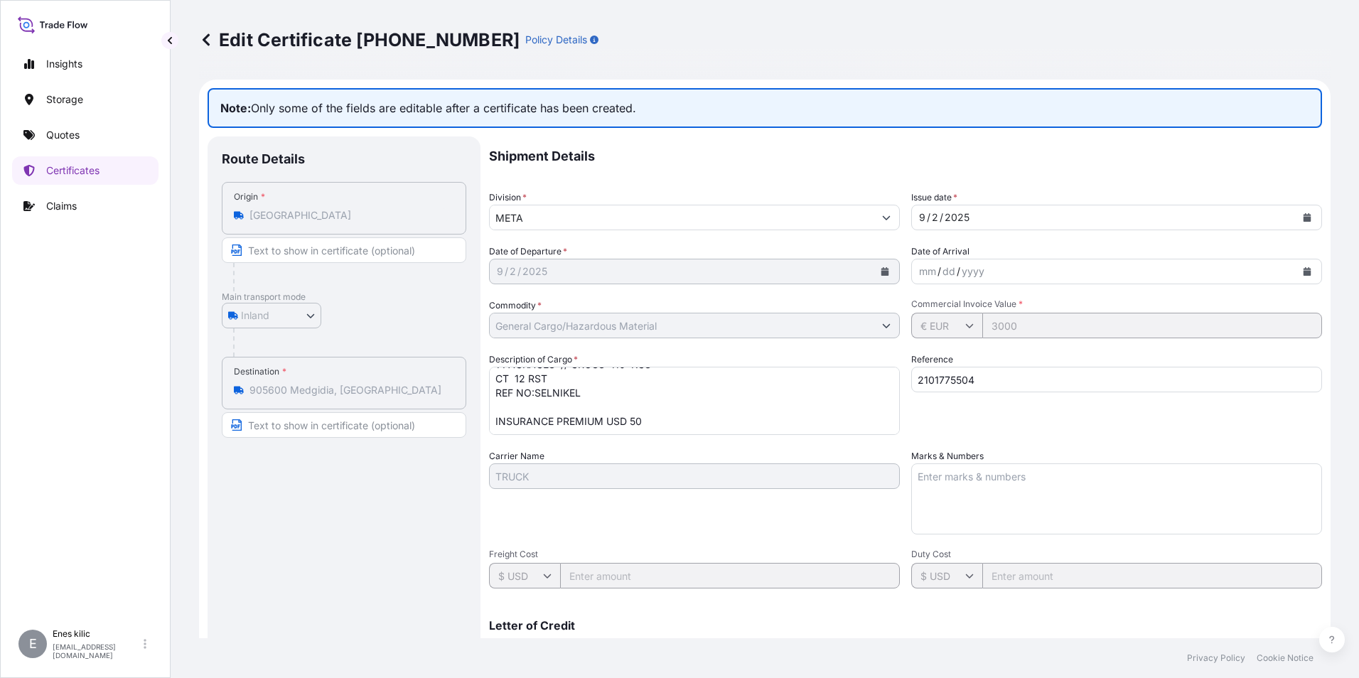
scroll to position [58, 0]
click at [1037, 373] on input "2101775504" at bounding box center [1116, 380] width 411 height 26
paste input "text"
type input "2101775504"
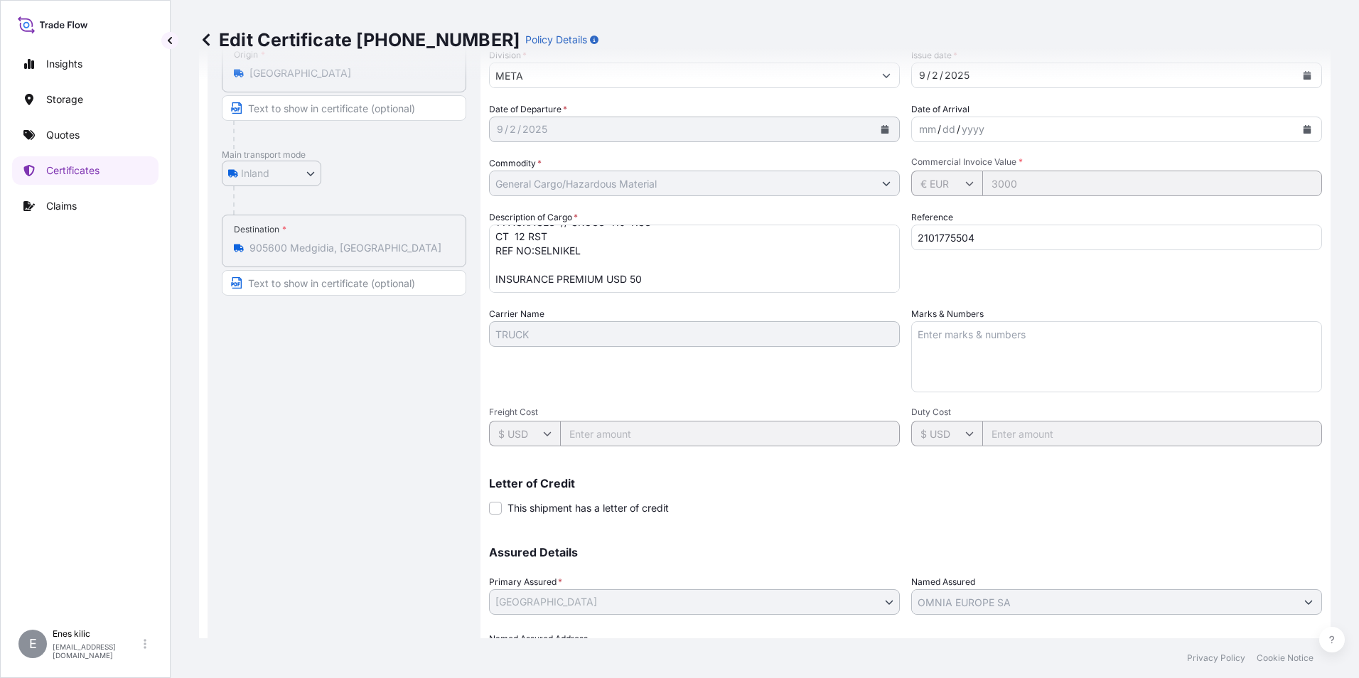
scroll to position [224, 0]
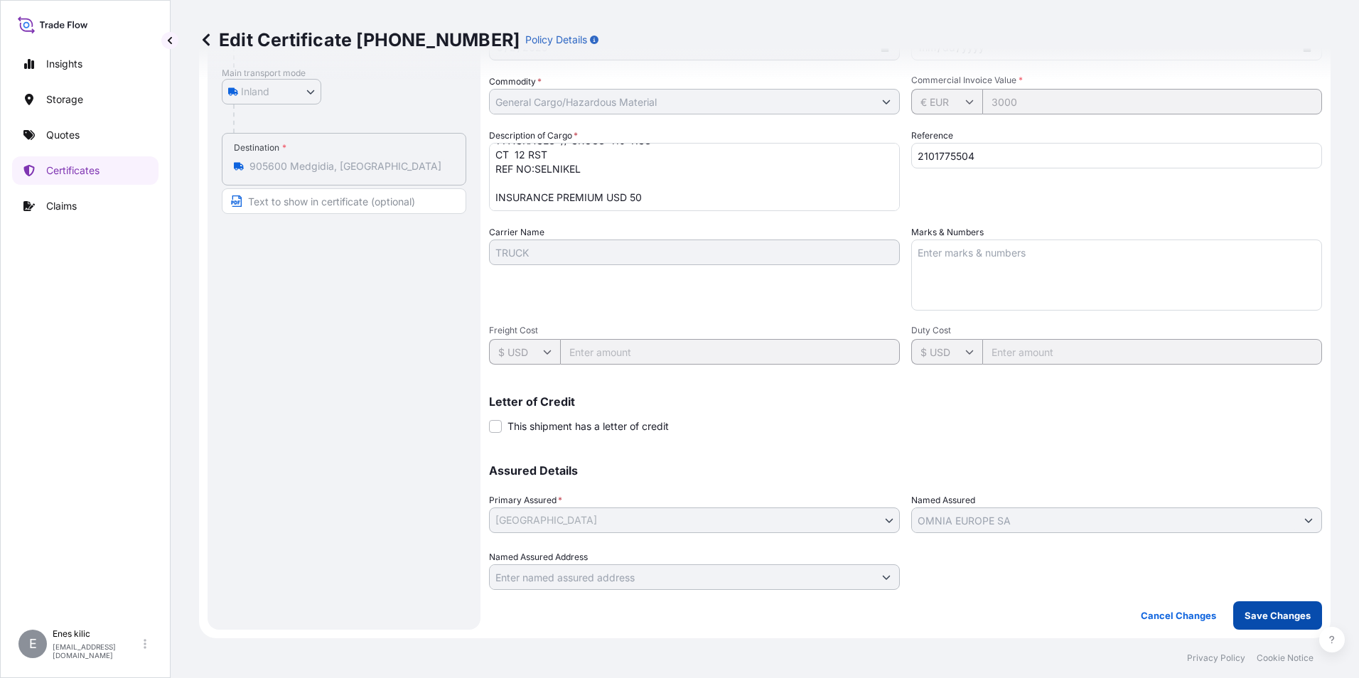
click at [1263, 614] on p "Save Changes" at bounding box center [1277, 615] width 66 height 14
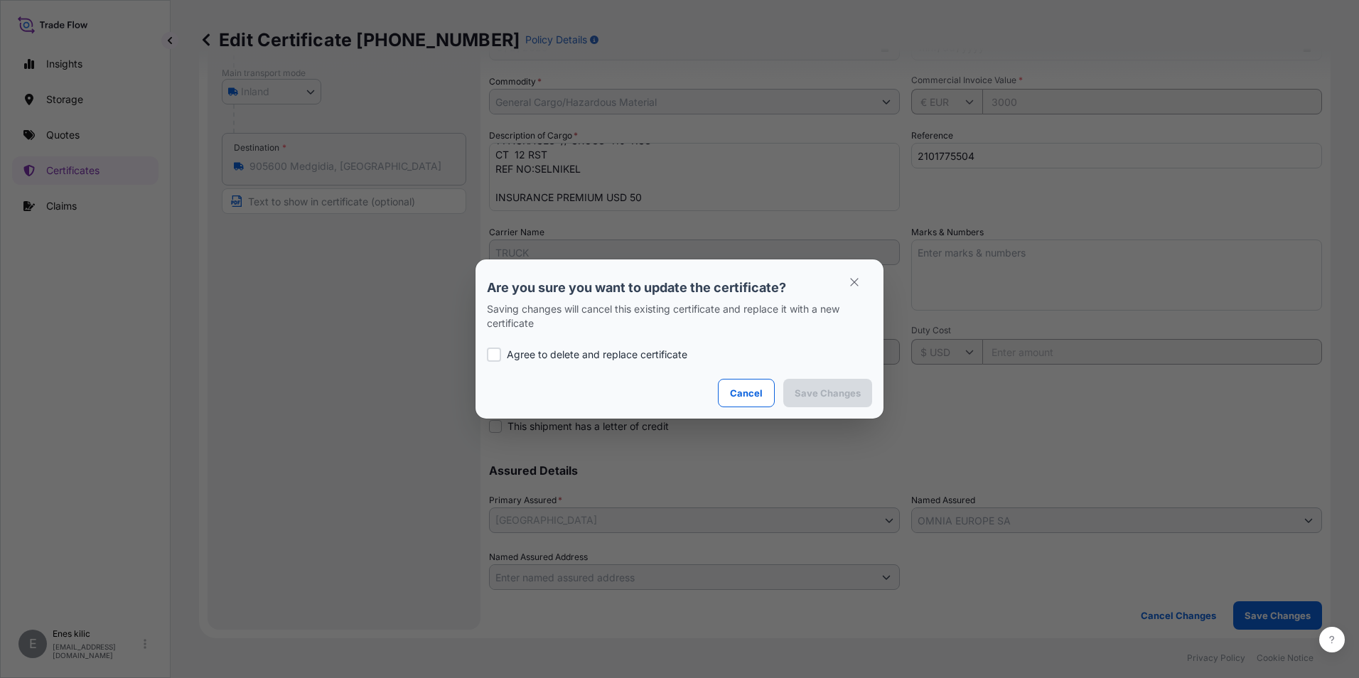
click at [594, 360] on p "Agree to delete and replace certificate" at bounding box center [597, 354] width 180 height 14
checkbox input "true"
click at [836, 386] on p "Save Changes" at bounding box center [827, 393] width 66 height 14
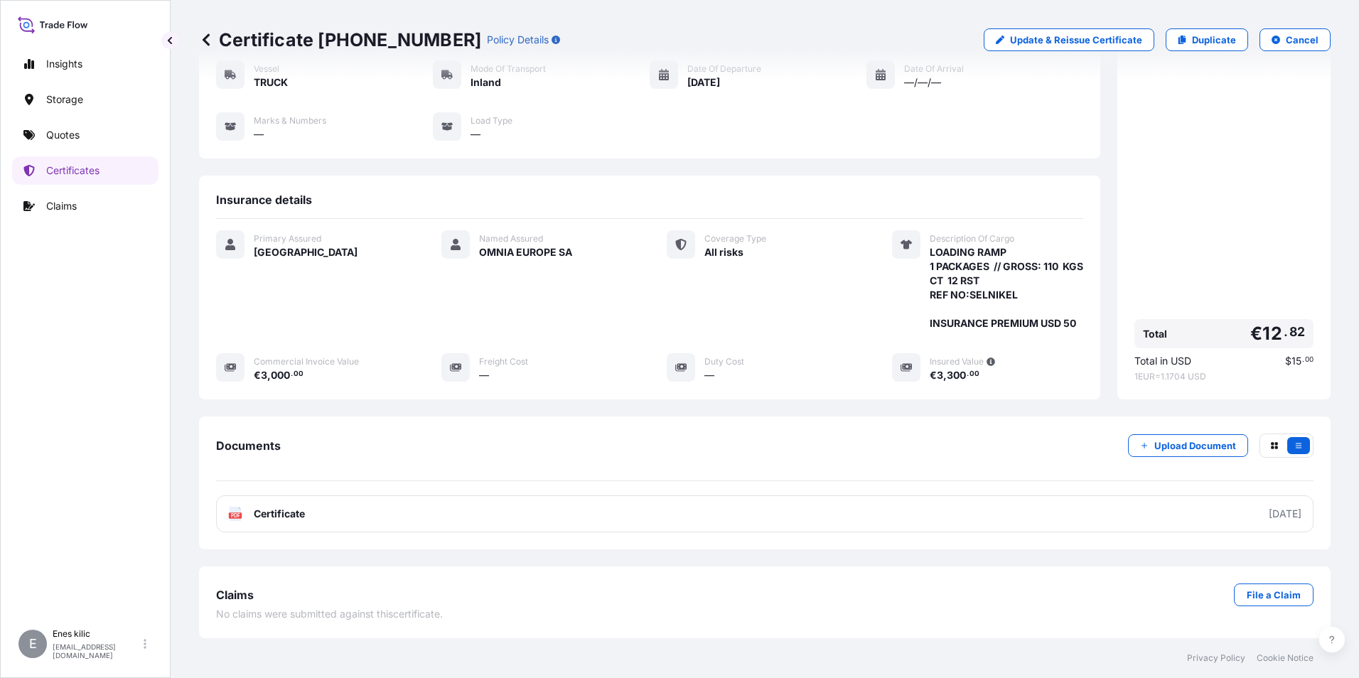
scroll to position [154, 0]
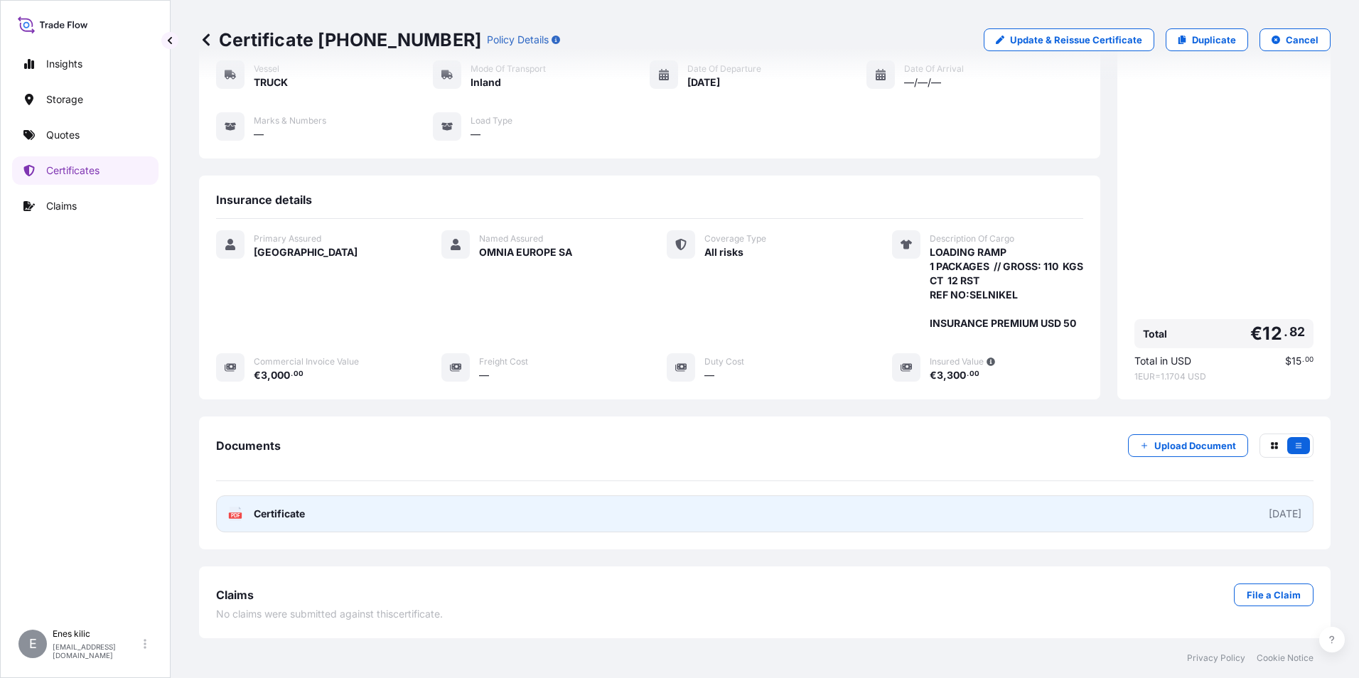
click at [273, 513] on span "Certificate" at bounding box center [279, 514] width 51 height 14
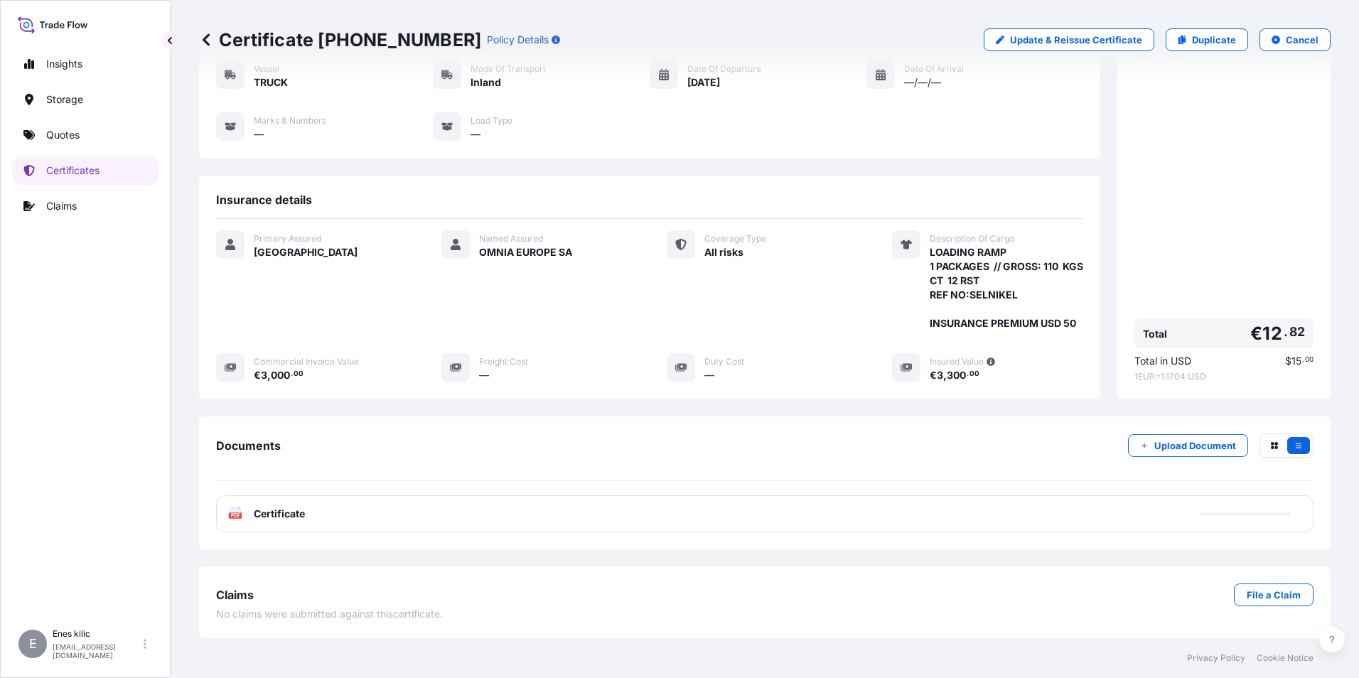
click at [1063, 43] on p "Update & Reissue Certificate" at bounding box center [1076, 40] width 132 height 14
select select "Inland"
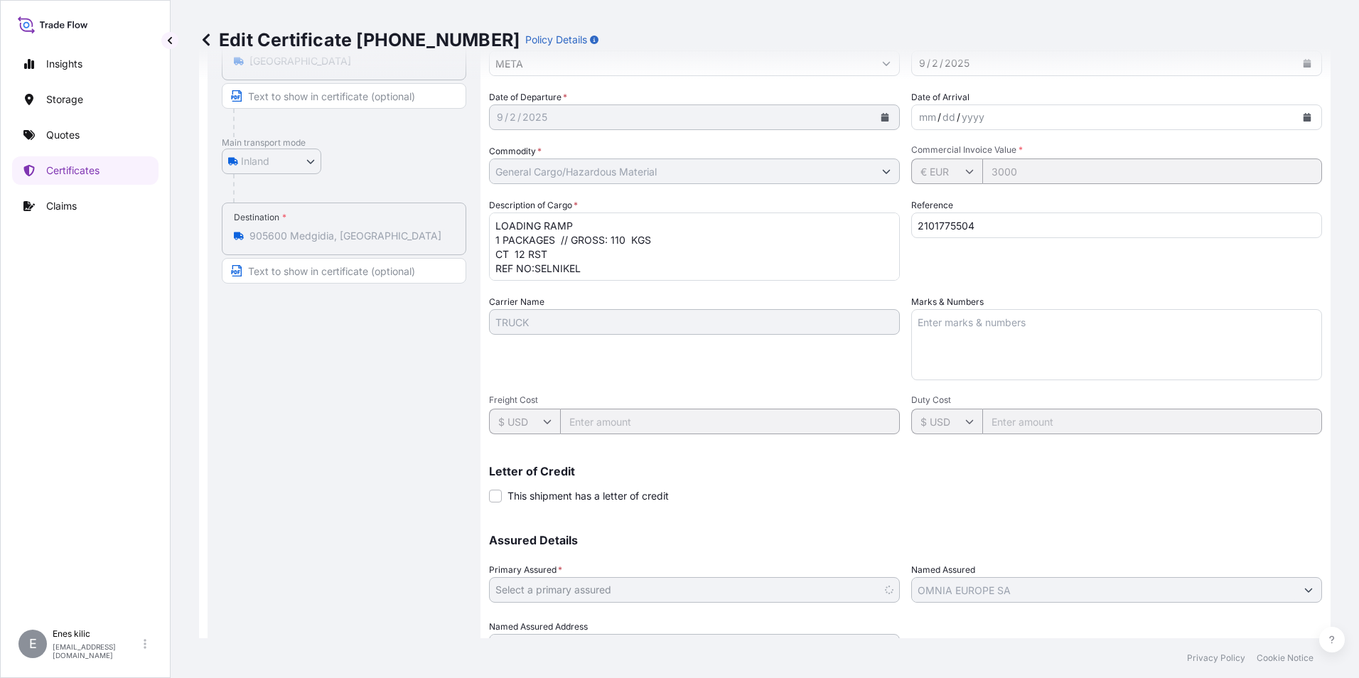
select select "31600"
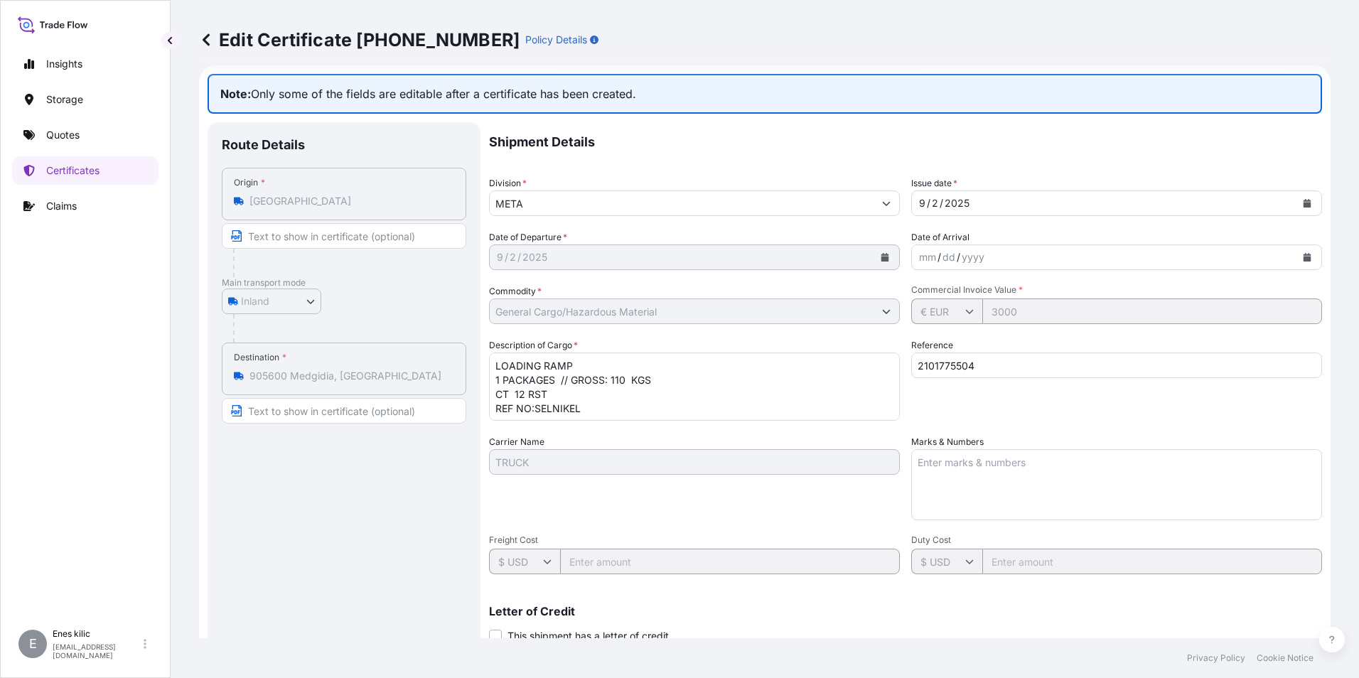
scroll to position [12, 0]
click at [590, 367] on textarea "LOADING RAMP 1 PACKAGES // GROSS: 110 KGS CT 12 RST REF NO:SELNIKEL INSURANCE P…" at bounding box center [694, 389] width 411 height 68
drag, startPoint x: 583, startPoint y: 363, endPoint x: 490, endPoint y: 366, distance: 93.8
click at [490, 366] on textarea "LOADING RAMP 1 PACKAGES // GROSS: 110 KGS CT 12 RST REF NO:SELNIKEL INSURANCE P…" at bounding box center [694, 389] width 411 height 68
paste textarea "FRESH AIR DAMPER"
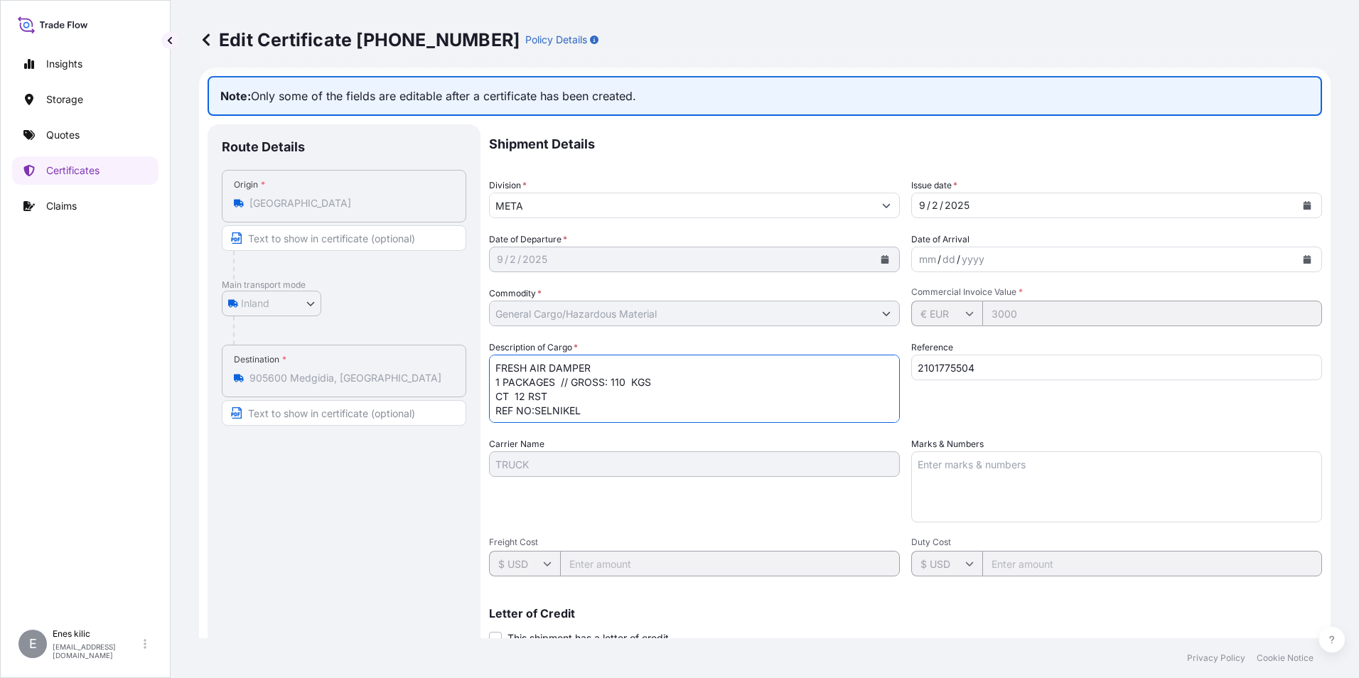
click at [689, 398] on textarea "LOADING RAMP 1 PACKAGES // GROSS: 110 KGS CT 12 RST REF NO:SELNIKEL INSURANCE P…" at bounding box center [694, 389] width 411 height 68
click at [687, 381] on textarea "LOADING RAMP 1 PACKAGES // GROSS: 110 KGS CT 12 RST REF NO:SELNIKEL INSURANCE P…" at bounding box center [694, 389] width 411 height 68
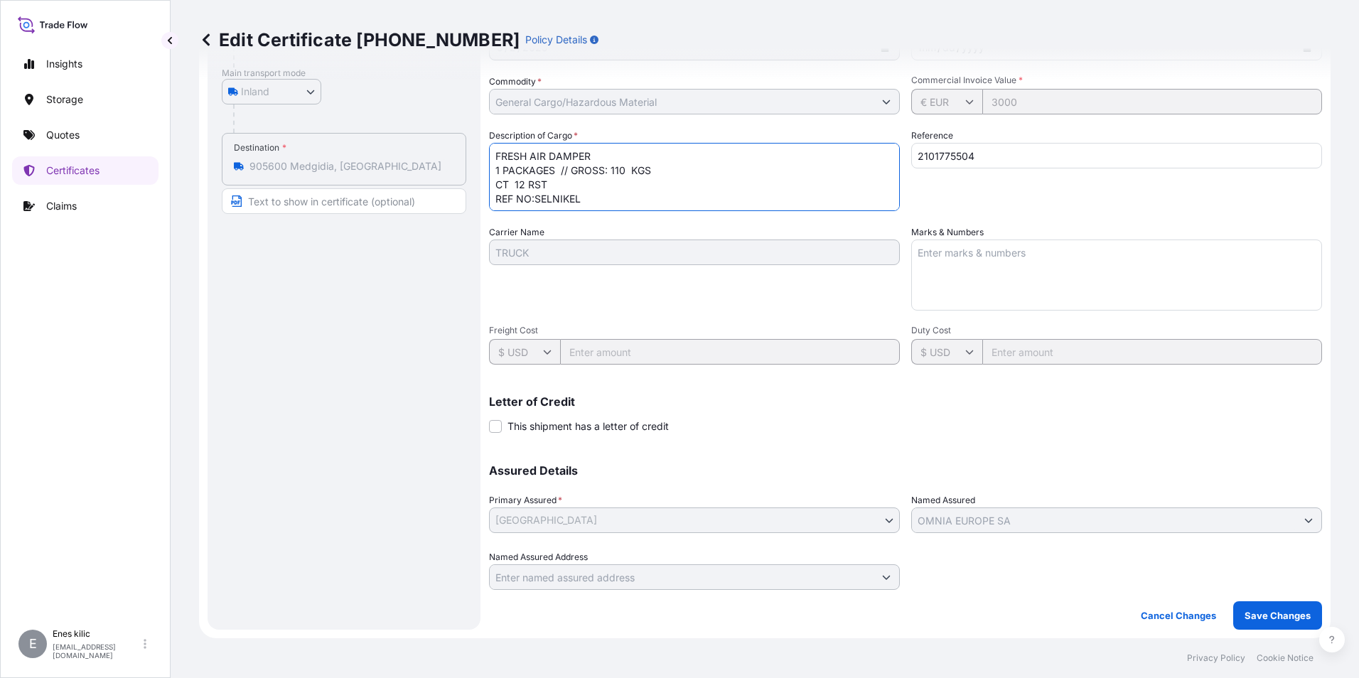
scroll to position [0, 0]
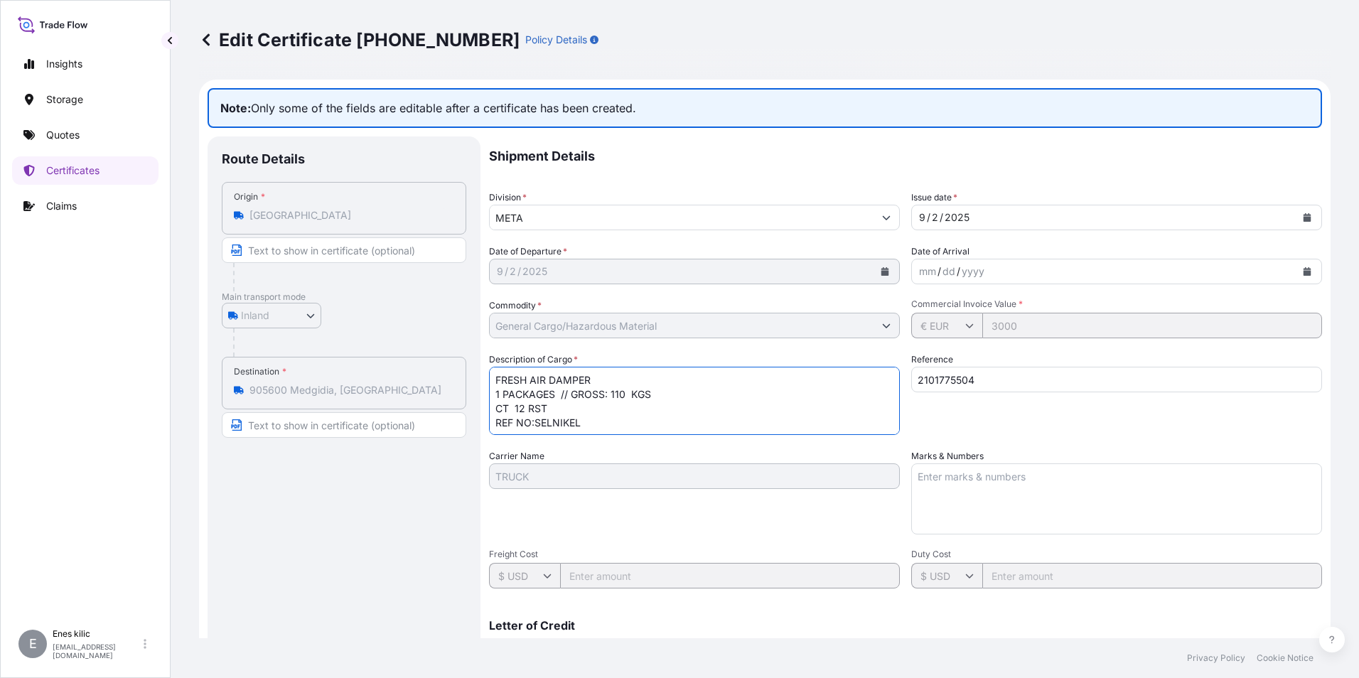
type textarea "FRESH AIR DAMPER 1 PACKAGES // GROSS: 110 KGS CT 12 RST REF NO:SELNIKEL INSURAN…"
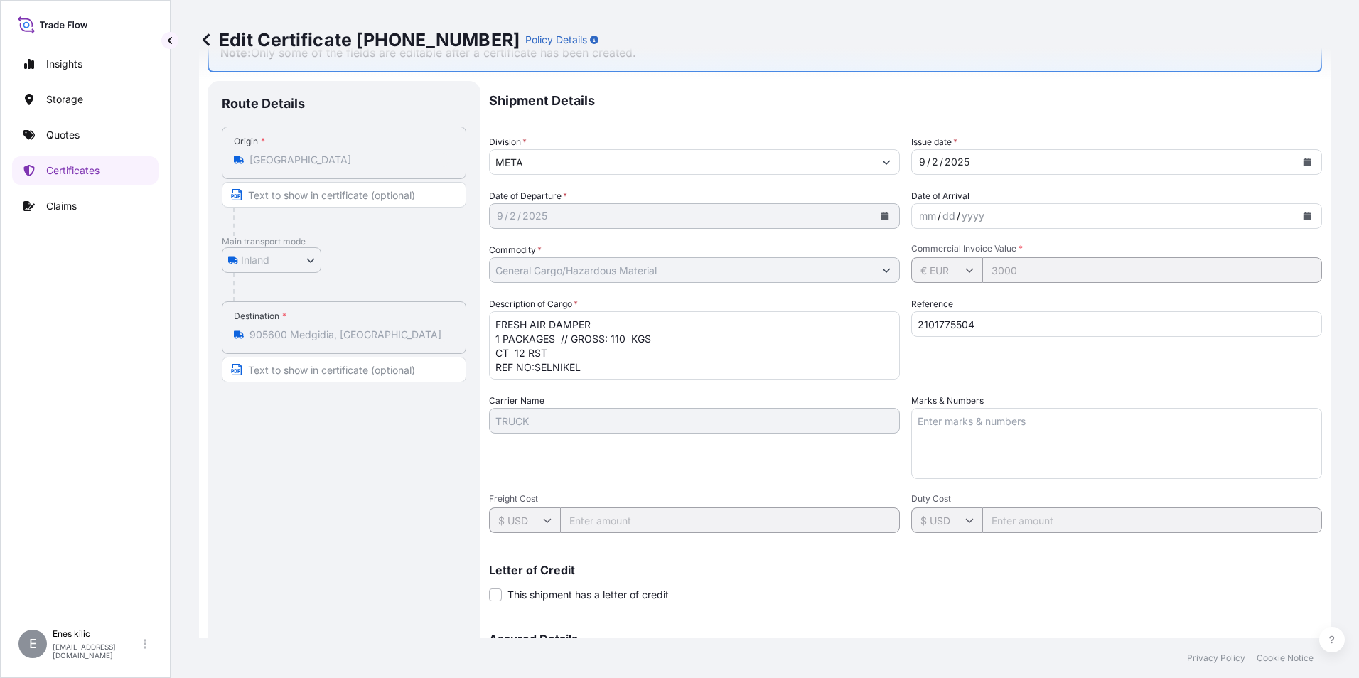
scroll to position [213, 0]
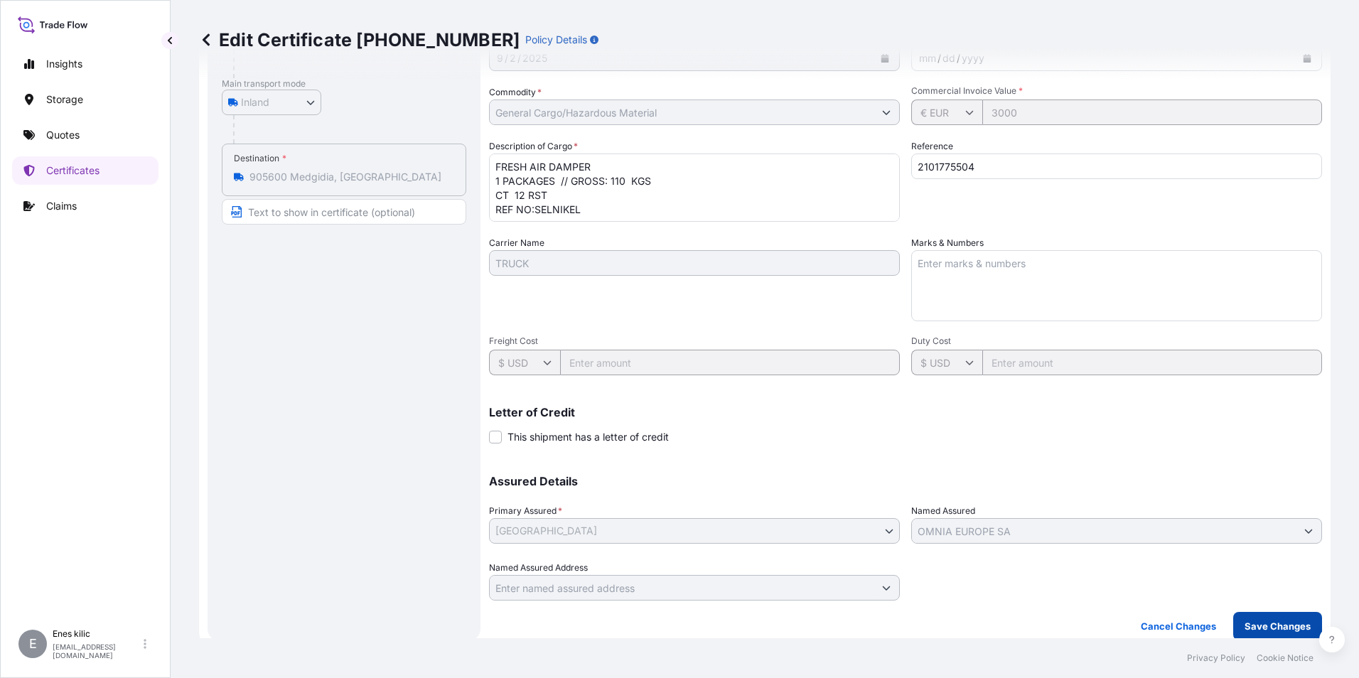
click at [1256, 627] on p "Save Changes" at bounding box center [1277, 626] width 66 height 14
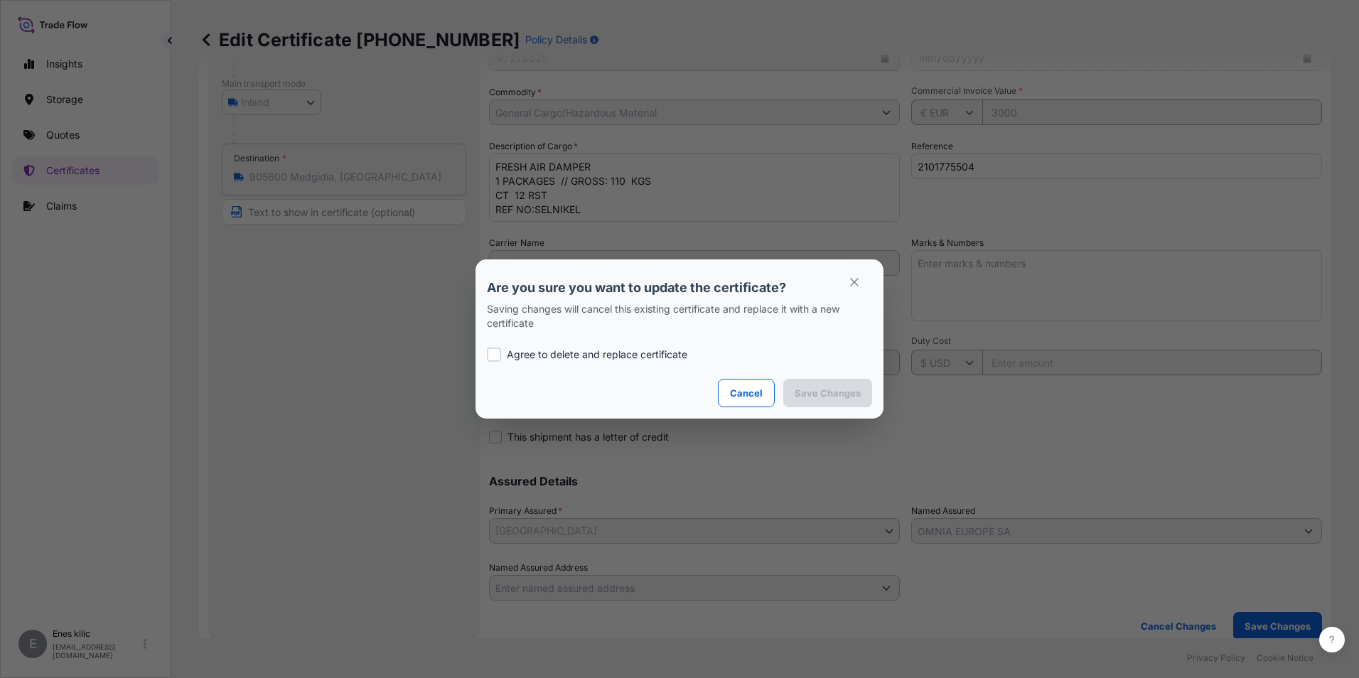
click at [630, 355] on p "Agree to delete and replace certificate" at bounding box center [597, 354] width 180 height 14
checkbox input "true"
click at [883, 392] on div "Are you sure you want to update the certificate? Saving changes will cancel thi…" at bounding box center [679, 339] width 409 height 161
click at [851, 392] on p "Save Changes" at bounding box center [827, 393] width 66 height 14
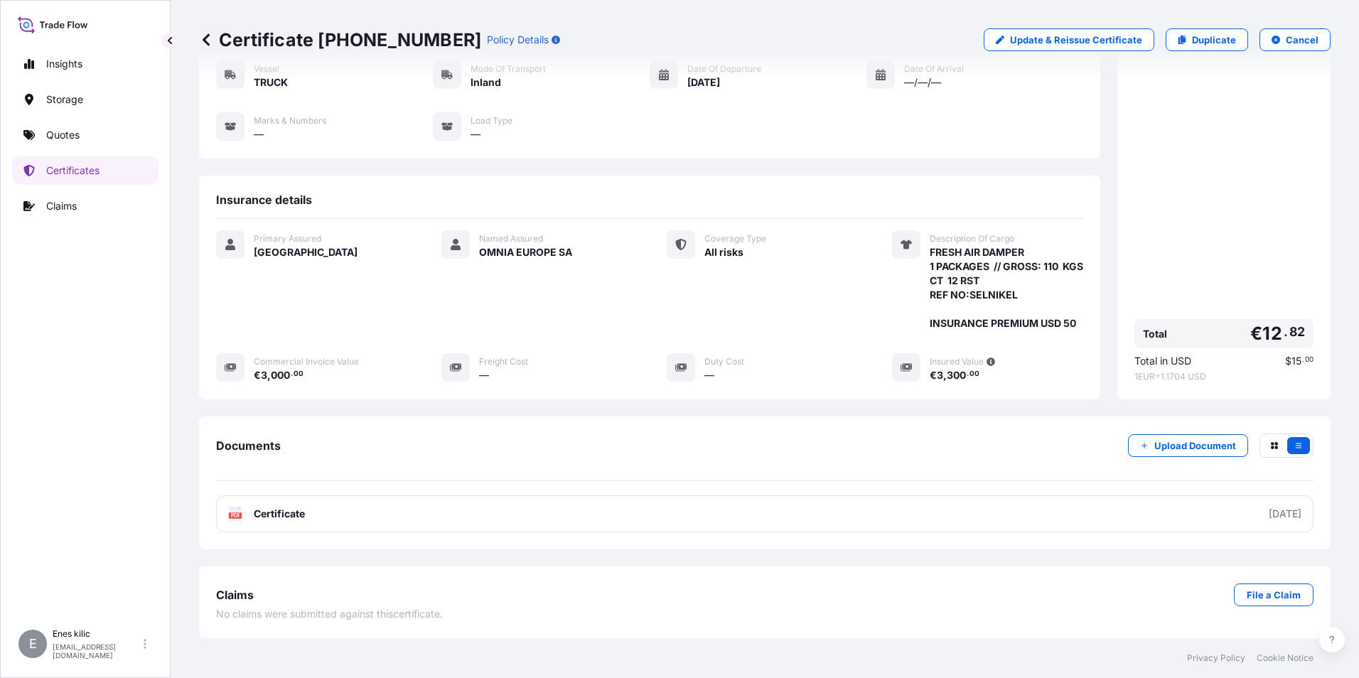
scroll to position [154, 0]
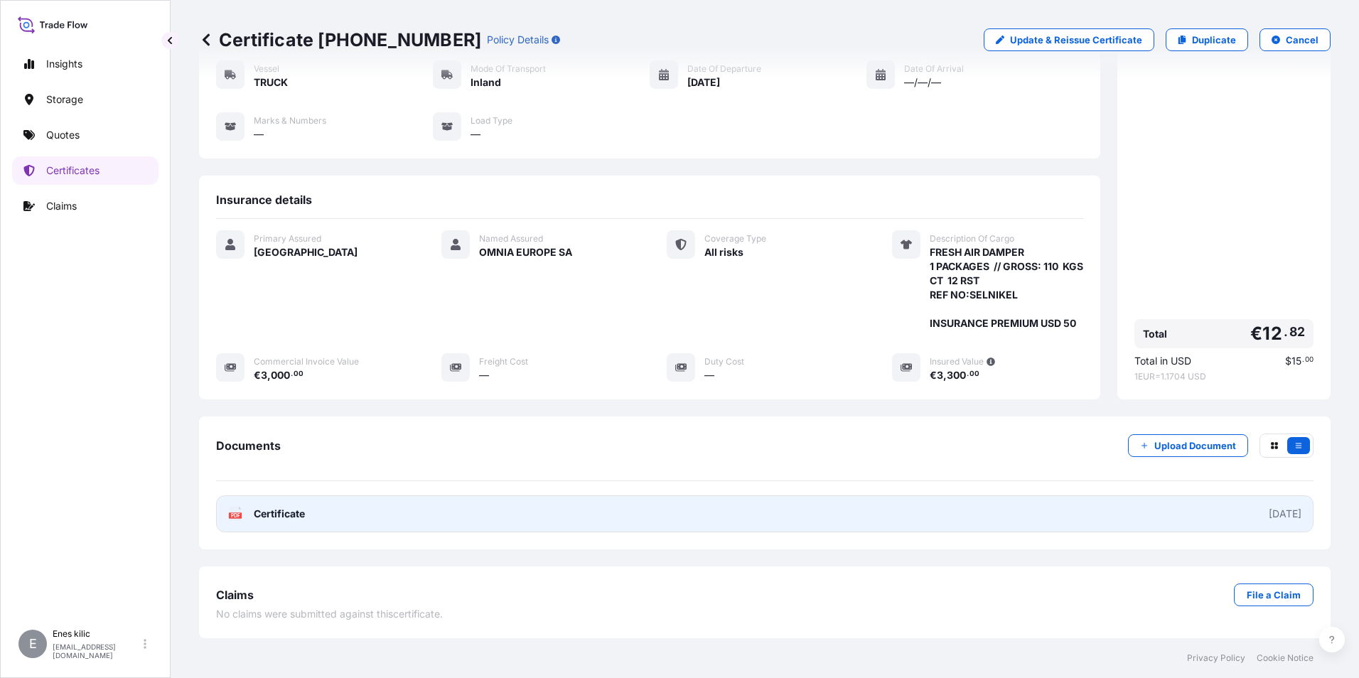
drag, startPoint x: 271, startPoint y: 493, endPoint x: 274, endPoint y: 504, distance: 11.6
click at [271, 493] on div "Documents Upload Document PDF Certificate [DATE]" at bounding box center [764, 482] width 1097 height 99
click at [276, 512] on span "Certificate" at bounding box center [279, 514] width 51 height 14
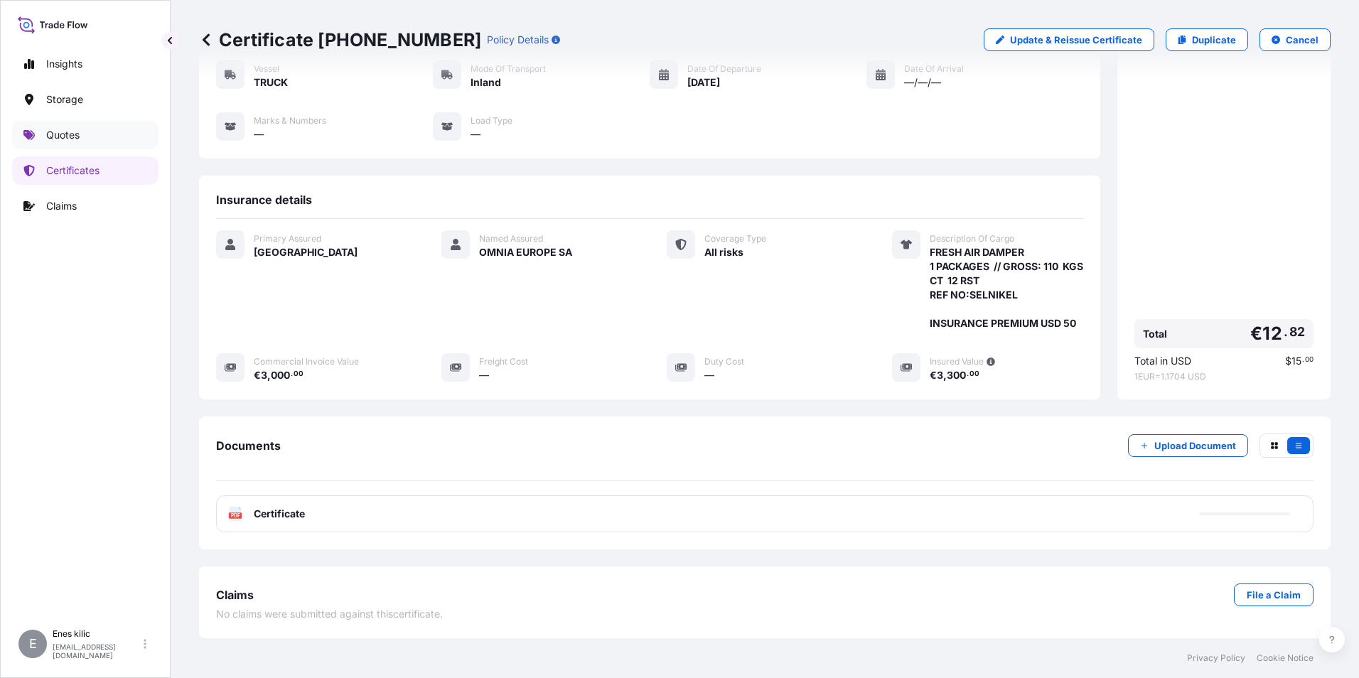
click at [93, 144] on link "Quotes" at bounding box center [85, 135] width 146 height 28
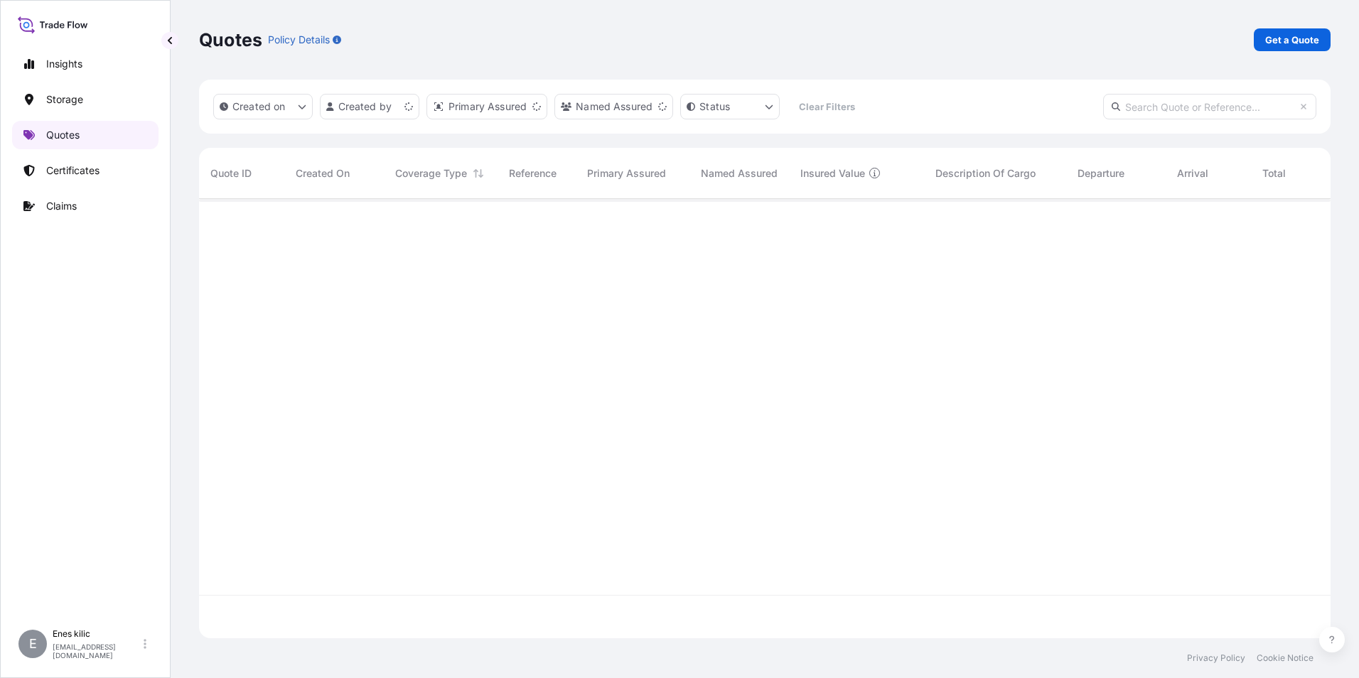
scroll to position [436, 1121]
click at [1294, 41] on p "Get a Quote" at bounding box center [1292, 40] width 54 height 14
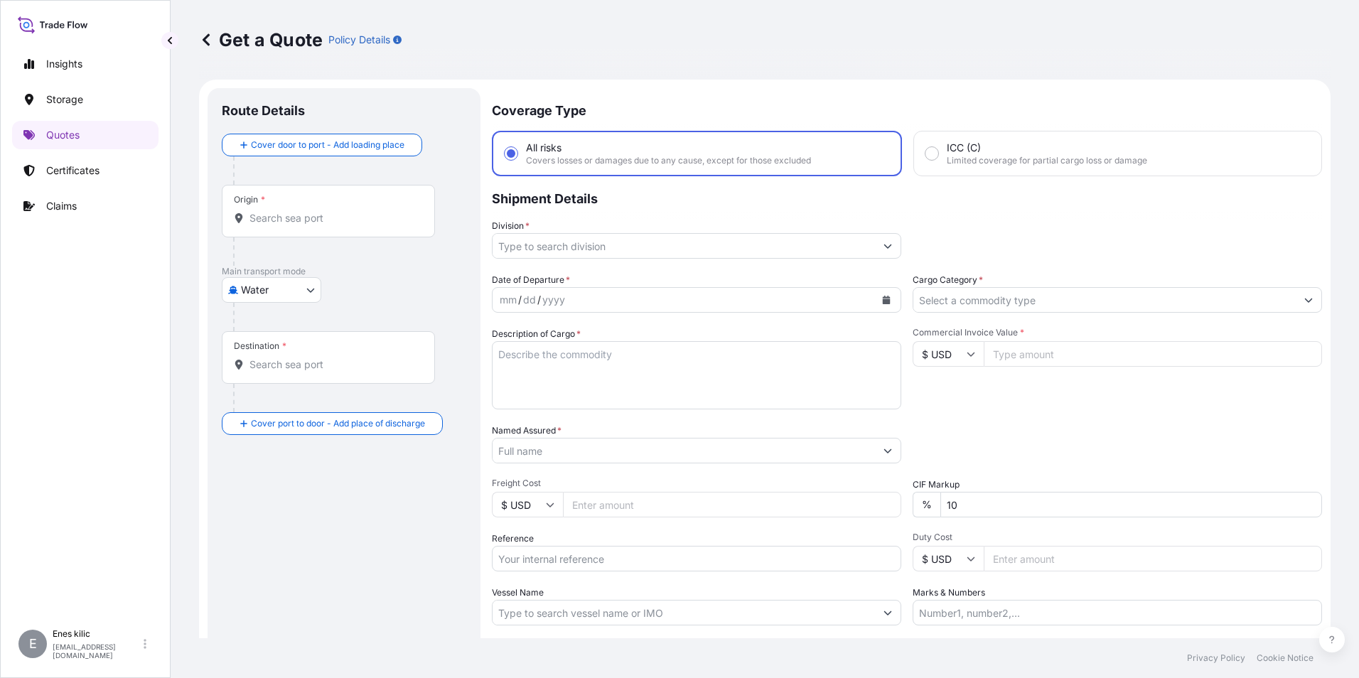
scroll to position [23, 0]
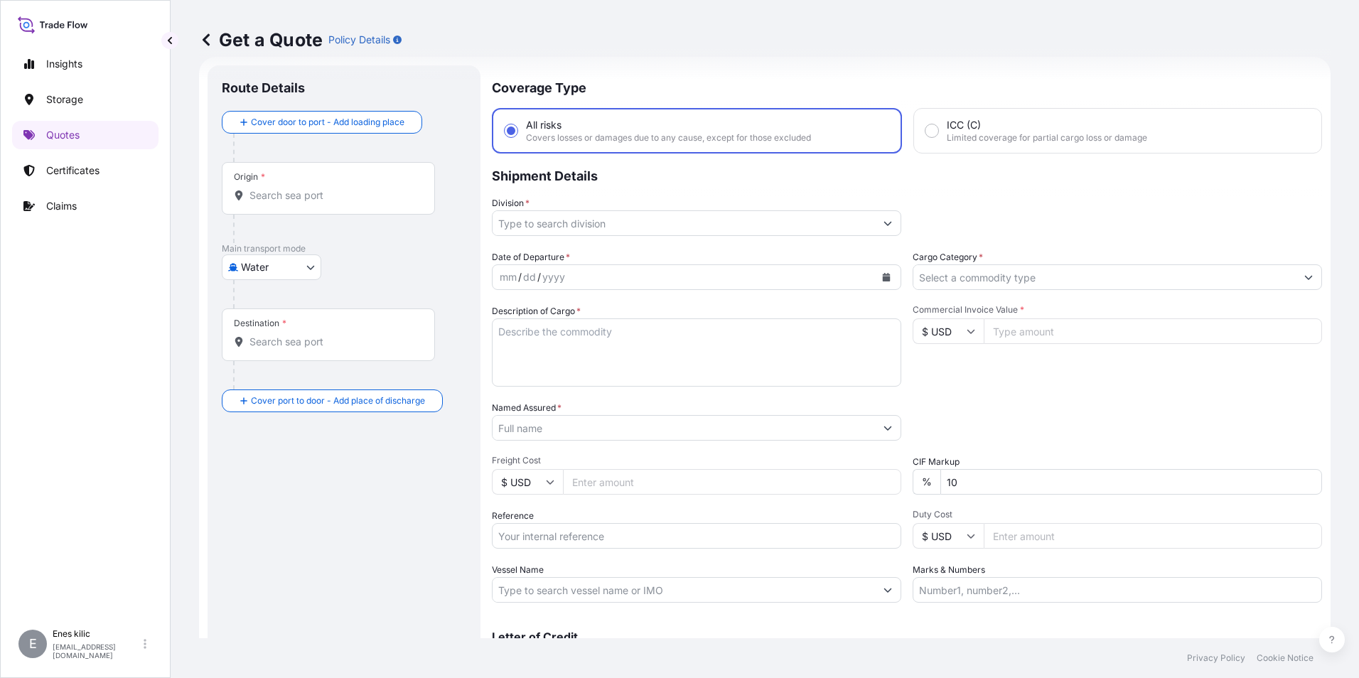
click at [342, 197] on input "Origin *" at bounding box center [333, 195] width 168 height 14
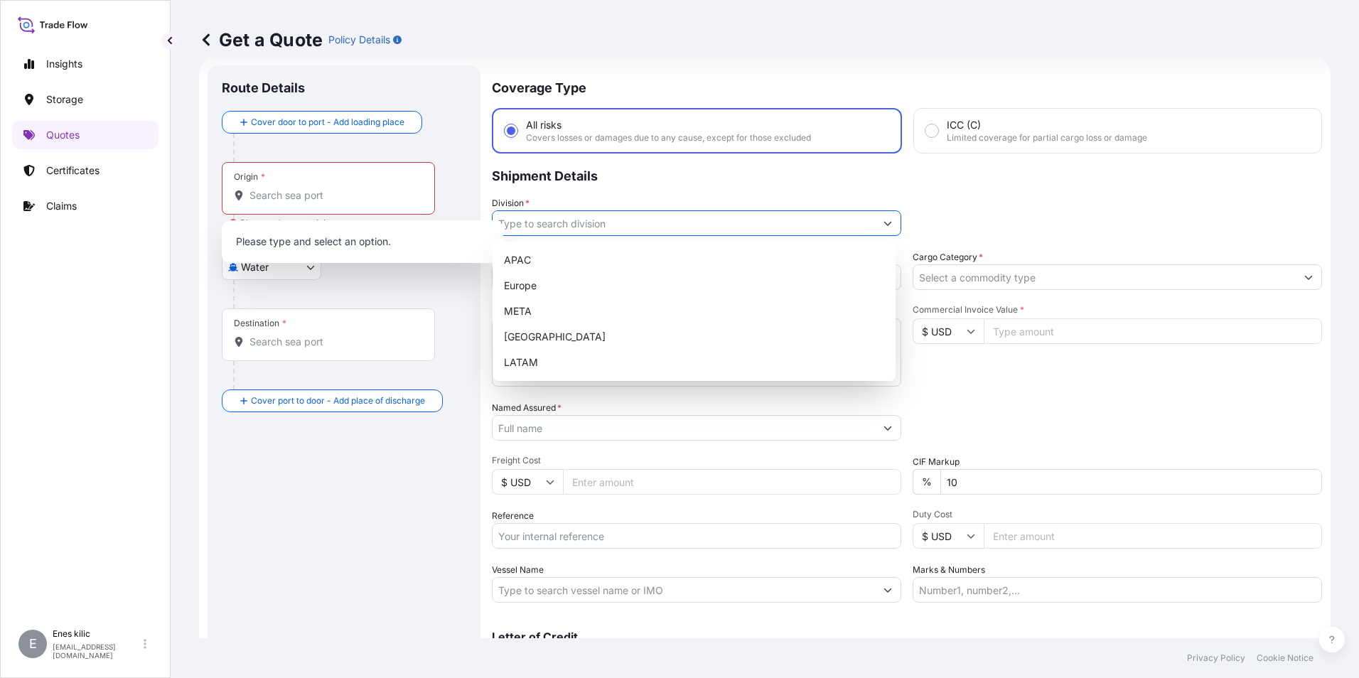
click at [570, 233] on input "Division *" at bounding box center [683, 223] width 382 height 26
click at [298, 258] on body "5 options available. Insights Storage Quotes Certificates Claims E [PERSON_NAME…" at bounding box center [679, 339] width 1359 height 678
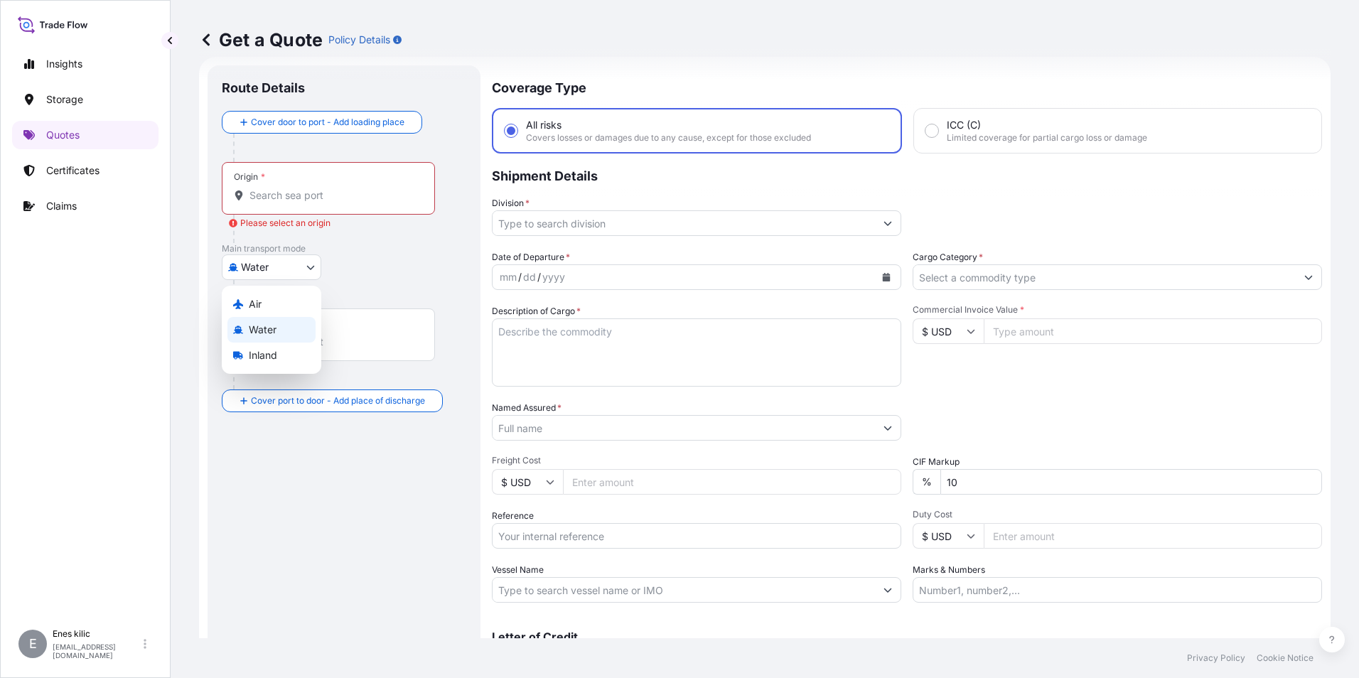
click at [271, 310] on div "Air" at bounding box center [271, 304] width 88 height 26
select select "Air"
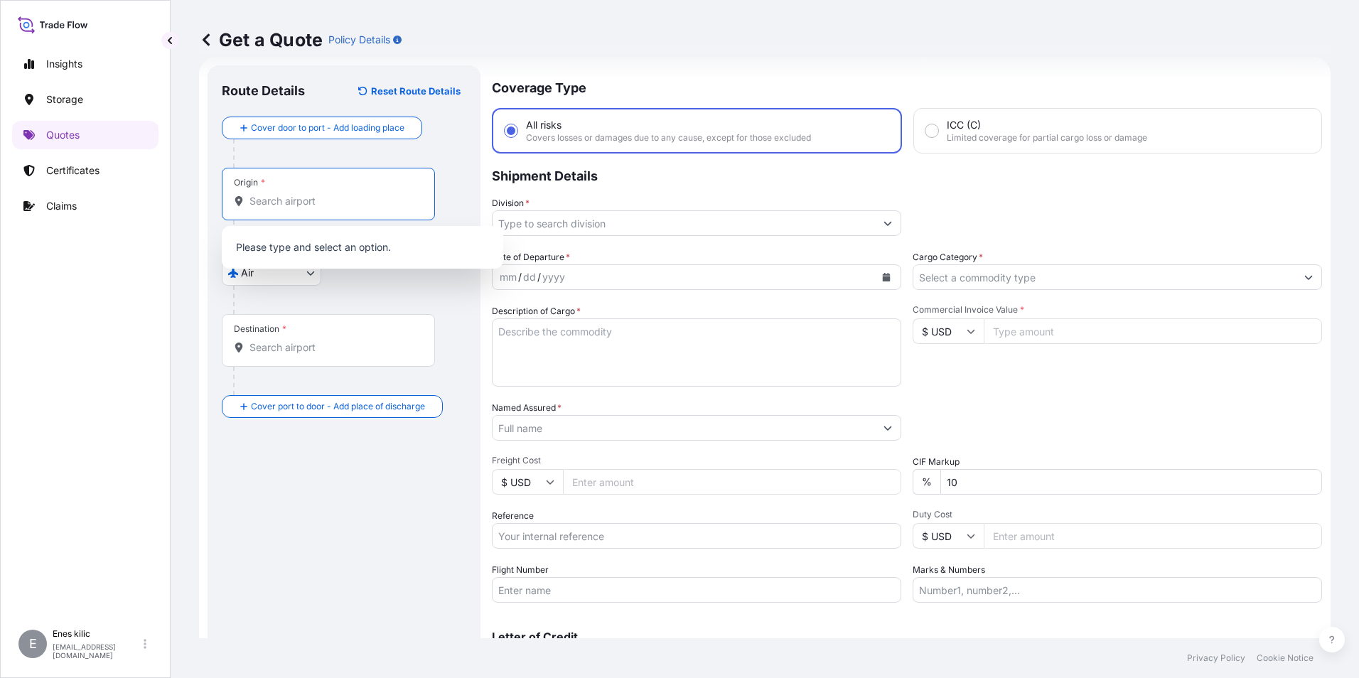
click at [314, 198] on input "Origin *" at bounding box center [333, 201] width 168 height 14
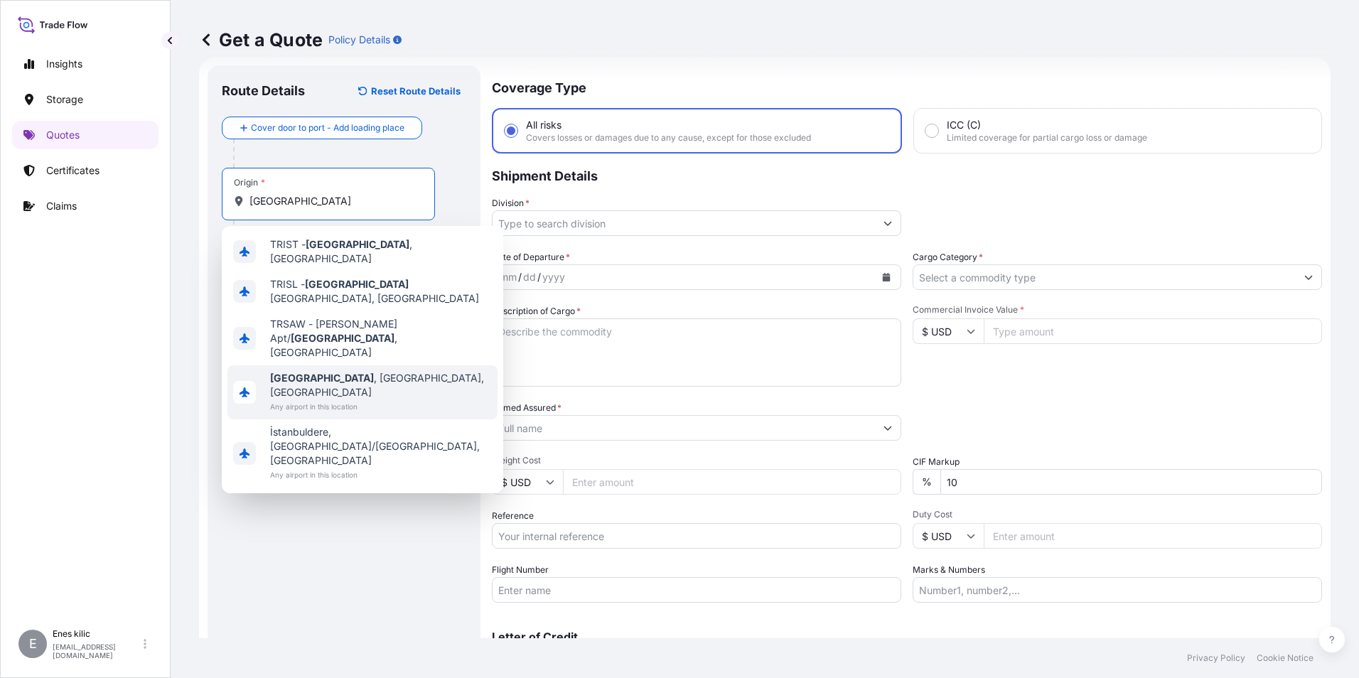
click at [352, 371] on span "[GEOGRAPHIC_DATA] , [GEOGRAPHIC_DATA], [GEOGRAPHIC_DATA]" at bounding box center [381, 385] width 222 height 28
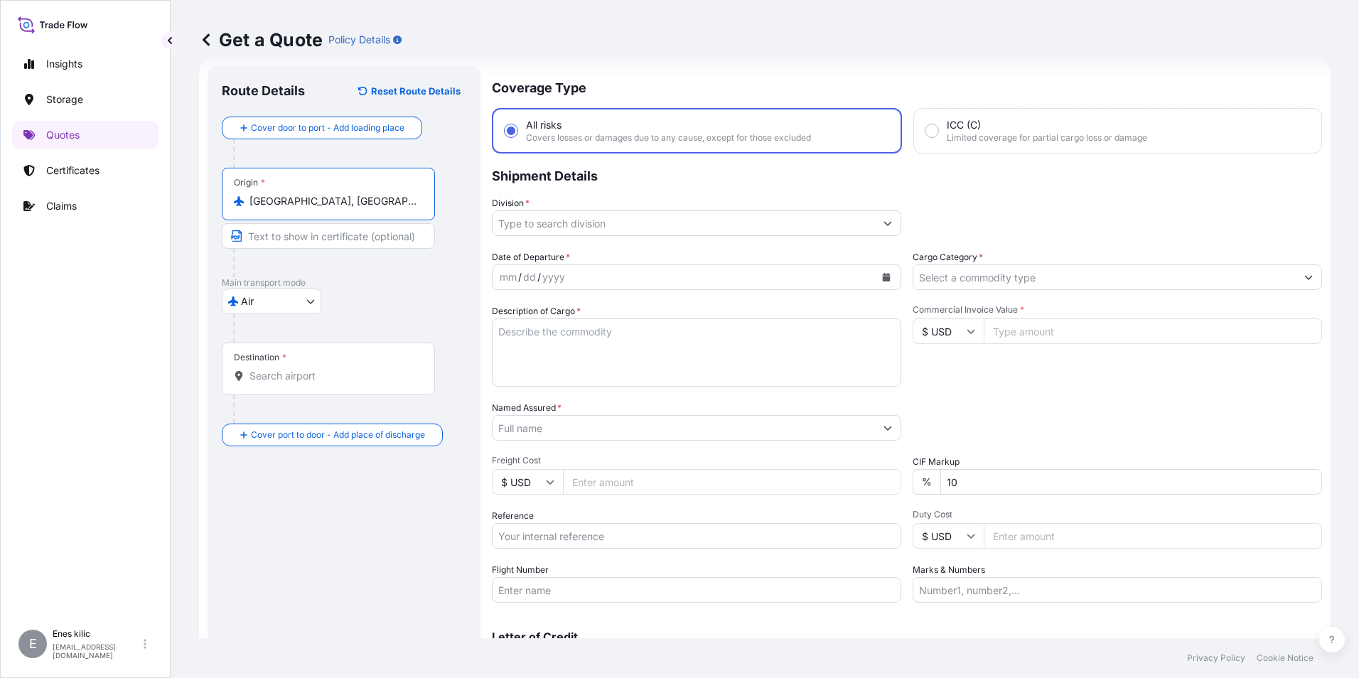
type input "[GEOGRAPHIC_DATA], [GEOGRAPHIC_DATA], [GEOGRAPHIC_DATA]"
click at [324, 380] on input "Destination *" at bounding box center [333, 376] width 168 height 14
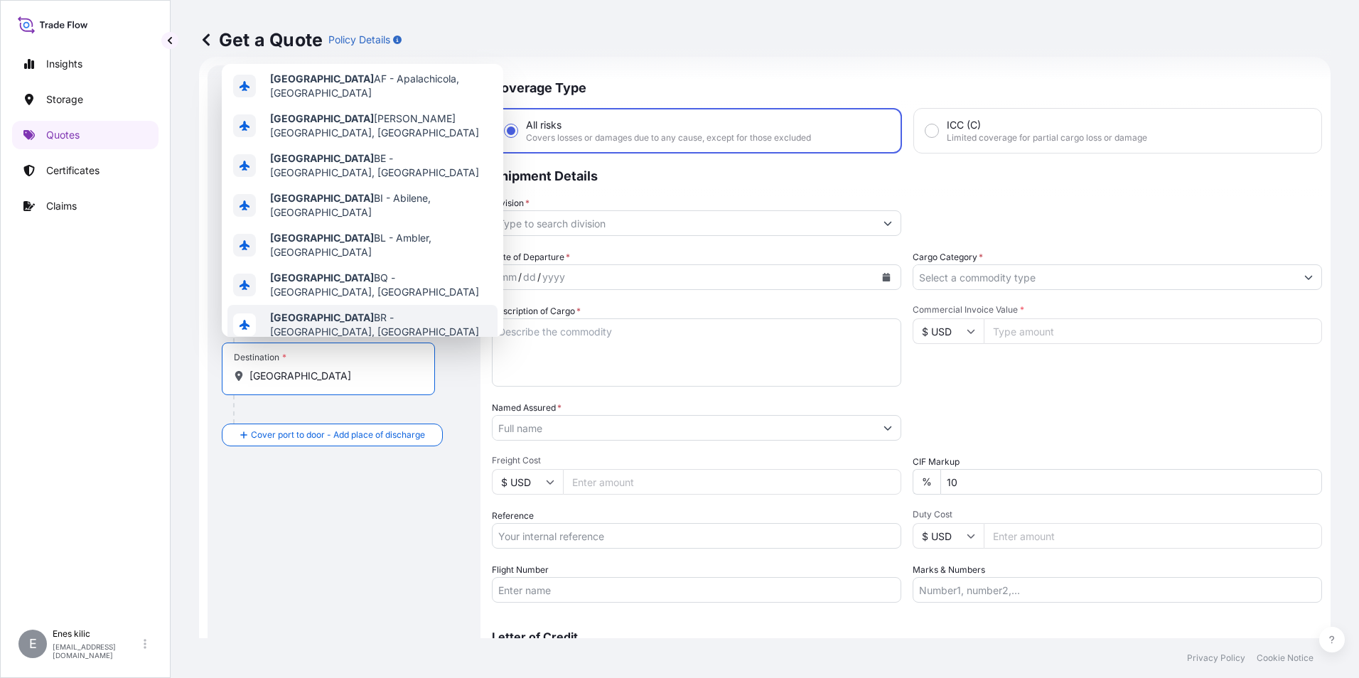
scroll to position [0, 0]
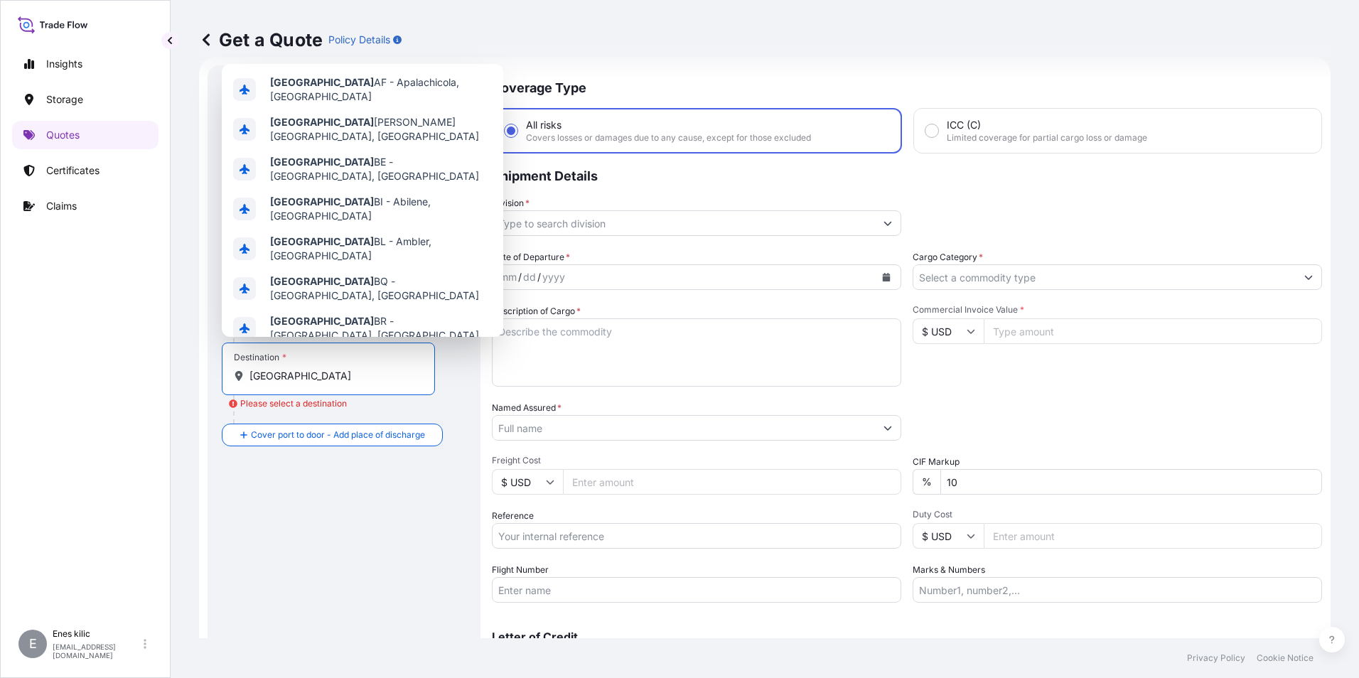
click at [356, 385] on div "Destination * [GEOGRAPHIC_DATA]" at bounding box center [328, 368] width 213 height 53
click at [356, 383] on input "[GEOGRAPHIC_DATA]" at bounding box center [333, 376] width 168 height 14
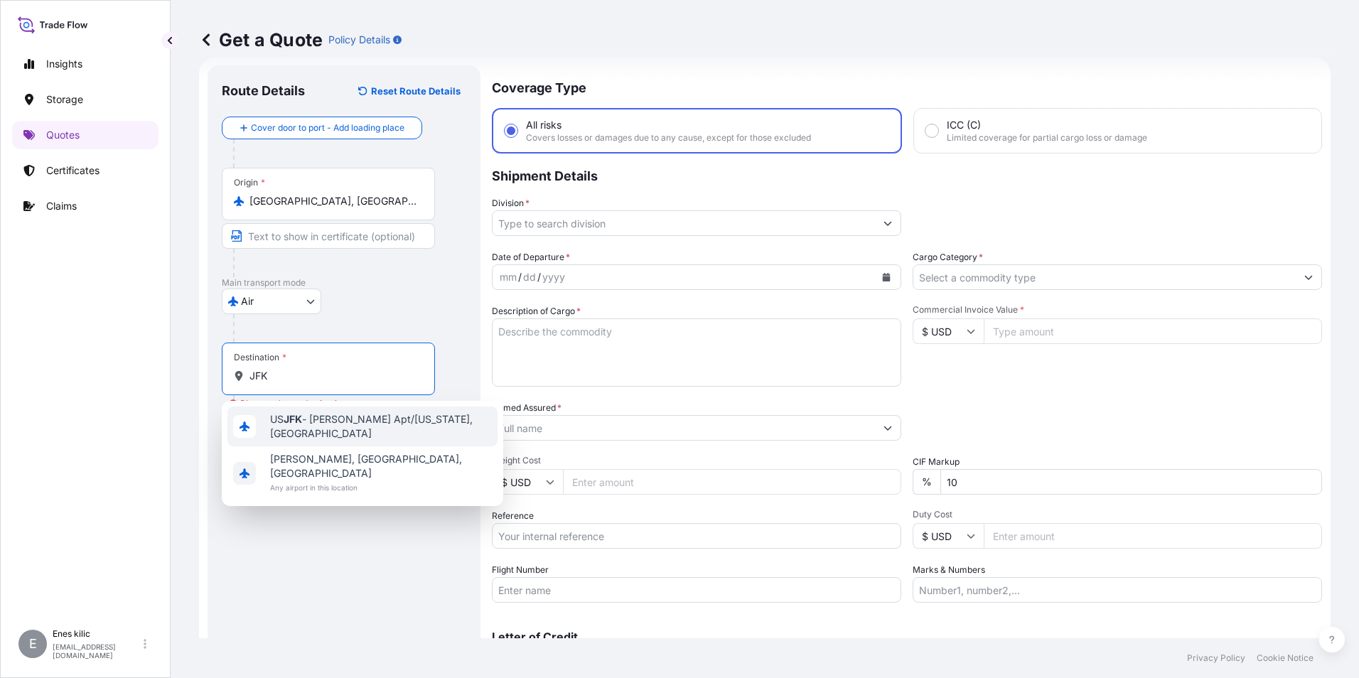
click at [352, 433] on span "US JFK - [PERSON_NAME] Apt/[US_STATE], [GEOGRAPHIC_DATA]" at bounding box center [381, 426] width 222 height 28
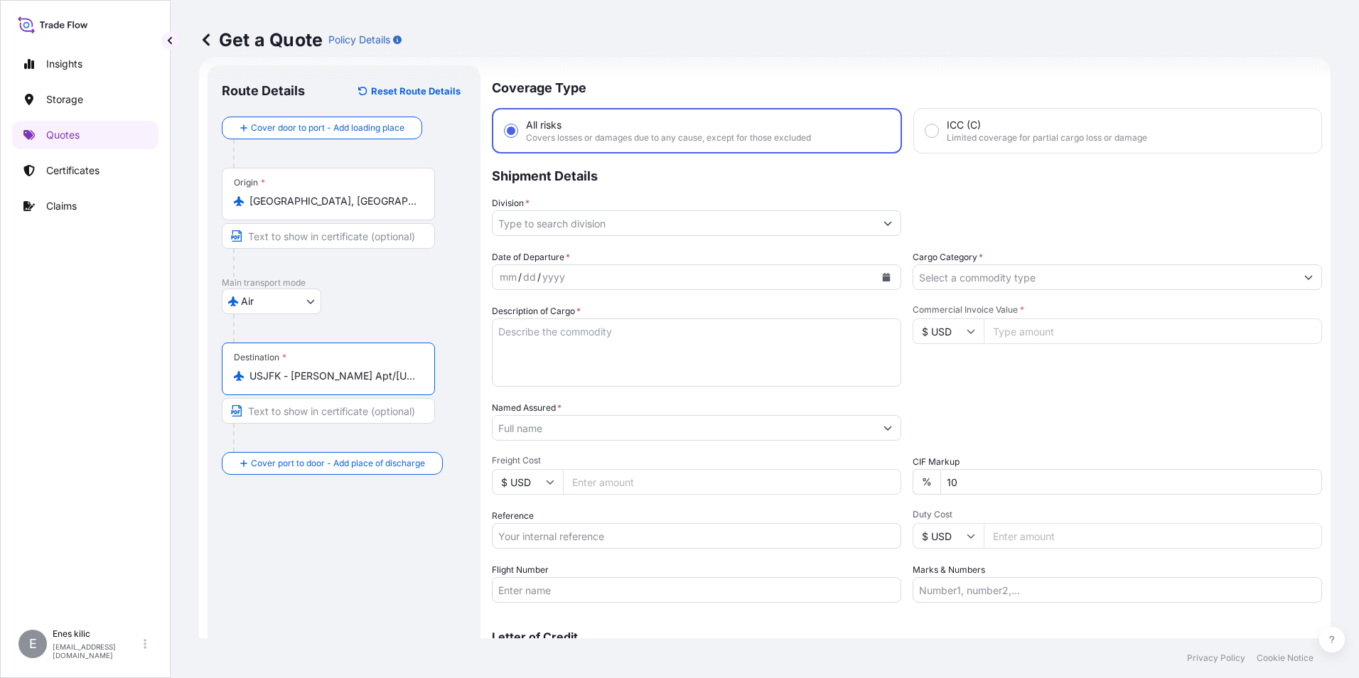
type input "USJFK - [PERSON_NAME] Apt/[US_STATE], [GEOGRAPHIC_DATA]"
click at [346, 522] on div "Route Details Reset Route Details Cover door to port - Add loading place Place …" at bounding box center [344, 387] width 244 height 615
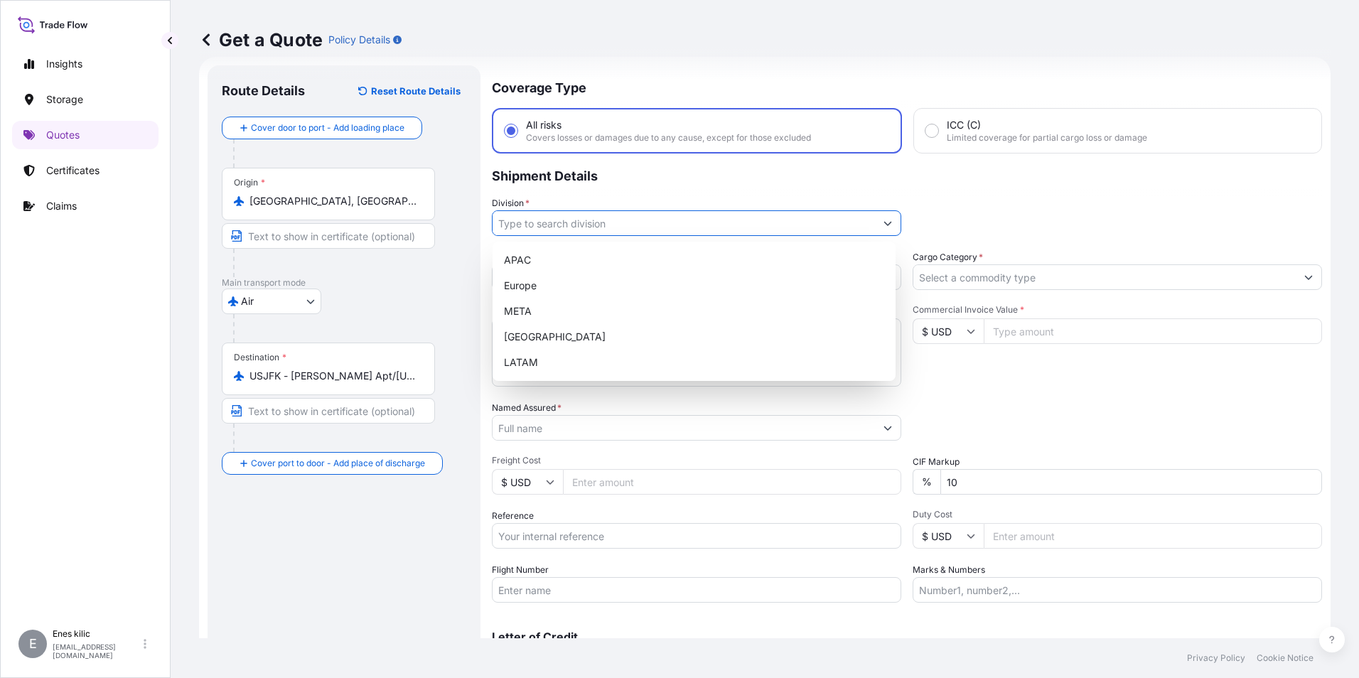
click at [557, 230] on input "Division *" at bounding box center [683, 223] width 382 height 26
click at [541, 302] on div "META" at bounding box center [694, 311] width 392 height 26
type input "META"
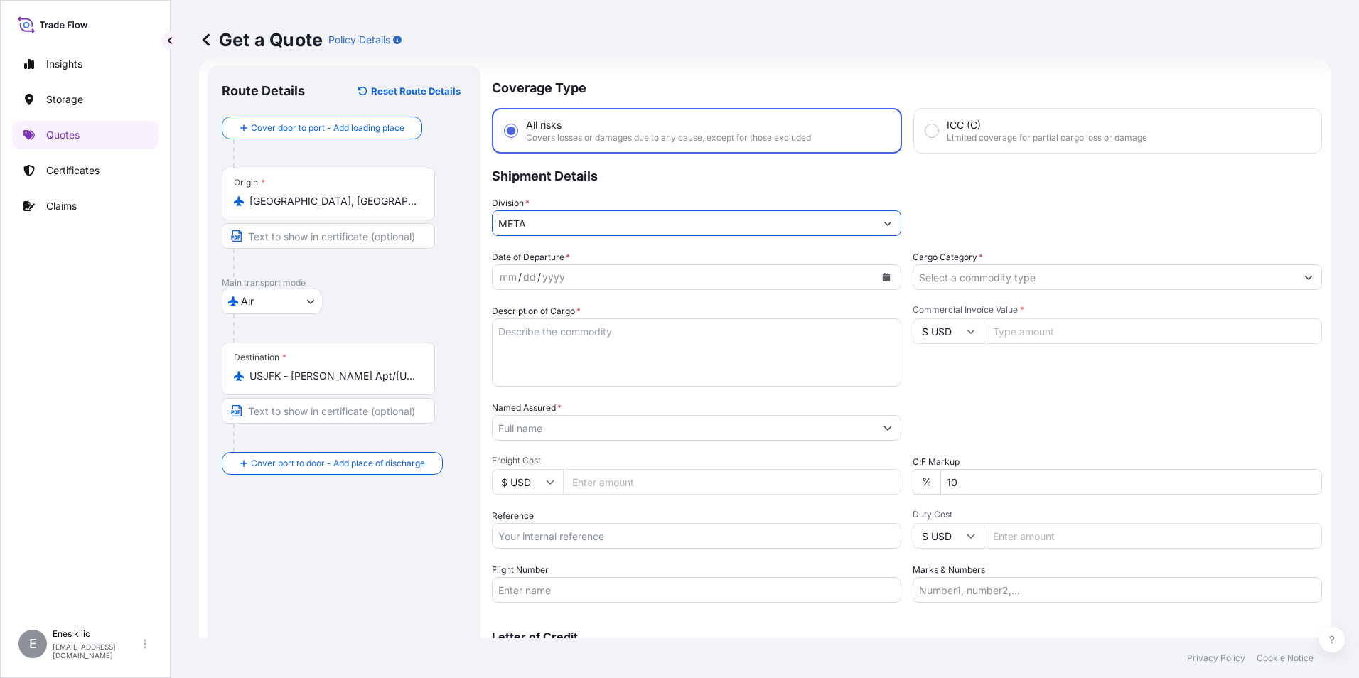
click at [1057, 275] on input "Cargo Category *" at bounding box center [1104, 277] width 382 height 26
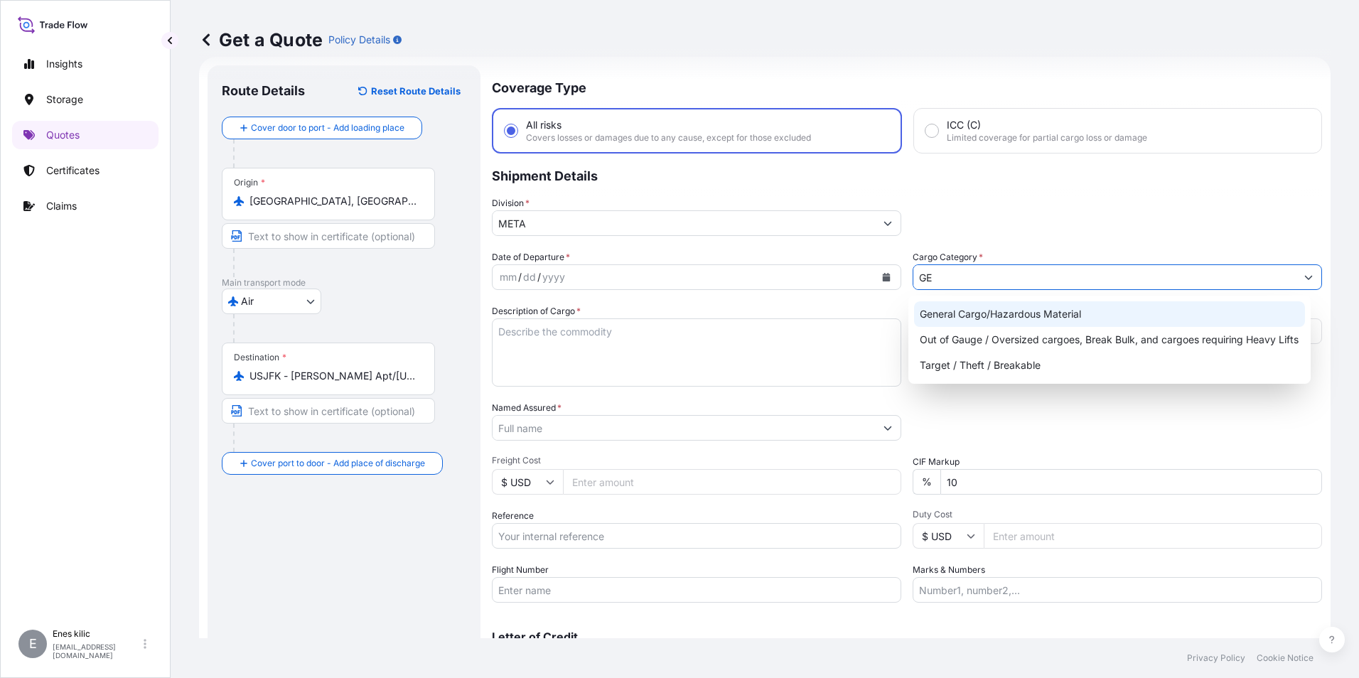
click at [1059, 313] on div "General Cargo/Hazardous Material" at bounding box center [1110, 314] width 392 height 26
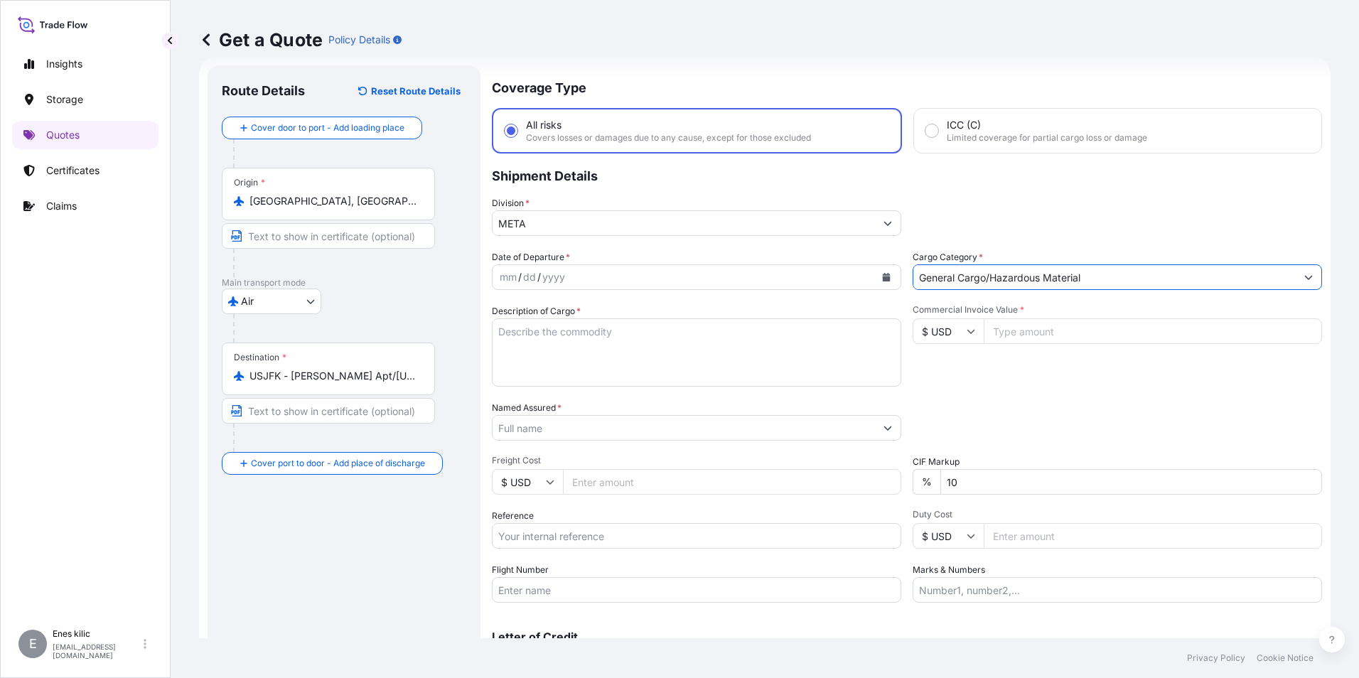
type input "General Cargo/Hazardous Material"
click at [796, 265] on div "mm / dd / yyyy" at bounding box center [696, 277] width 409 height 26
click at [883, 275] on icon "Calendar" at bounding box center [887, 277] width 8 height 9
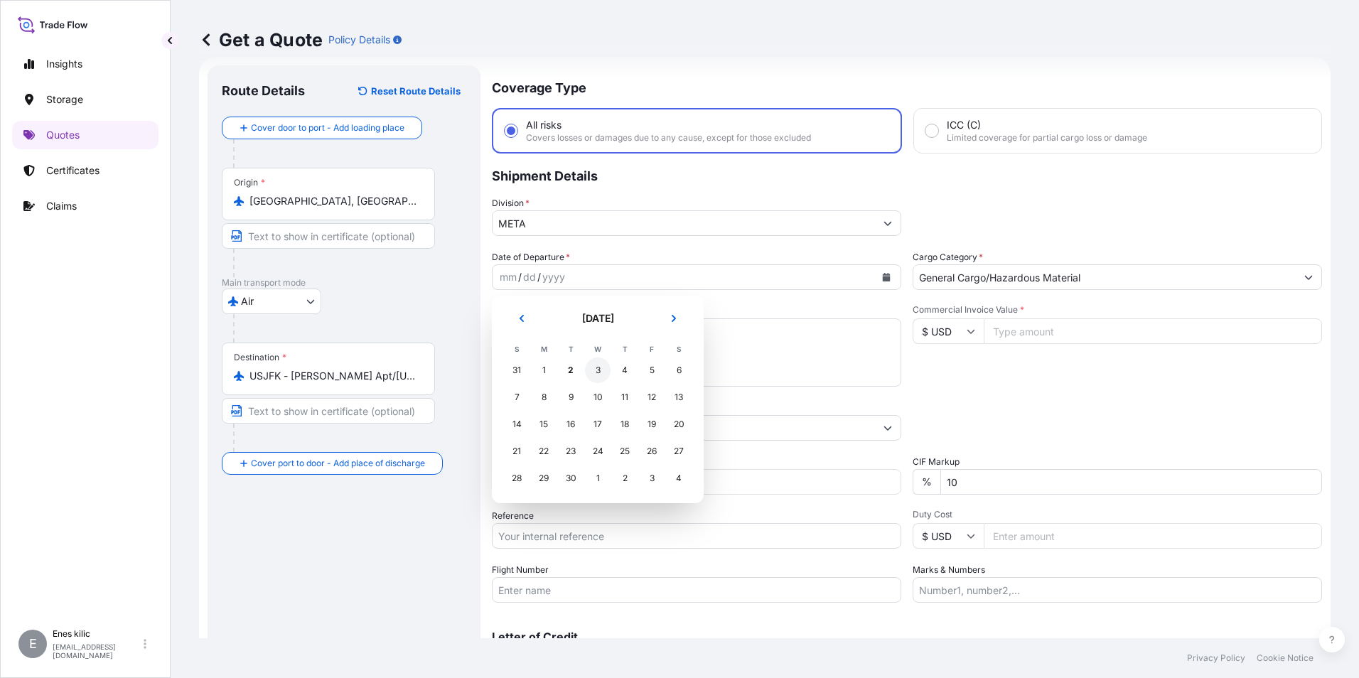
click at [591, 369] on div "3" at bounding box center [598, 370] width 26 height 26
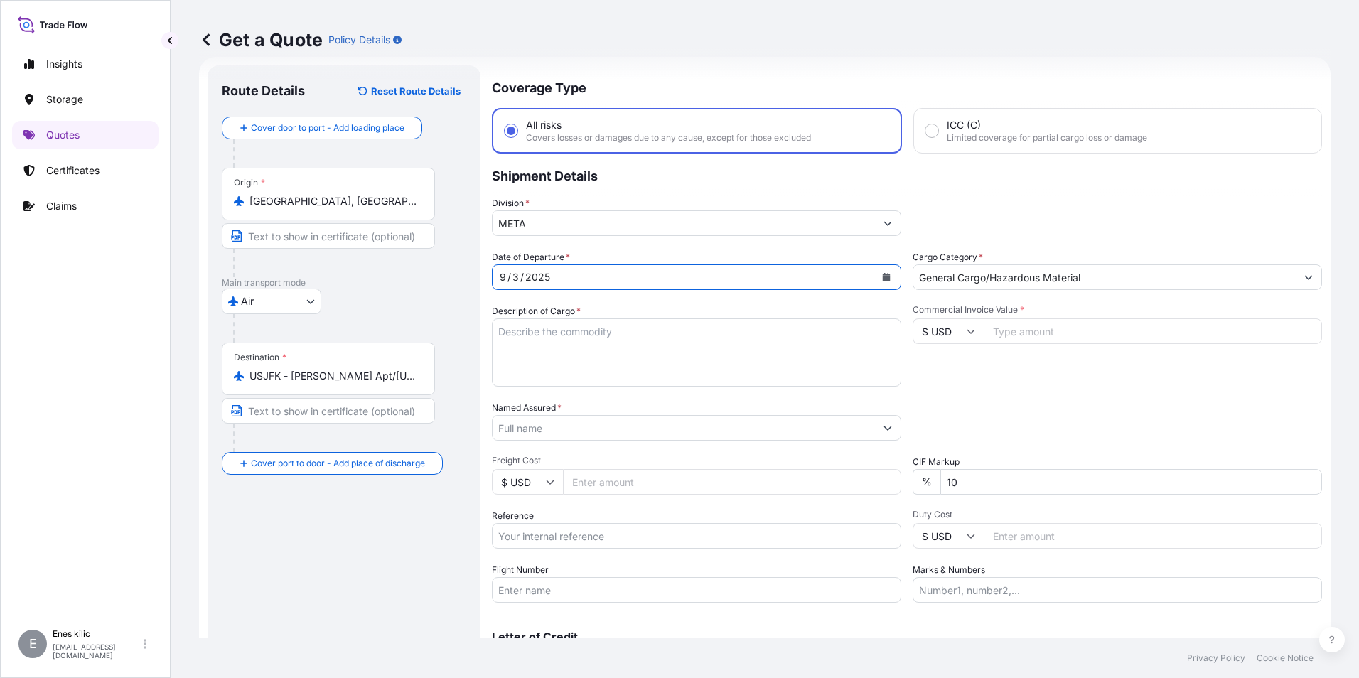
click at [630, 337] on textarea "Description of Cargo *" at bounding box center [696, 352] width 409 height 68
click at [541, 318] on textarea "Description of Cargo *" at bounding box center [696, 352] width 409 height 68
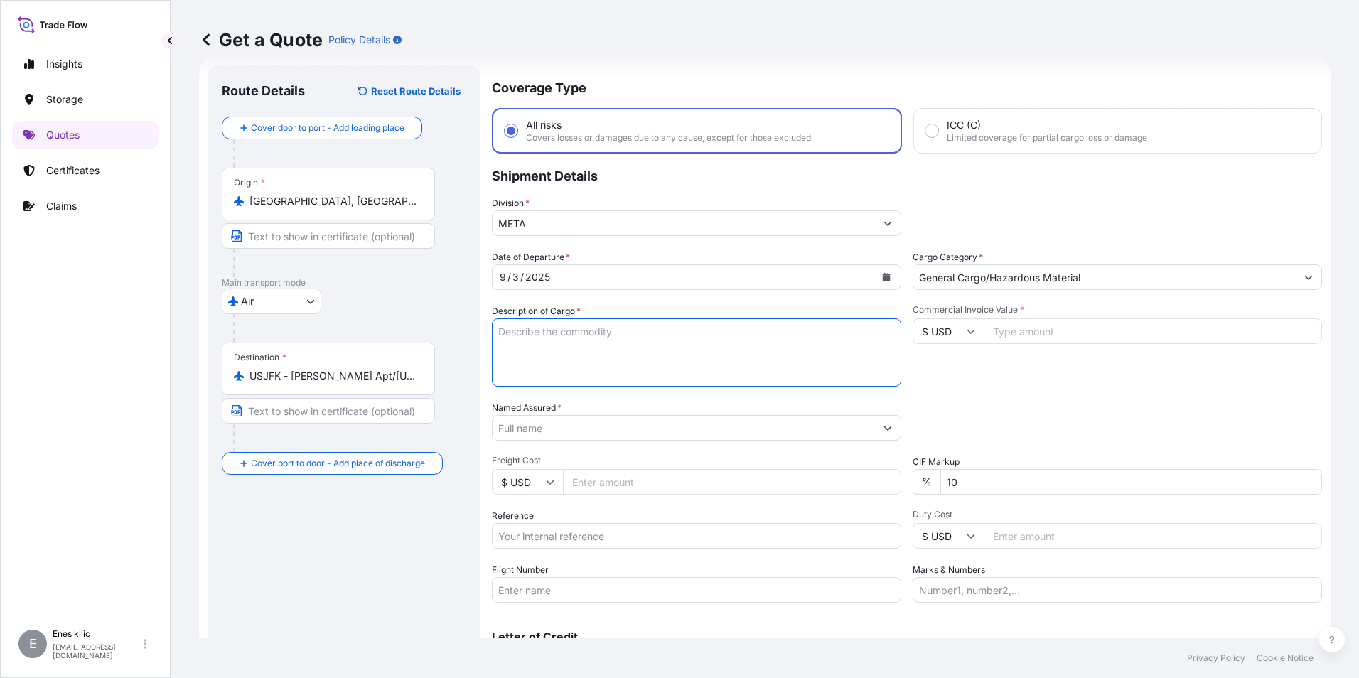
paste textarea ""LIGHTING FIXTURE, POLE AND ASSEMBLY HSCODES:940549900000, 761699909019, 940599…"
click at [619, 382] on textarea ""LIGHTING FIXTURE, POLE AND ASSEMBLY HSCODES:940549900000, 761699909019, 940599…" at bounding box center [696, 352] width 409 height 68
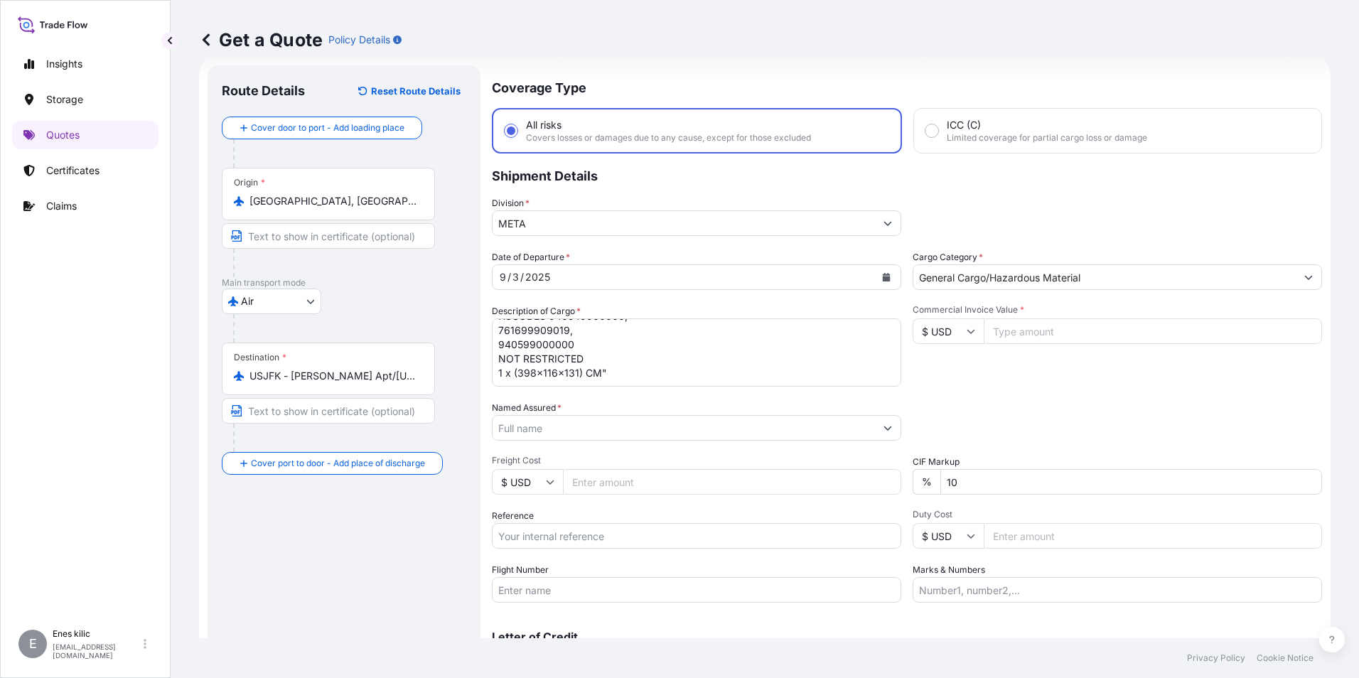
click at [625, 367] on textarea ""LIGHTING FIXTURE, POLE AND ASSEMBLY HSCODES:940549900000, 761699909019, 940599…" at bounding box center [696, 352] width 409 height 68
paste textarea ""Toplam Ölçülen Kap: 1 Toplam Chargeable Weight: 1008,001 Toplam Hacim M : 6,04…"
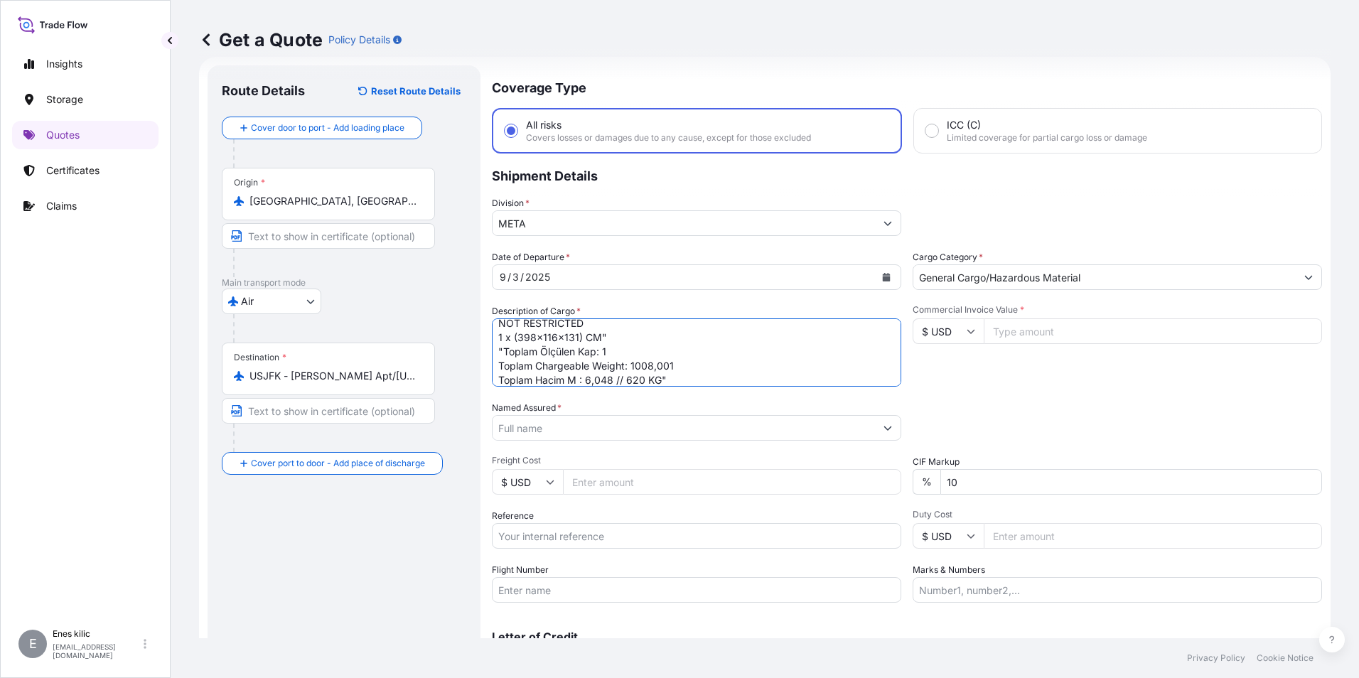
scroll to position [94, 0]
click at [689, 365] on textarea ""LIGHTING FIXTURE, POLE AND ASSEMBLY HSCODES:940549900000, 761699909019, 940599…" at bounding box center [696, 352] width 409 height 68
paste textarea "" [PHONE_NUMBER] ""
click at [511, 350] on textarea ""LIGHTING FIXTURE, POLE AND ASSEMBLY HSCODES:940549900000, 761699909019, 940599…" at bounding box center [696, 352] width 409 height 68
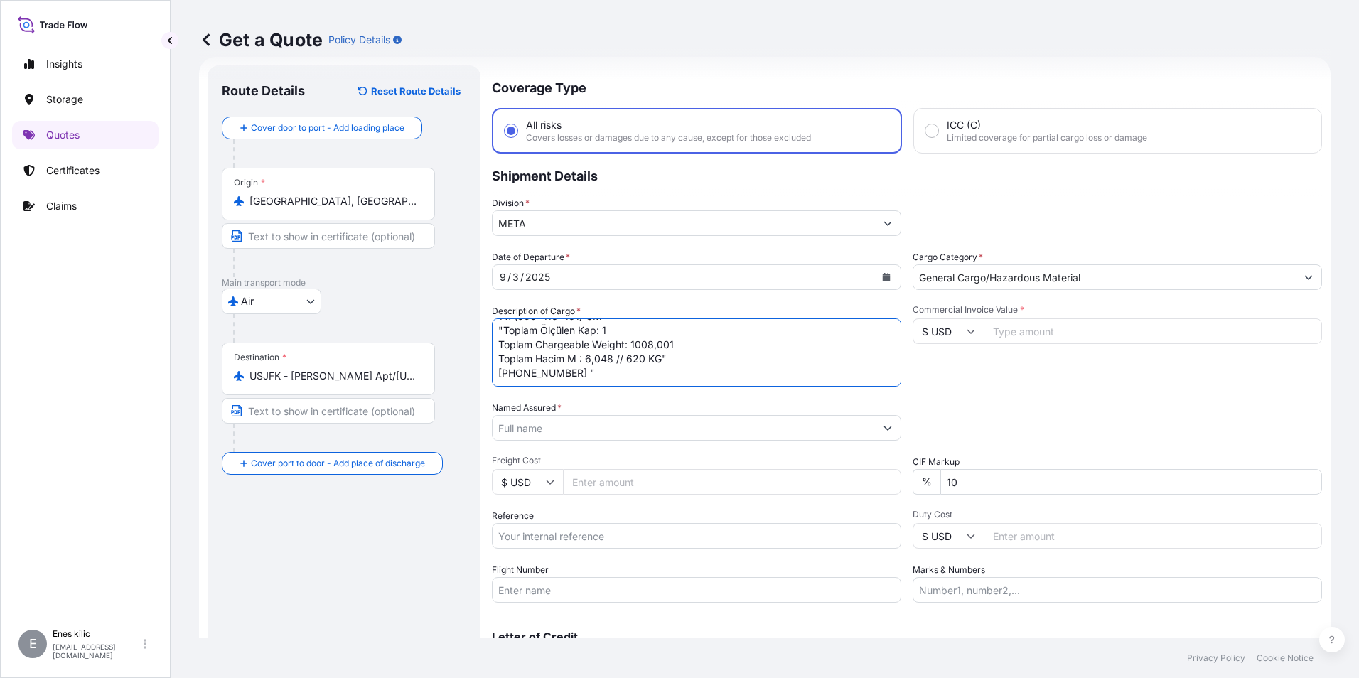
click at [581, 352] on textarea ""LIGHTING FIXTURE, POLE AND ASSEMBLY HSCODES:940549900000, 761699909019, 940599…" at bounding box center [696, 352] width 409 height 68
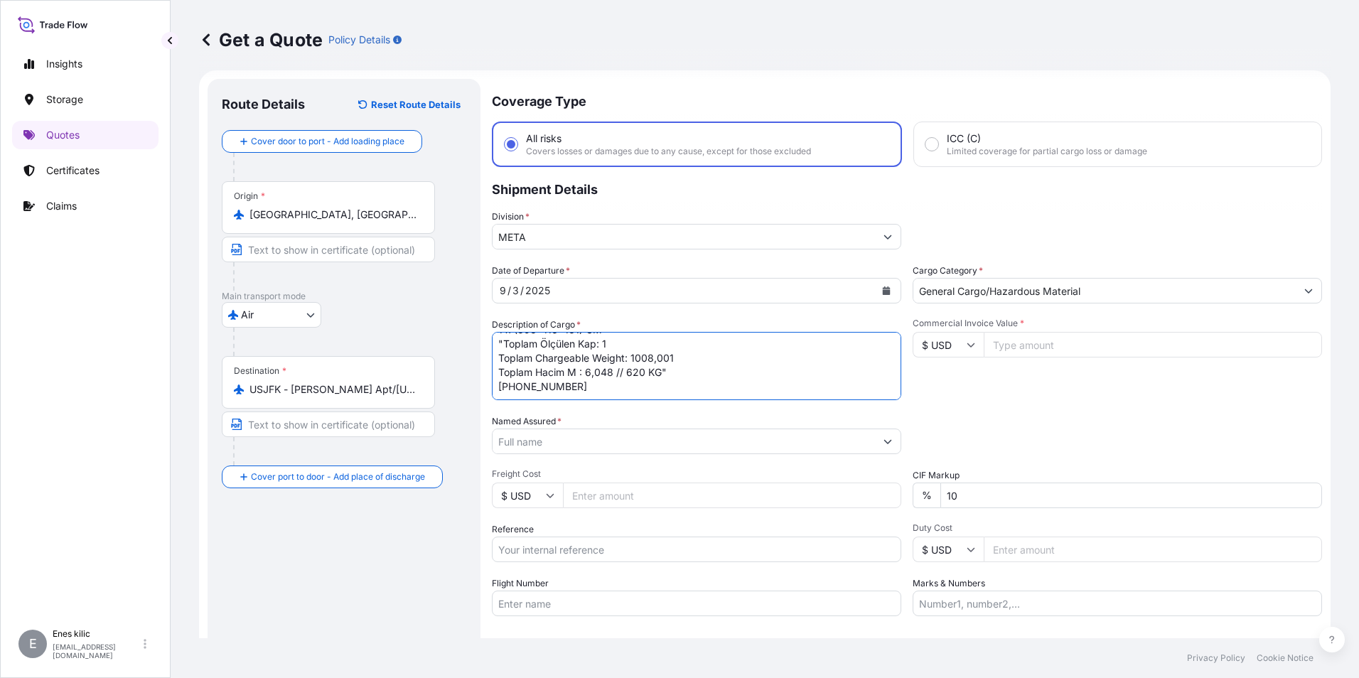
scroll to position [0, 0]
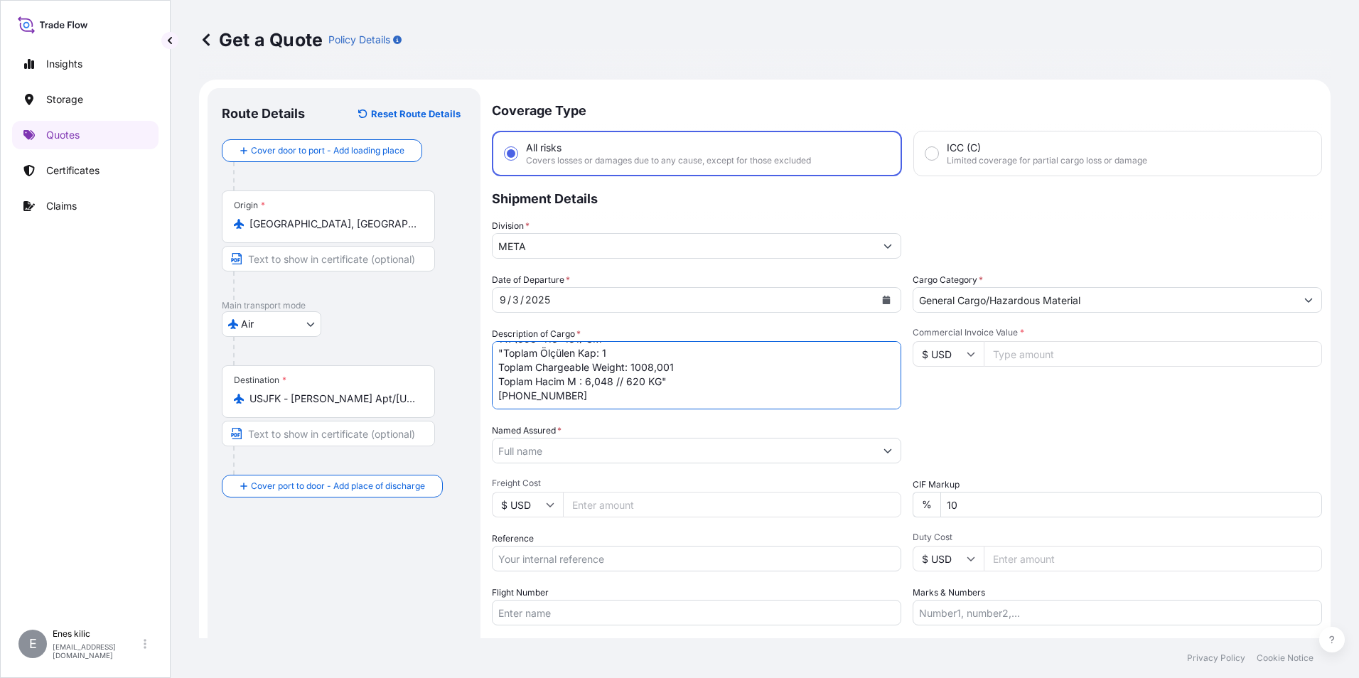
type textarea ""LIGHTING FIXTURE, POLE AND ASSEMBLY HSCODES:940549900000, 761699909019, 940599…"
click at [298, 404] on input "USJFK - [PERSON_NAME] Apt/[US_STATE], [GEOGRAPHIC_DATA]" at bounding box center [333, 399] width 168 height 14
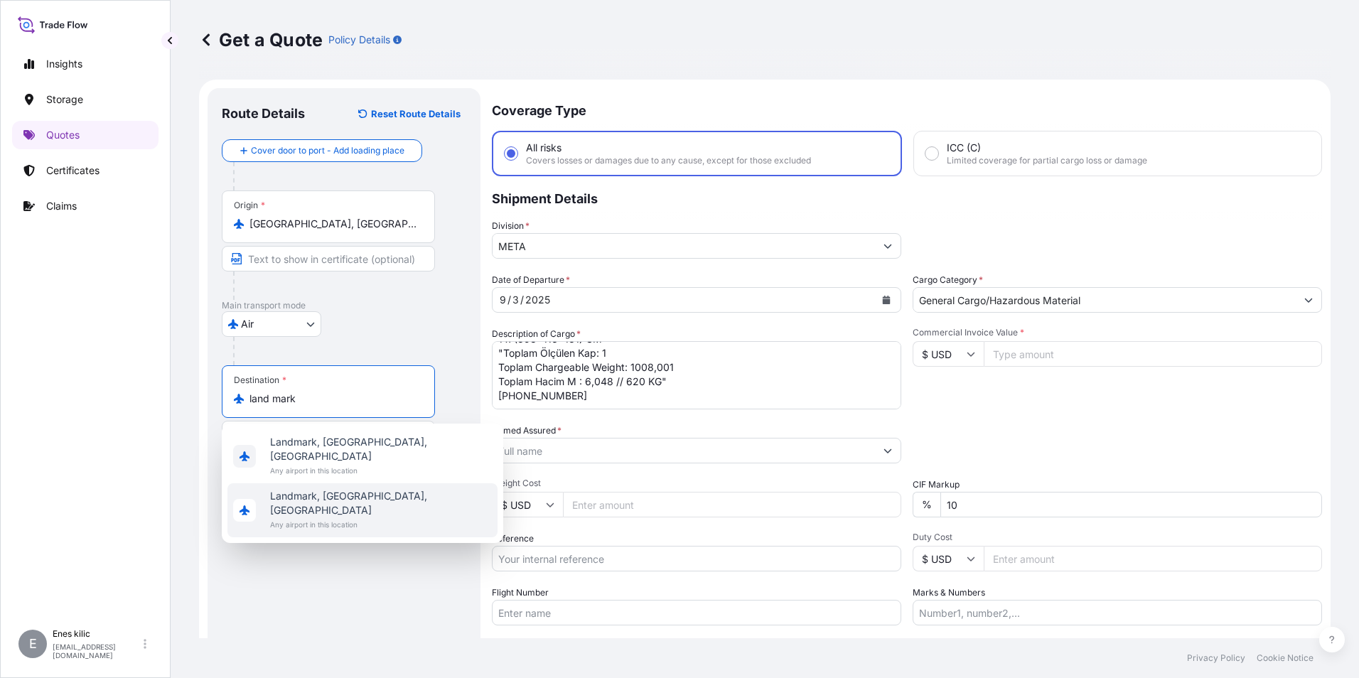
click at [373, 487] on div "Landmark, [GEOGRAPHIC_DATA], [GEOGRAPHIC_DATA] Any airport in this location" at bounding box center [362, 510] width 270 height 54
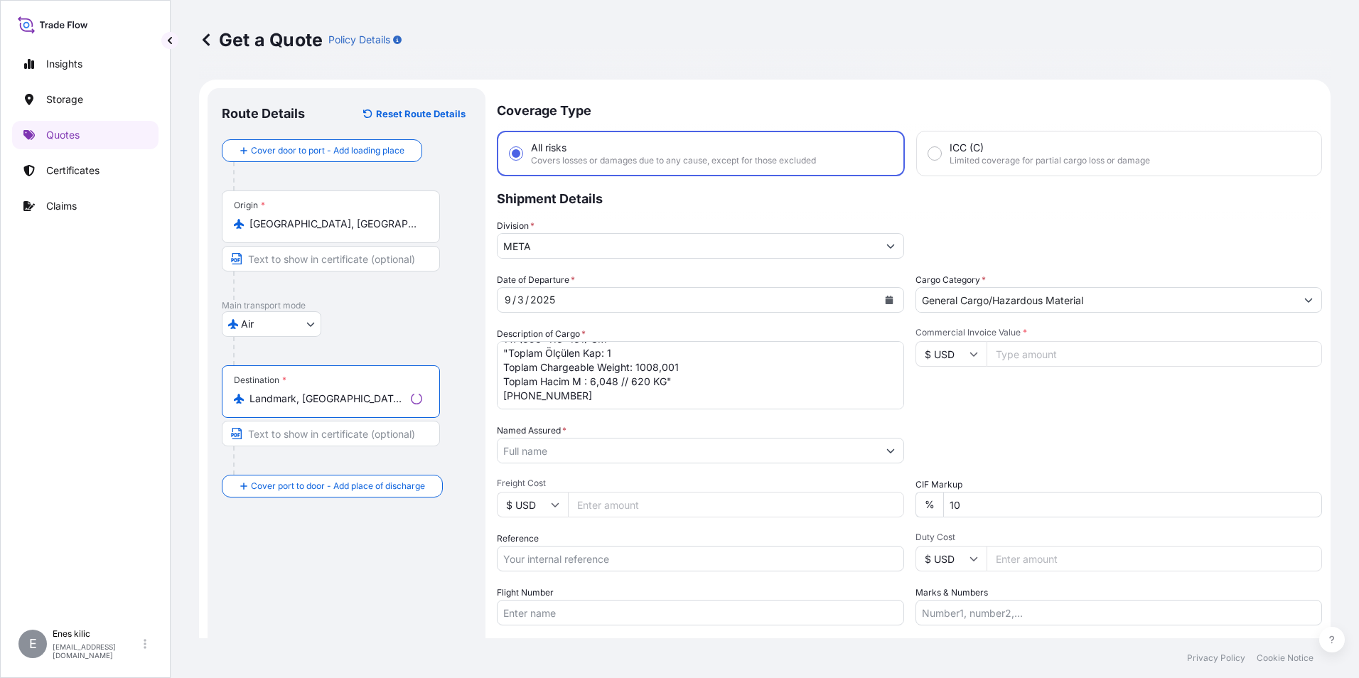
click at [347, 521] on div "Route Details Reset Route Details Cover door to port - Add loading place Place …" at bounding box center [346, 409] width 249 height 615
click at [344, 401] on input "Landmark, [GEOGRAPHIC_DATA], [GEOGRAPHIC_DATA]" at bounding box center [333, 399] width 168 height 14
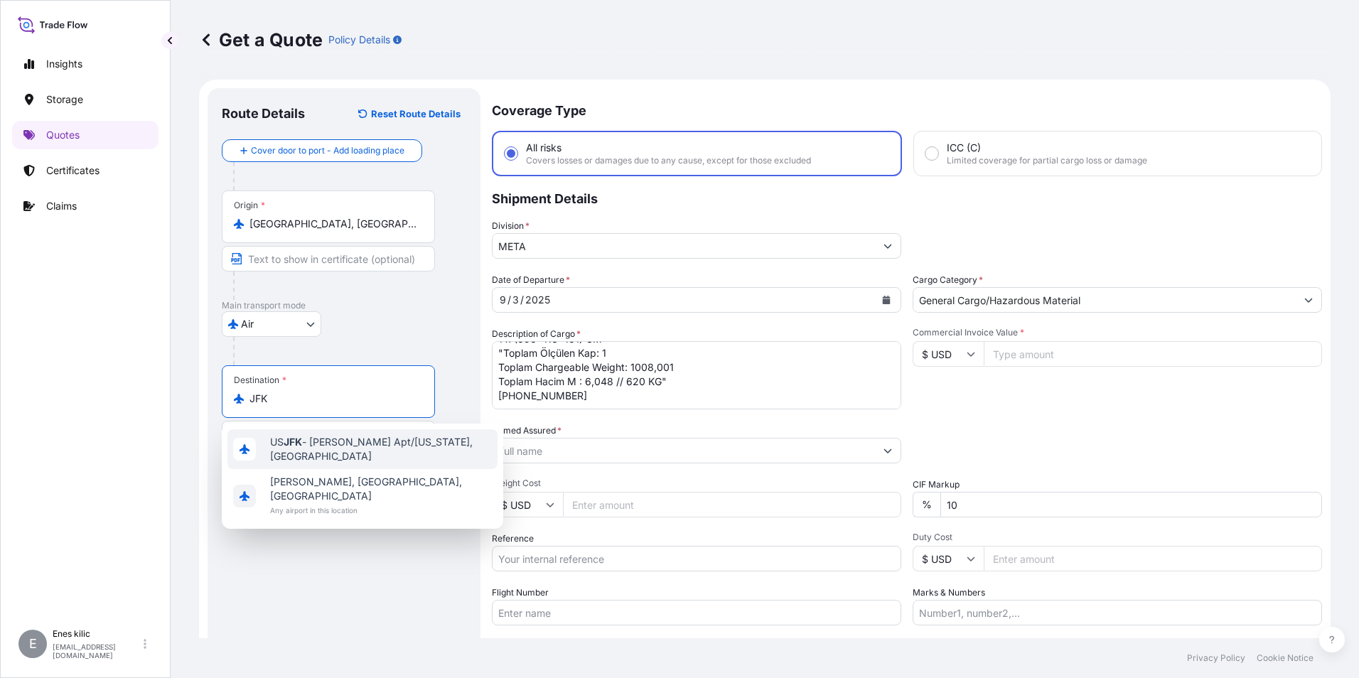
click at [342, 453] on span "US JFK - [PERSON_NAME] Apt/[US_STATE], [GEOGRAPHIC_DATA]" at bounding box center [381, 449] width 222 height 28
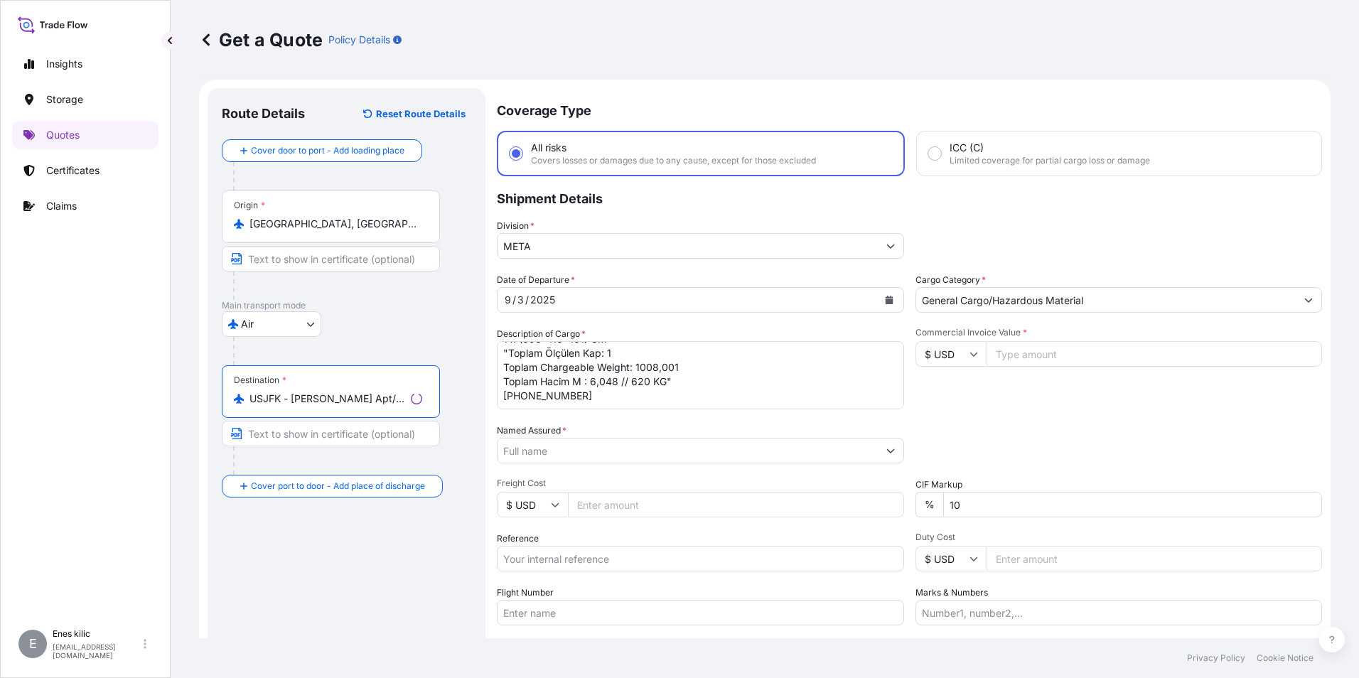
type input "USJFK - [PERSON_NAME] Apt/[US_STATE], [GEOGRAPHIC_DATA]"
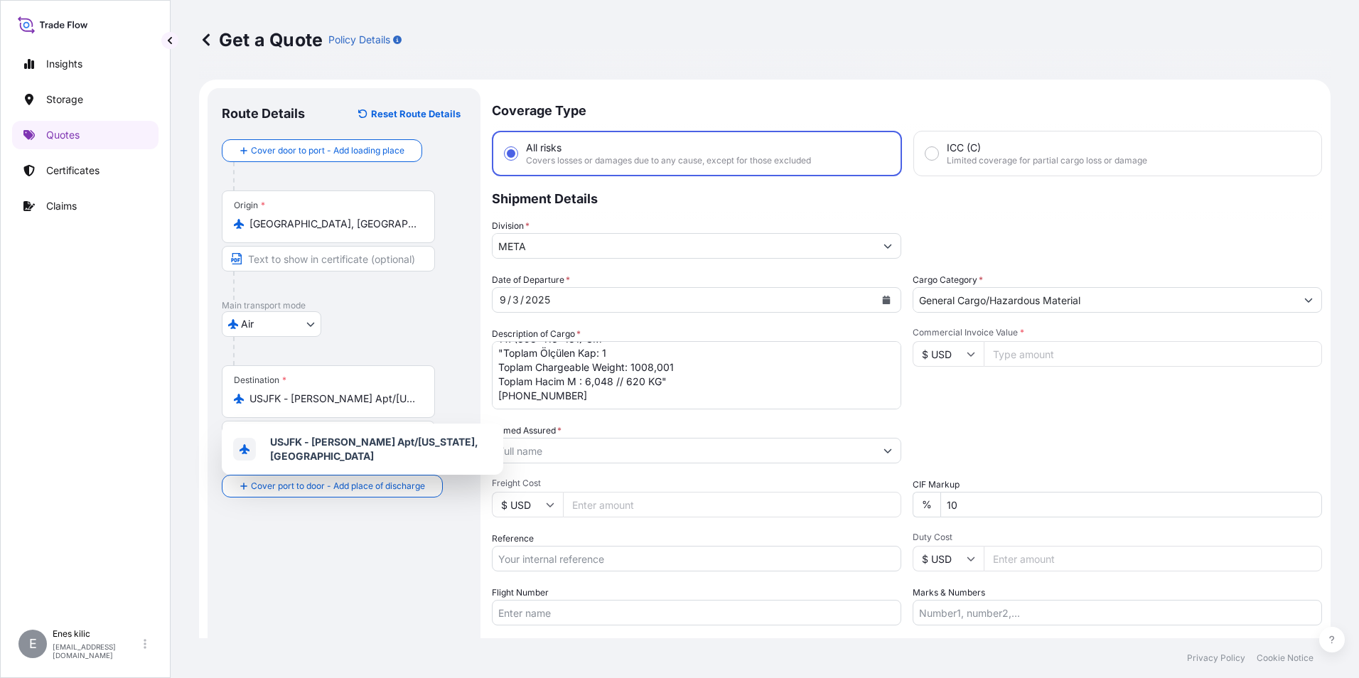
click at [425, 340] on div at bounding box center [349, 351] width 233 height 28
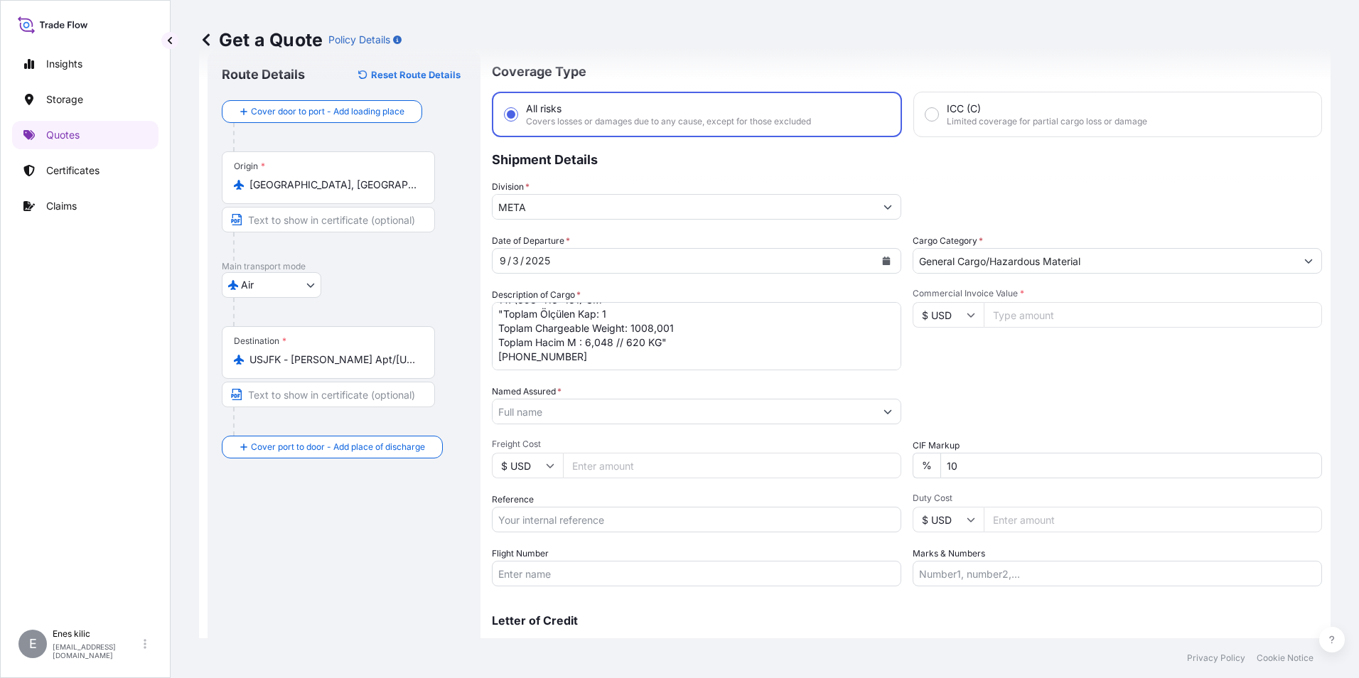
scroll to position [102, 0]
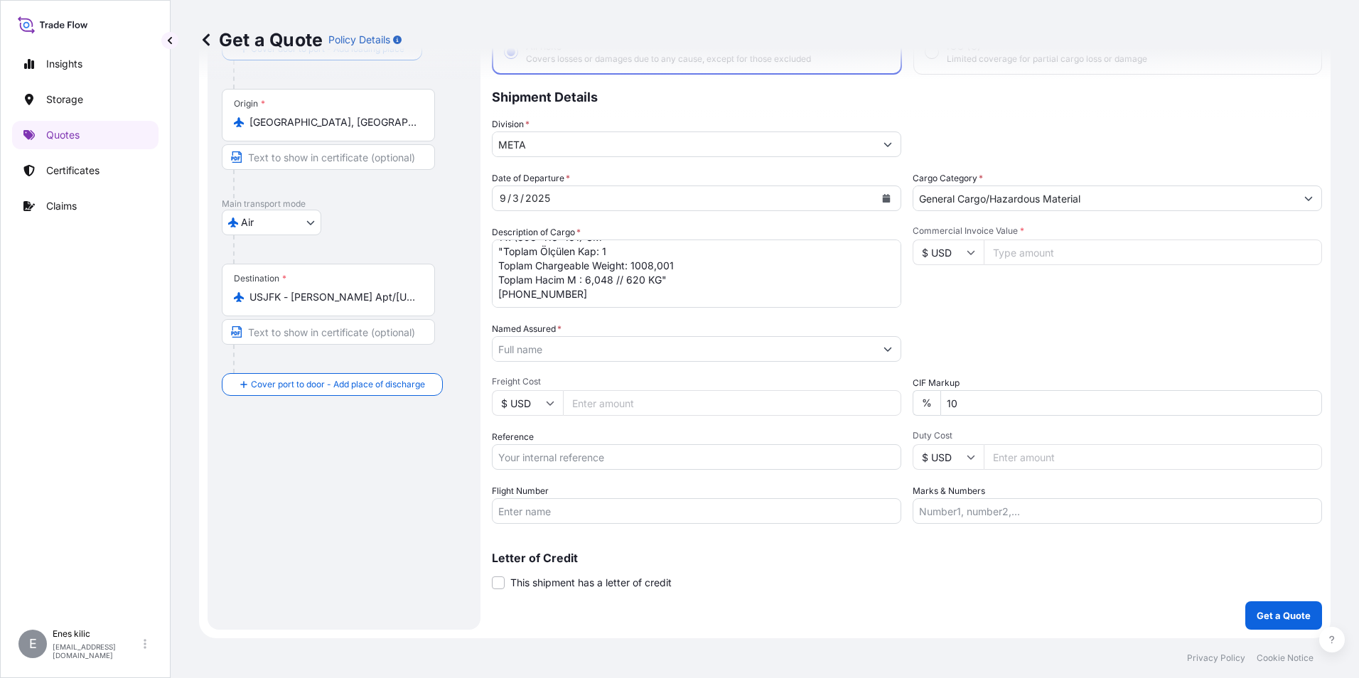
click at [1035, 245] on input "Commercial Invoice Value *" at bounding box center [1152, 252] width 338 height 26
type input "10000"
click at [1040, 406] on input "10" at bounding box center [1131, 403] width 382 height 26
type input "0"
click at [1050, 347] on div "Packing Category Type to search a container mode Please select a primary mode o…" at bounding box center [1116, 342] width 409 height 40
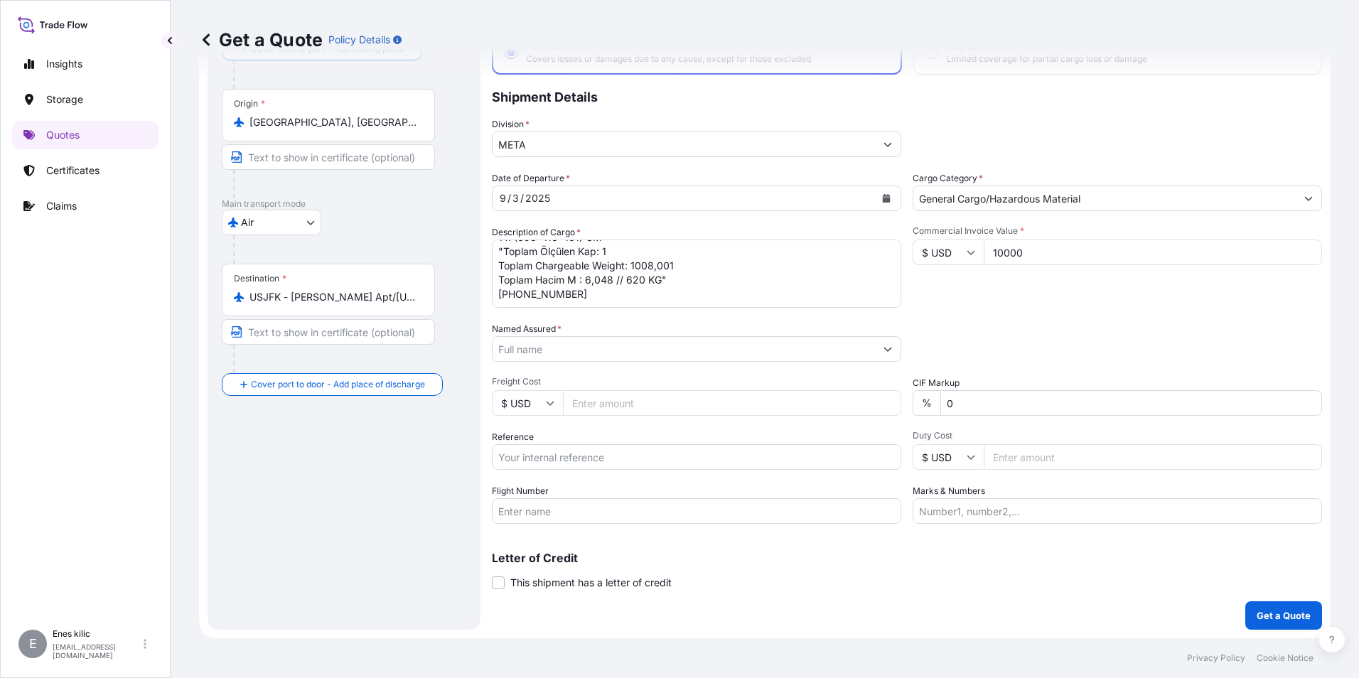
click at [549, 358] on input "Named Assured *" at bounding box center [683, 349] width 382 height 26
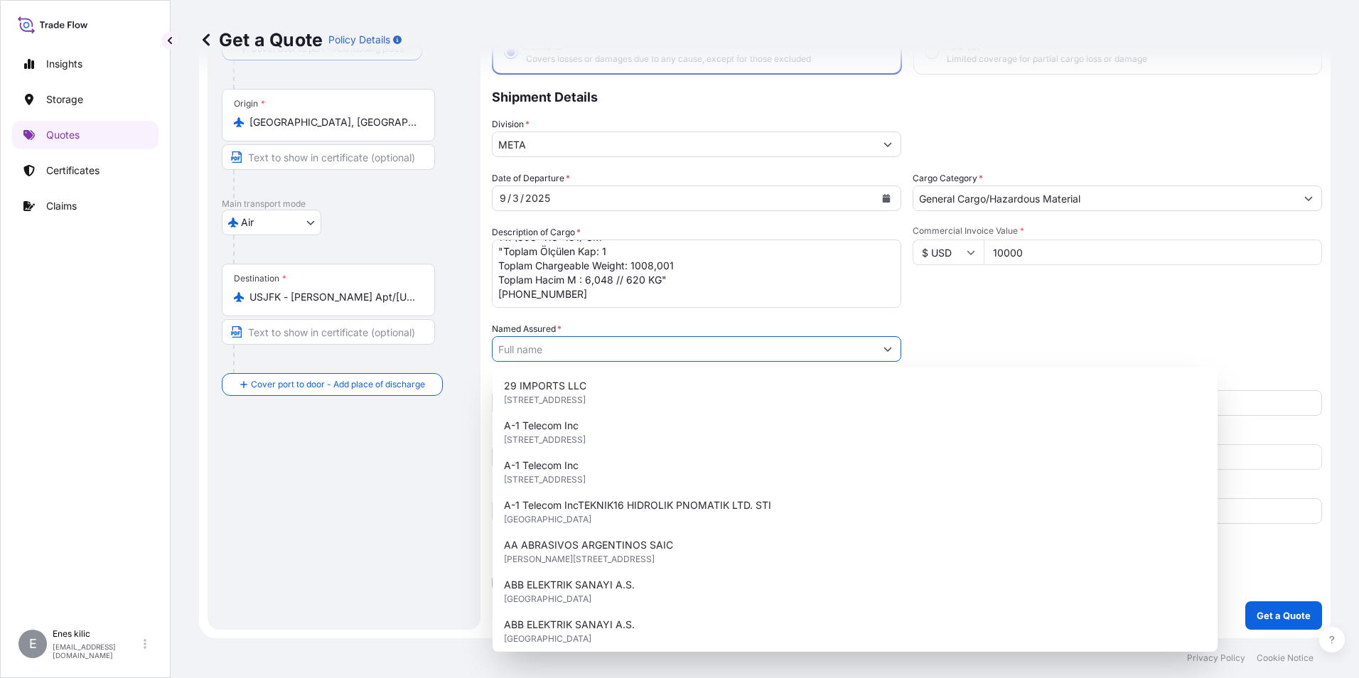
click at [565, 349] on input "Named Assured *" at bounding box center [683, 349] width 382 height 26
paste input "Veriler alınıyor. Birkaç saniye bekledikten sonra kesmeyi veya kopyalamayı yeni…"
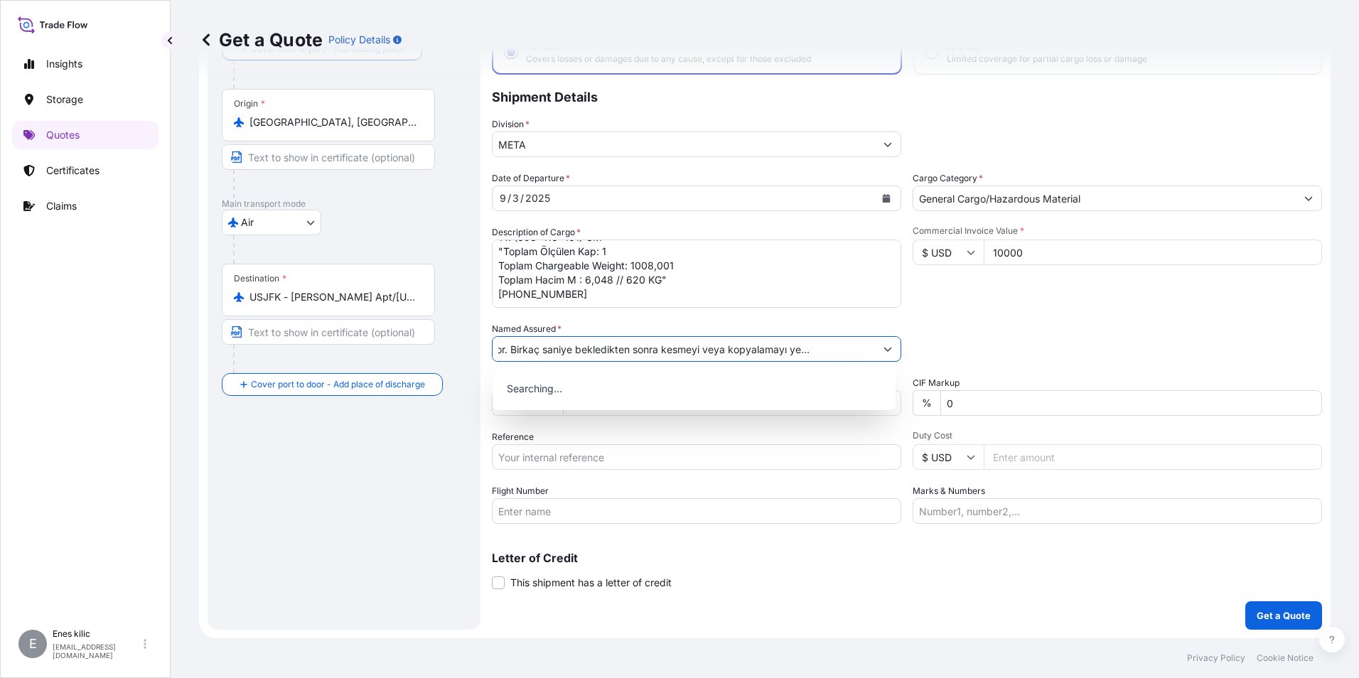
paste input "HPR PAZARLAMA A.S"
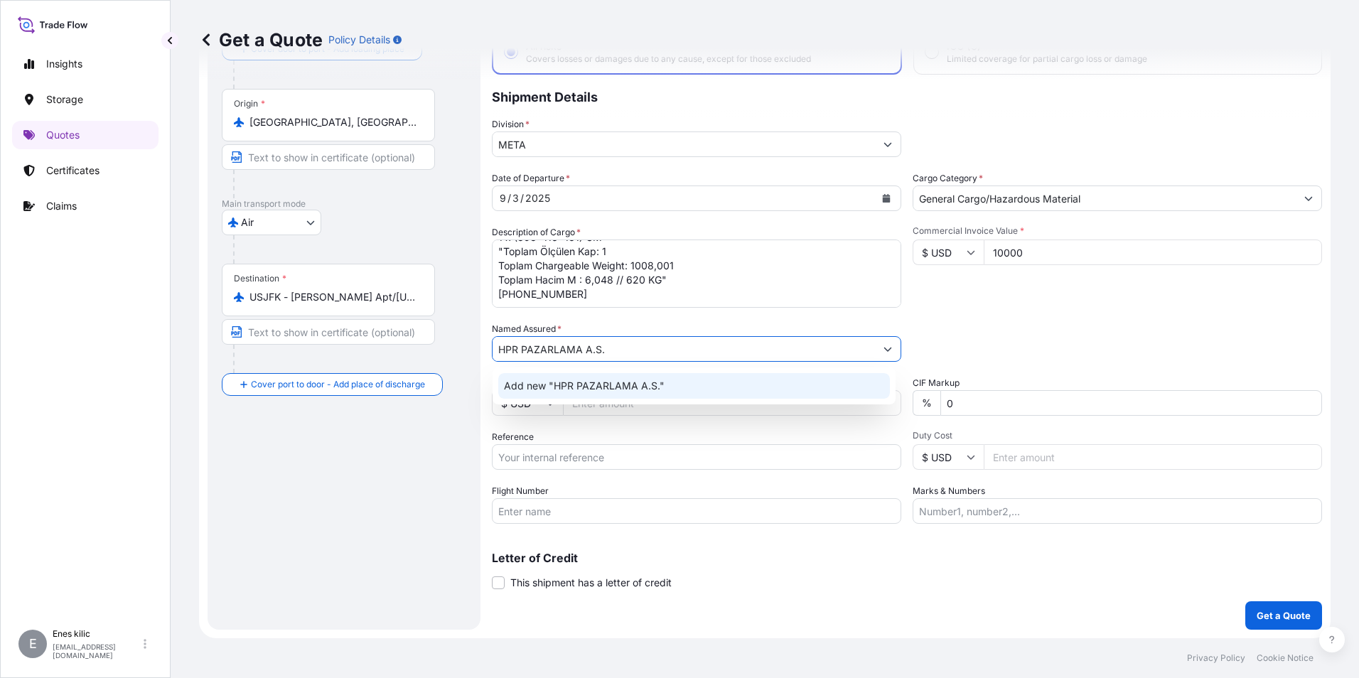
click at [584, 382] on span "Add new "HPR PAZARLAMA A.S."" at bounding box center [584, 386] width 161 height 14
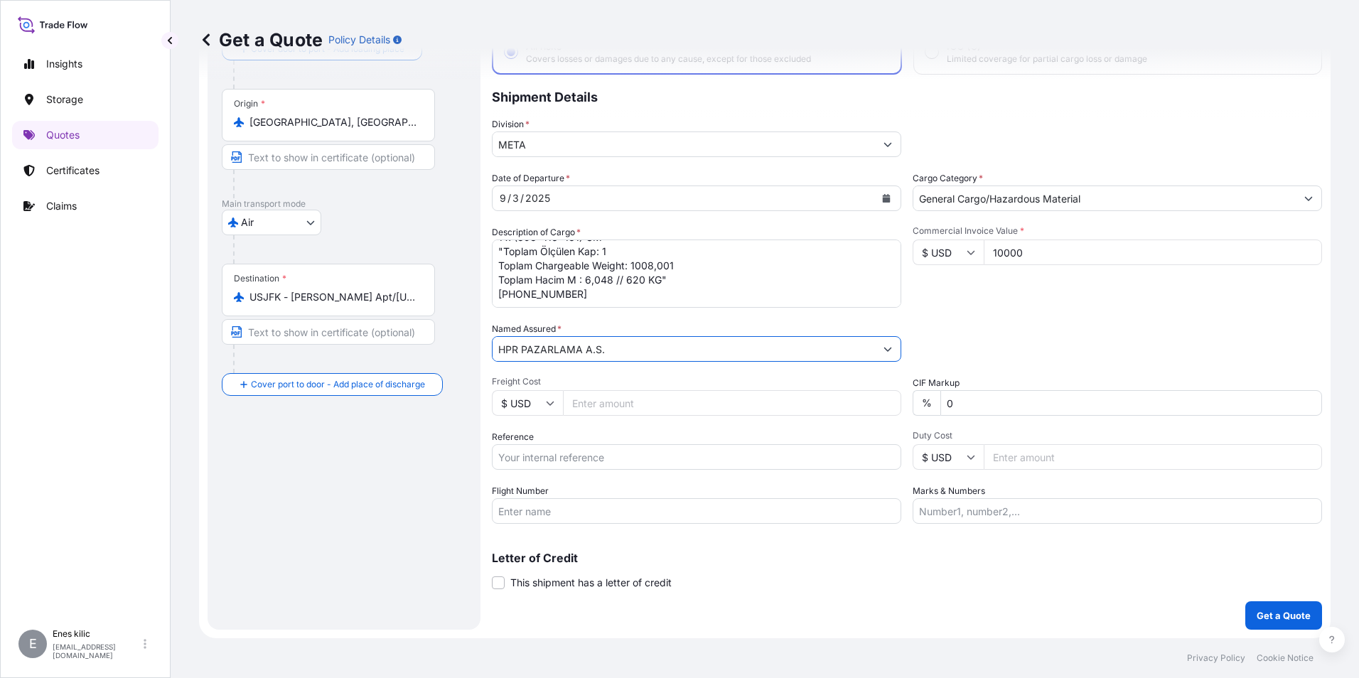
type input "HPR PAZARLAMA A.S."
click at [585, 455] on input "Reference" at bounding box center [696, 457] width 409 height 26
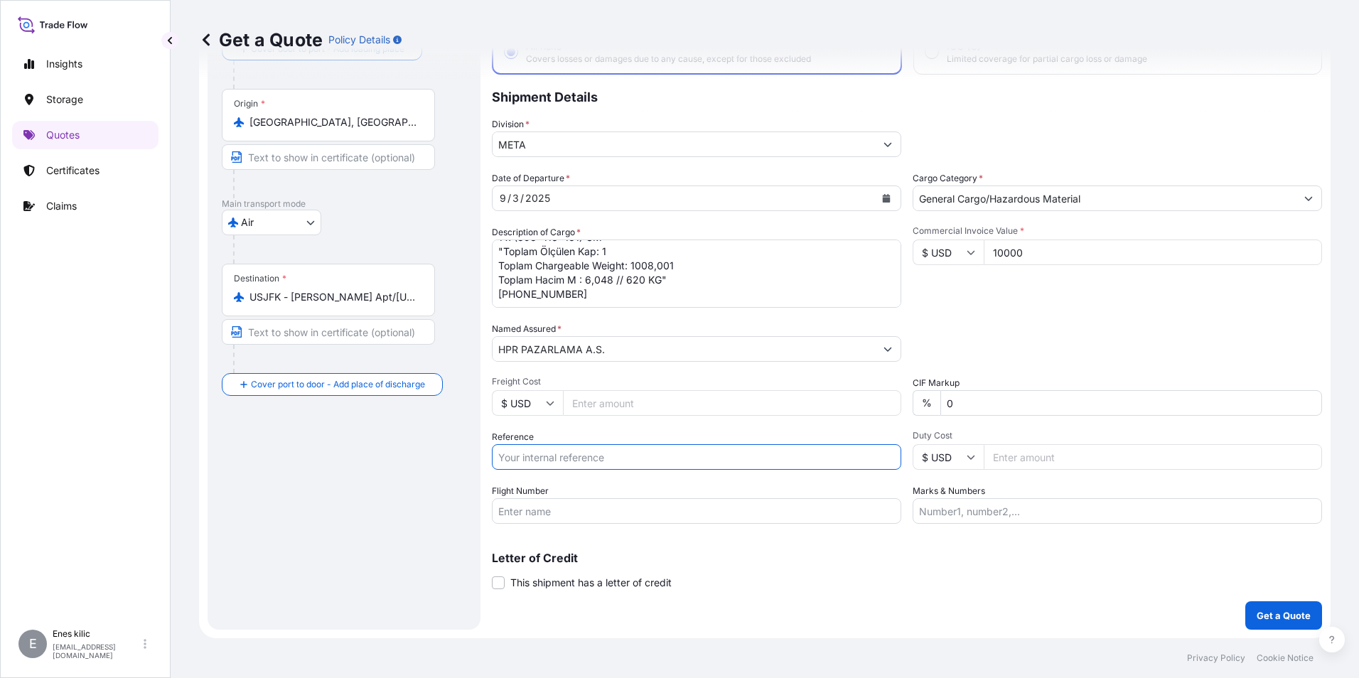
click at [567, 427] on div "Date of Departure * [DATE] Cargo Category * General Cargo/Hazardous Material De…" at bounding box center [907, 347] width 830 height 352
click at [574, 508] on input "Flight Number" at bounding box center [696, 511] width 409 height 26
click at [577, 512] on input "Flight Number" at bounding box center [696, 511] width 409 height 26
paste input "MNB621"
type input "MNB621"
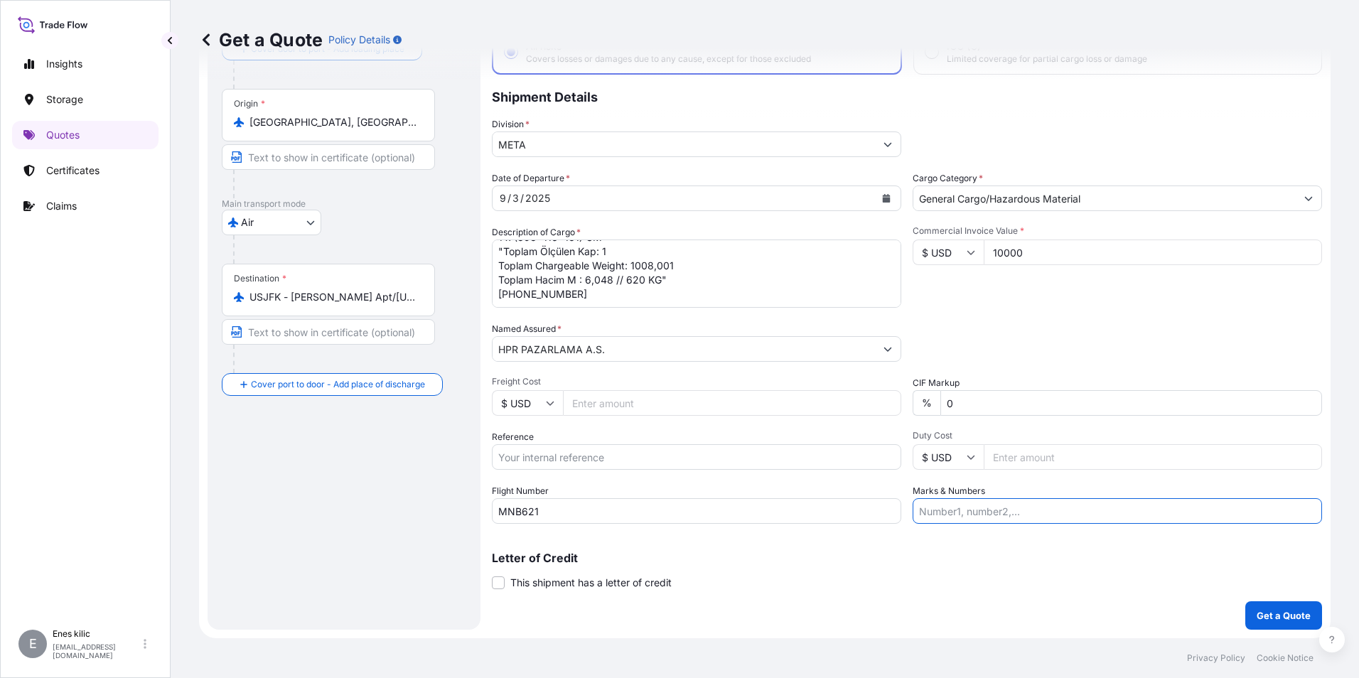
click at [1011, 513] on input "Marks & Numbers" at bounding box center [1116, 511] width 409 height 26
click at [1105, 565] on div "Letter of Credit This shipment has a letter of credit Letter of credit * Letter…" at bounding box center [907, 571] width 830 height 38
click at [1025, 514] on input "Marks & Numbers" at bounding box center [1116, 511] width 409 height 26
paste input "MNG"
type input "MNG"
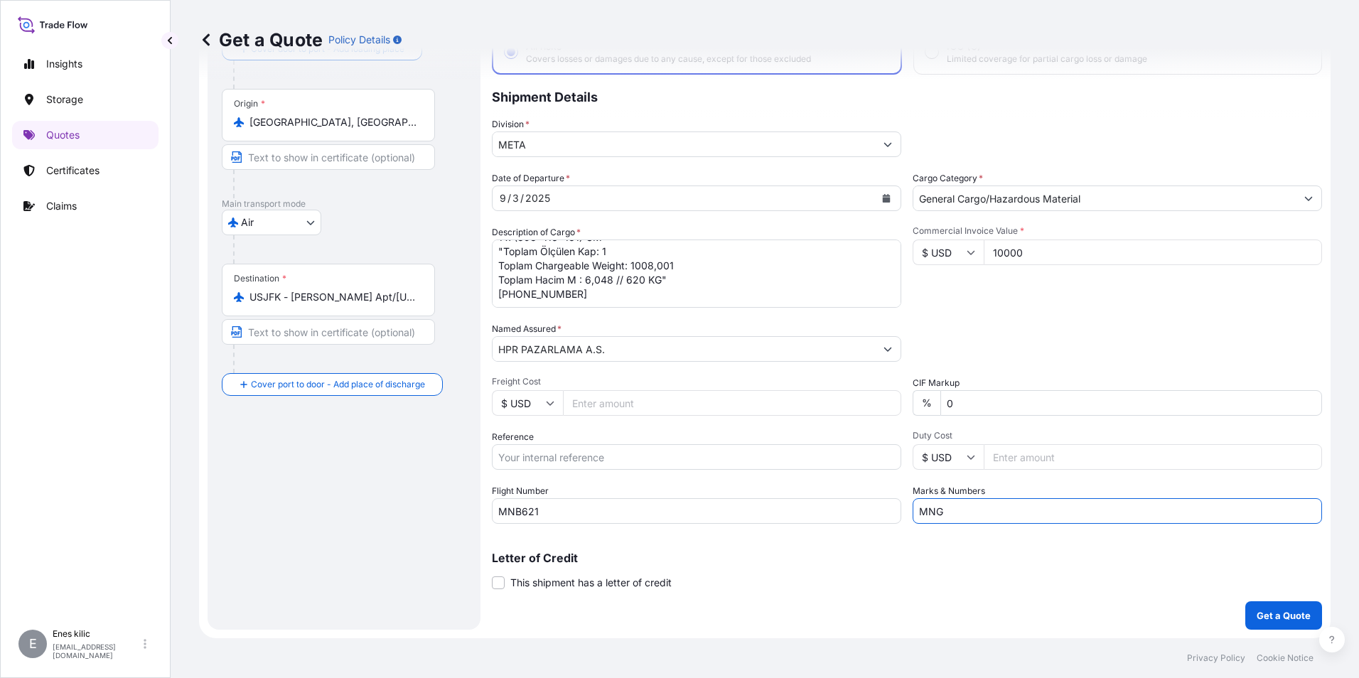
click at [998, 604] on div "Coverage Type All risks Covers losses or damages due to any cause, except for t…" at bounding box center [907, 307] width 830 height 643
click at [1292, 607] on button "Get a Quote" at bounding box center [1283, 615] width 77 height 28
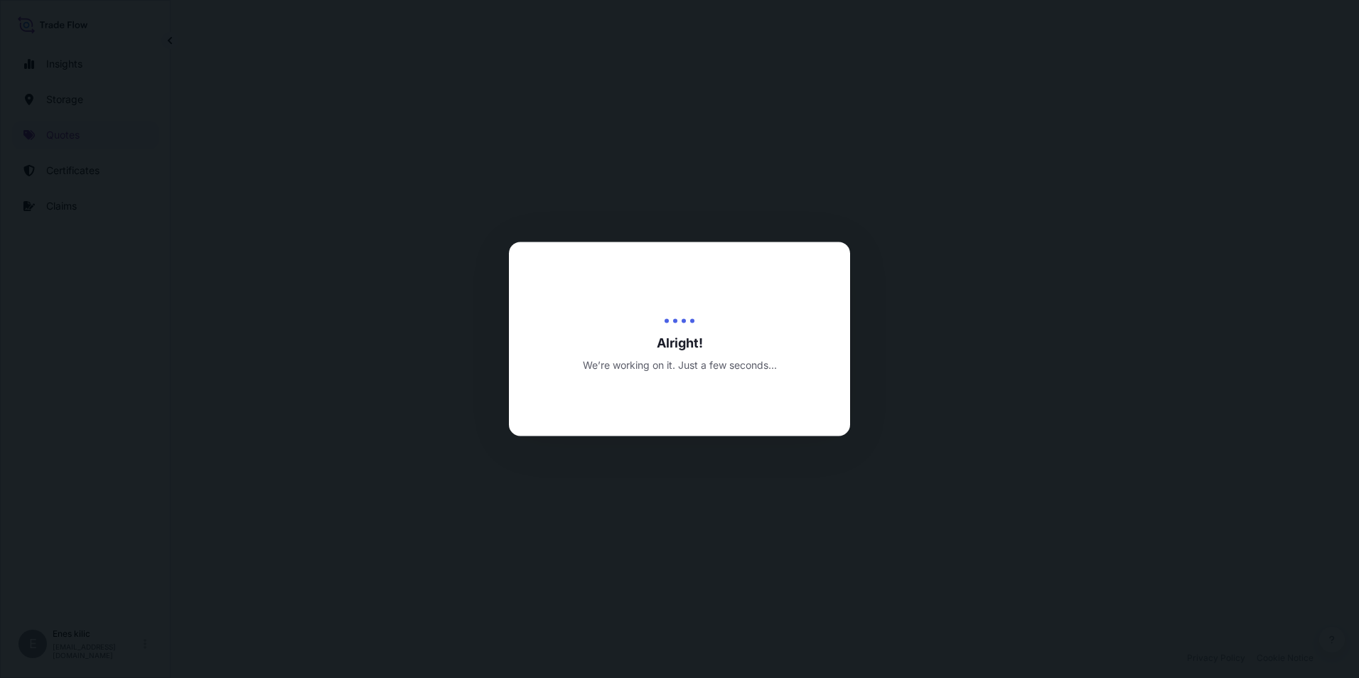
select select "Air"
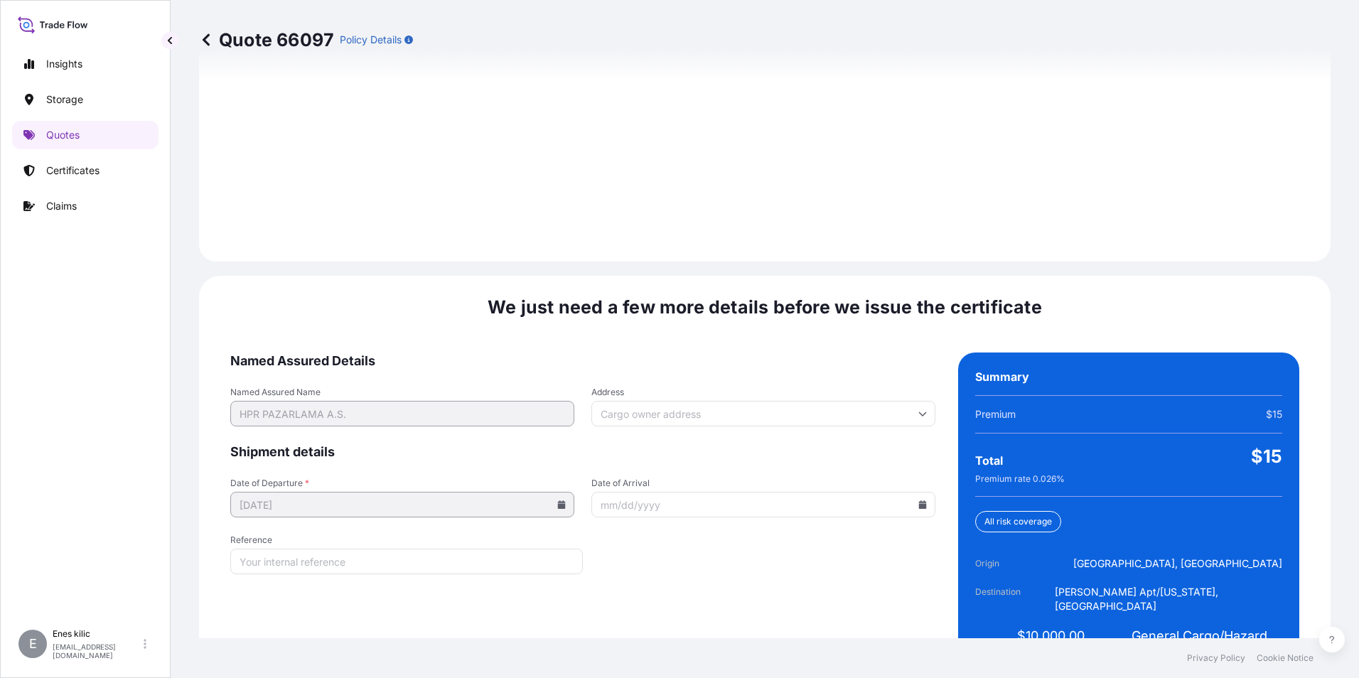
scroll to position [2001, 0]
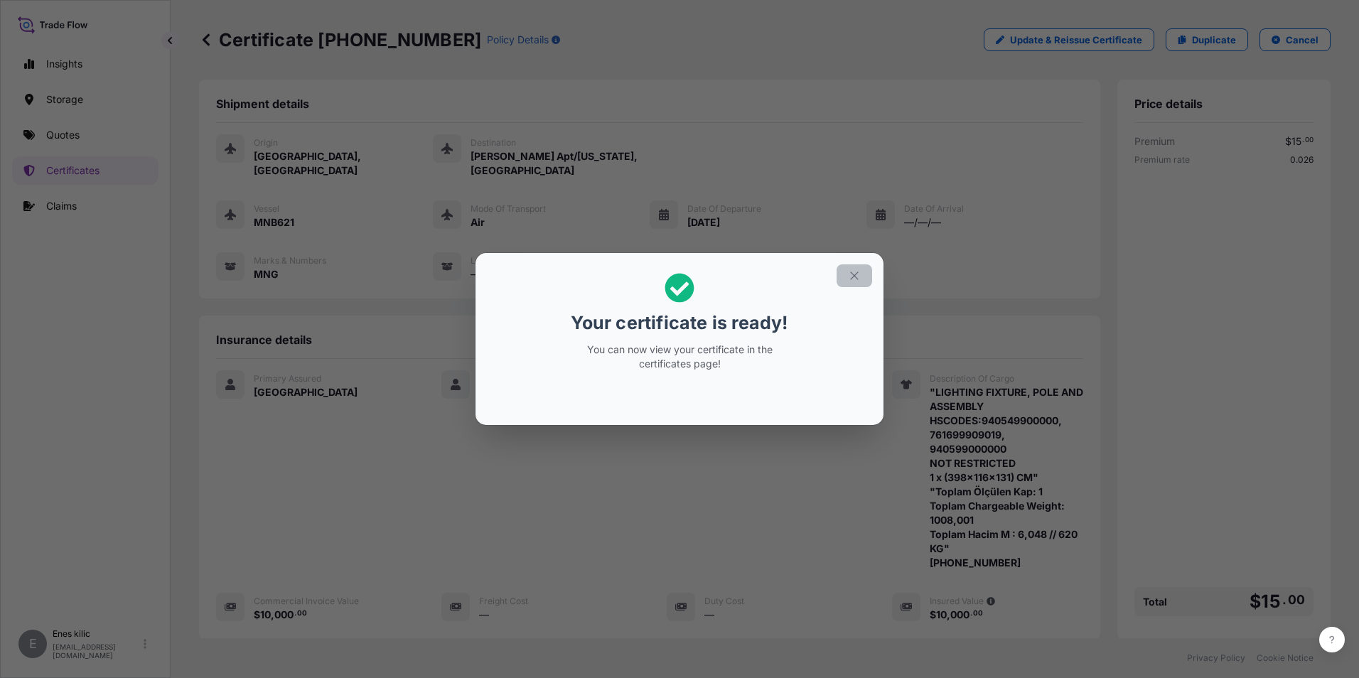
click at [853, 284] on button "button" at bounding box center [854, 275] width 36 height 23
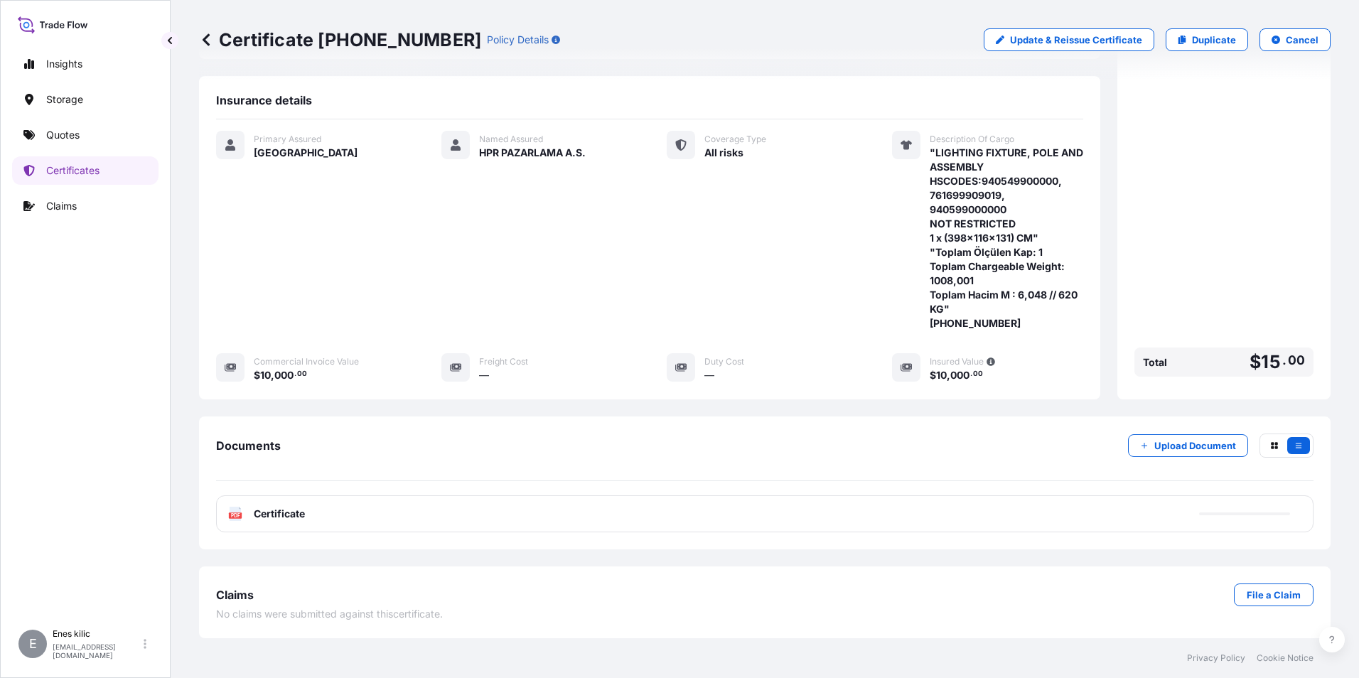
scroll to position [296, 0]
click at [288, 512] on span "Certificate" at bounding box center [279, 514] width 51 height 14
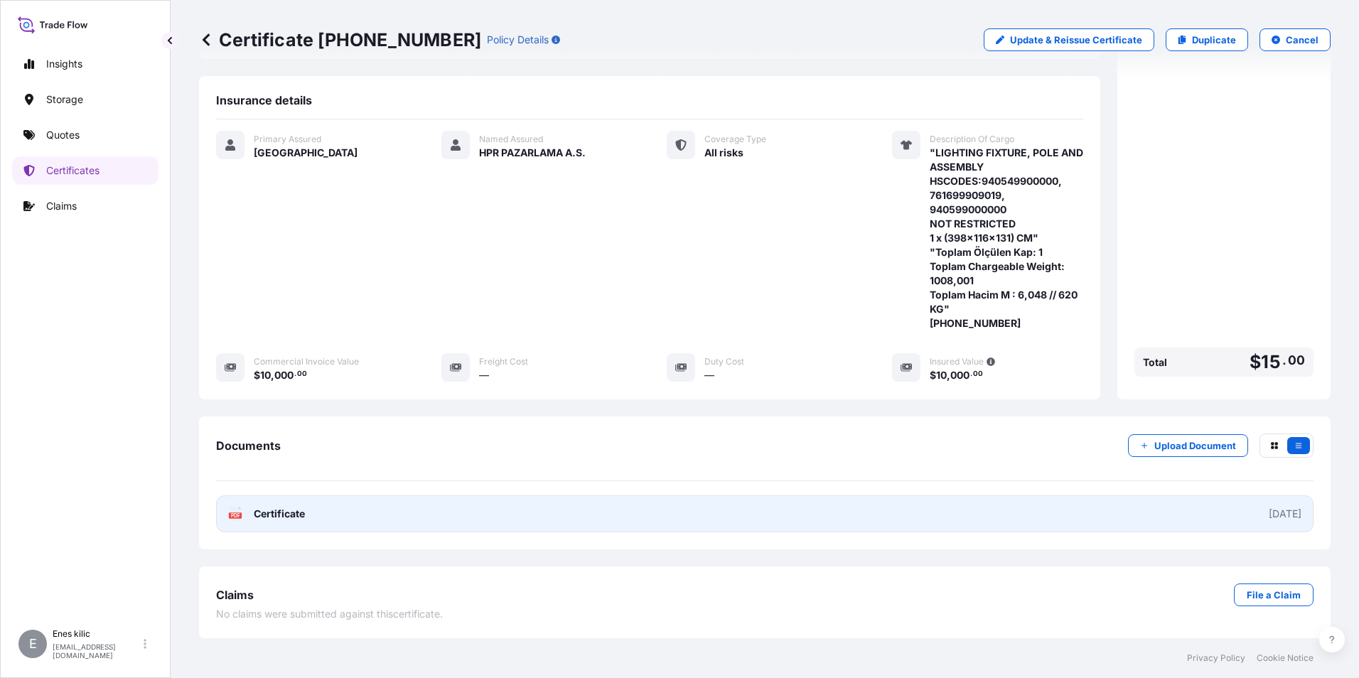
click at [277, 509] on span "Certificate" at bounding box center [279, 514] width 51 height 14
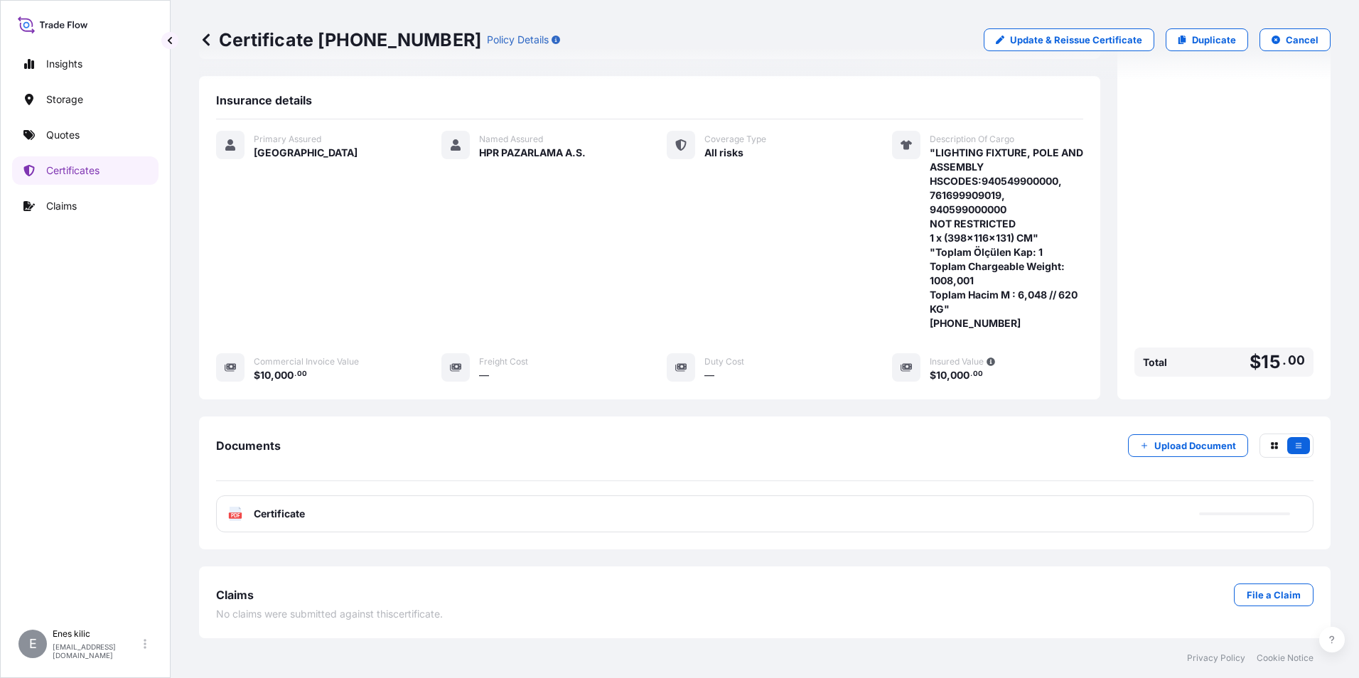
scroll to position [225, 0]
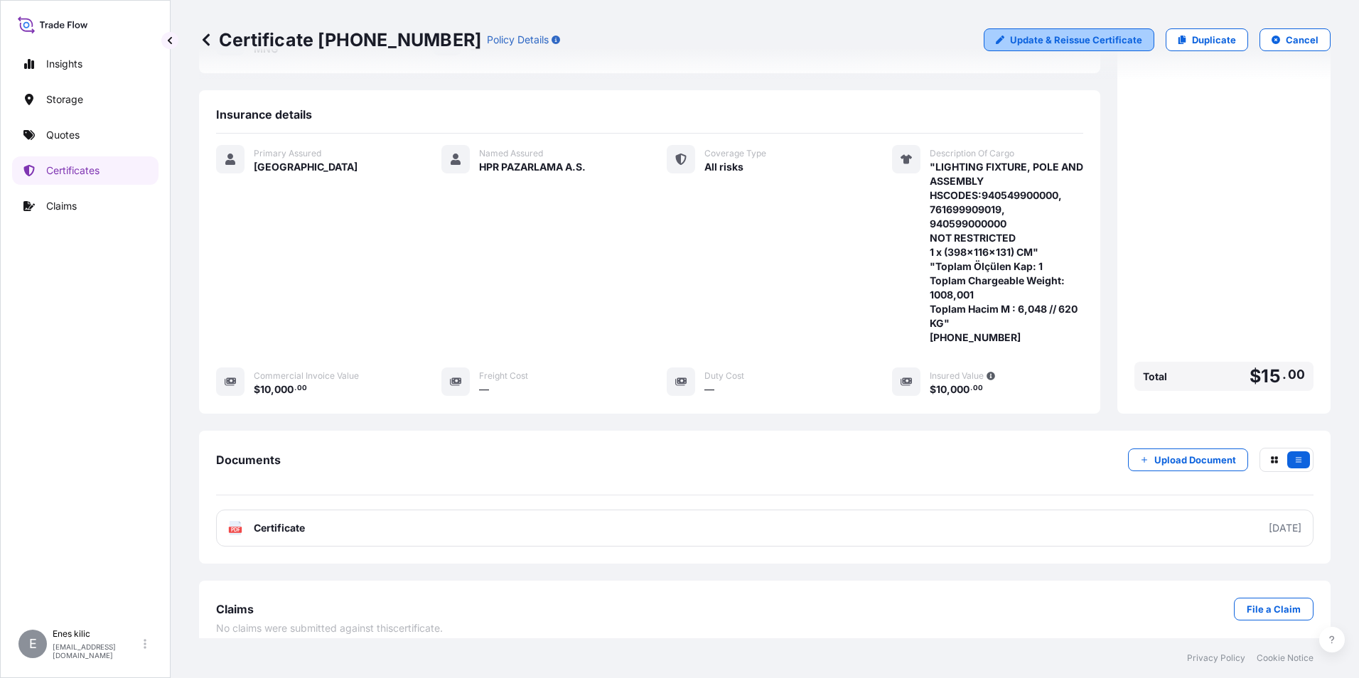
click at [1050, 28] on div "Certificate [PHONE_NUMBER] Policy Details Update & Reissue Certificate Duplicat…" at bounding box center [764, 40] width 1131 height 80
click at [1050, 31] on link "Update & Reissue Certificate" at bounding box center [1068, 39] width 171 height 23
select select "Air"
select select "31600"
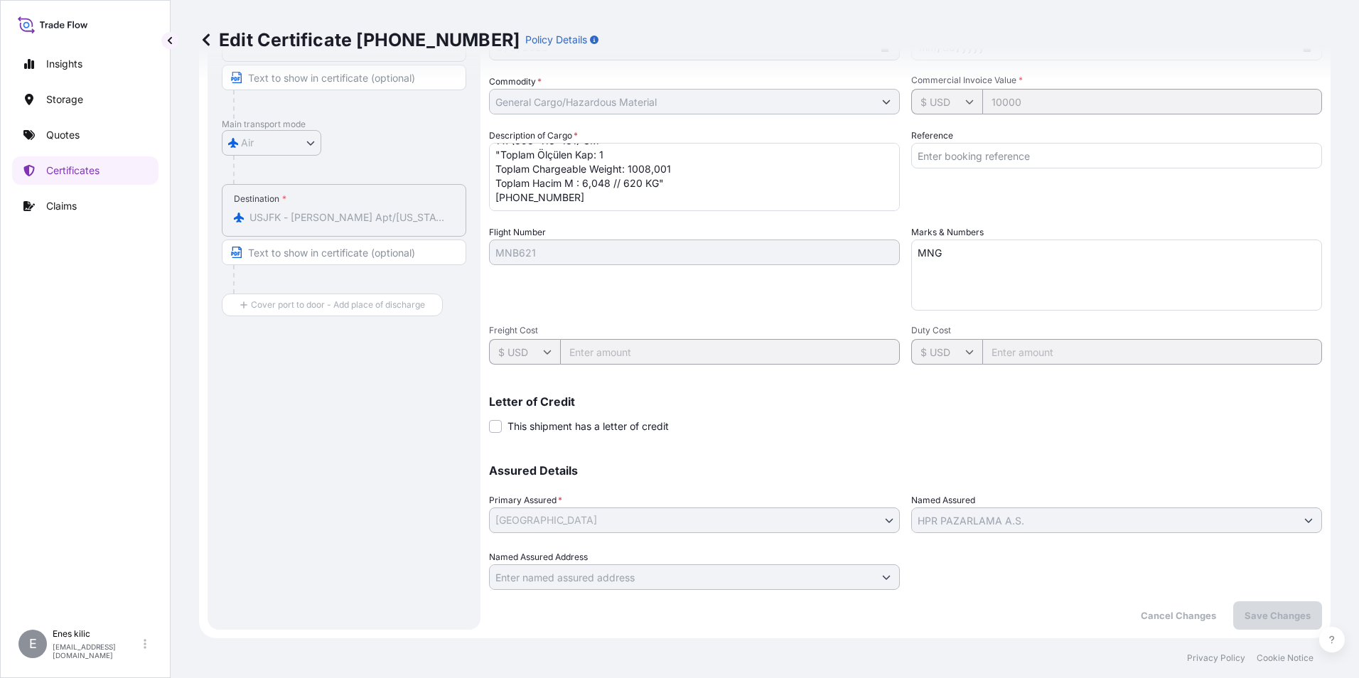
scroll to position [158, 0]
click at [605, 163] on textarea ""LIGHTING FIXTURE, POLE AND ASSEMBLY HSCODES:940549900000, 761699909019, 940599…" at bounding box center [694, 177] width 411 height 68
click at [522, 205] on textarea ""LIGHTING FIXTURE, POLE AND ASSEMBLY HSCODES:940549900000, 761699909019, 940599…" at bounding box center [694, 177] width 411 height 68
click at [521, 207] on textarea ""LIGHTING FIXTURE, POLE AND ASSEMBLY HSCODES:940549900000, 761699909019, 940599…" at bounding box center [694, 177] width 411 height 68
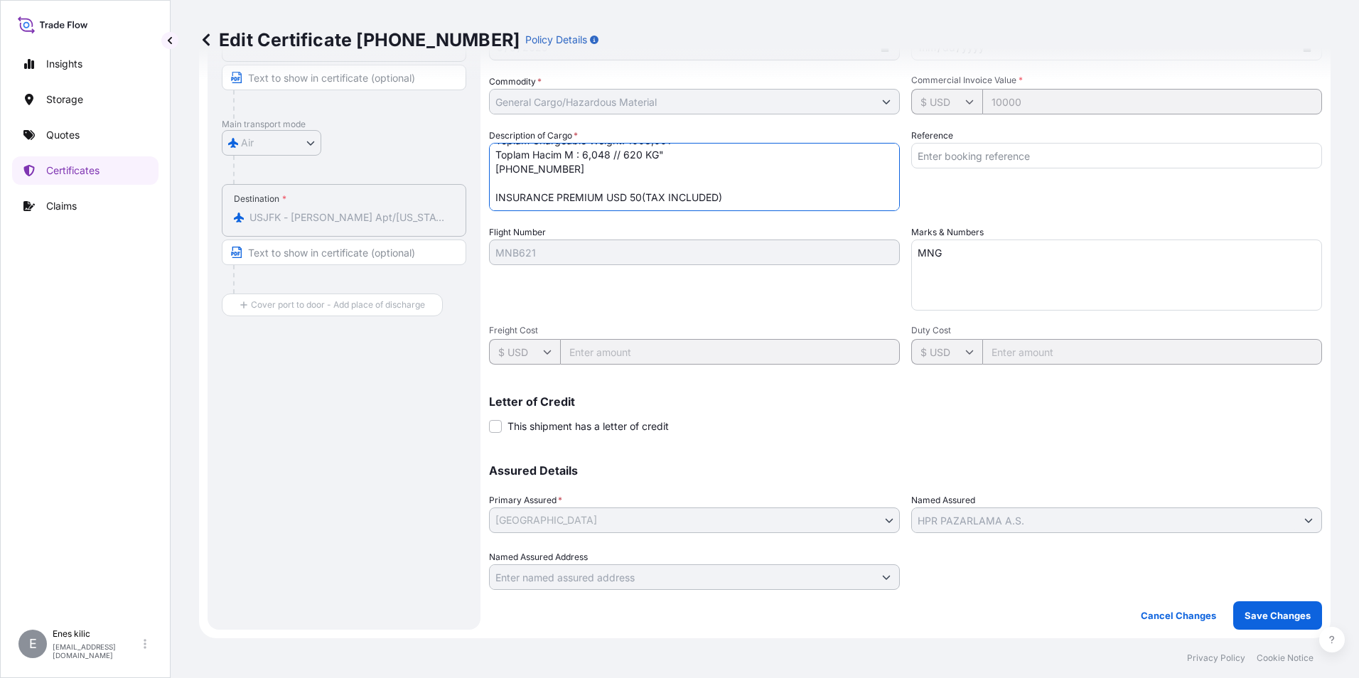
type textarea ""LIGHTING FIXTURE, POLE AND ASSEMBLY HSCODES:940549900000, 761699909019, 940599…"
click at [1258, 598] on div "Shipment Details Division * META Issue date * [DATE] Date of Departure * [DATE]…" at bounding box center [905, 271] width 833 height 717
click at [1260, 610] on p "Save Changes" at bounding box center [1277, 615] width 66 height 14
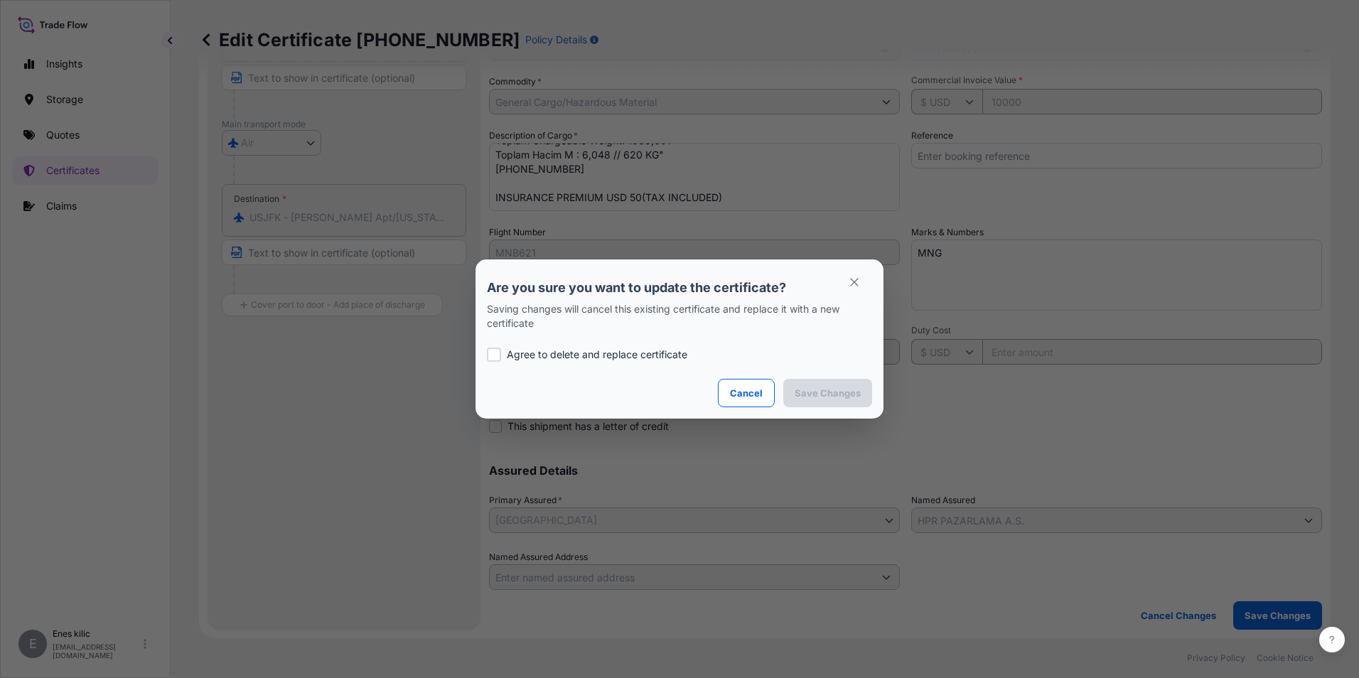
click at [578, 352] on p "Agree to delete and replace certificate" at bounding box center [597, 354] width 180 height 14
checkbox input "true"
click at [833, 399] on p "Save Changes" at bounding box center [827, 393] width 66 height 14
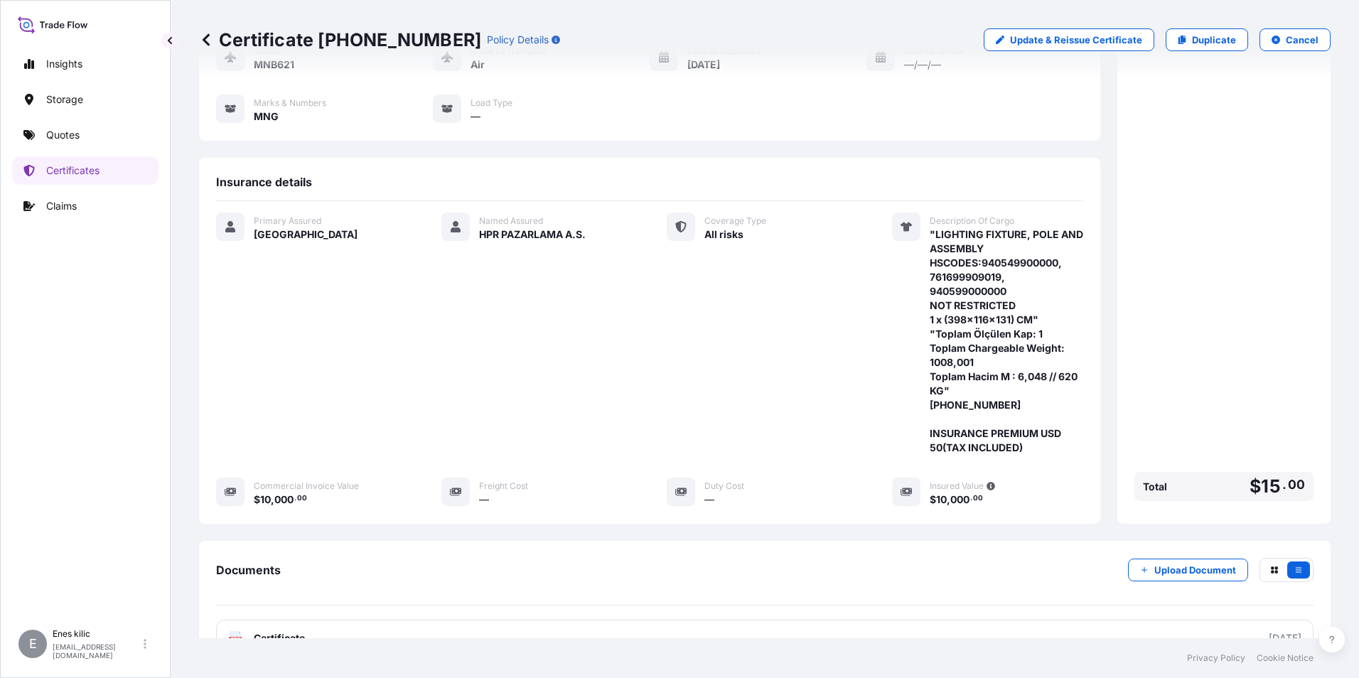
scroll to position [296, 0]
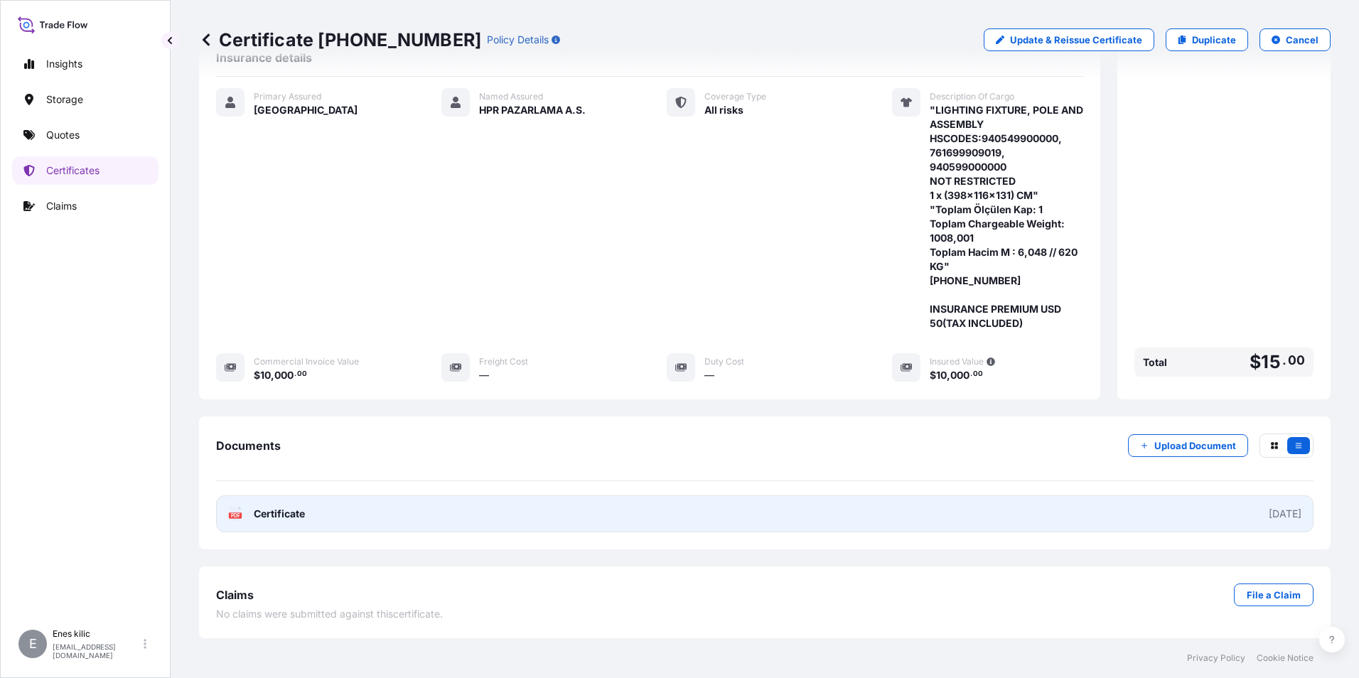
click at [348, 506] on link "PDF Certificate [DATE]" at bounding box center [764, 513] width 1097 height 37
